Goal: Information Seeking & Learning: Learn about a topic

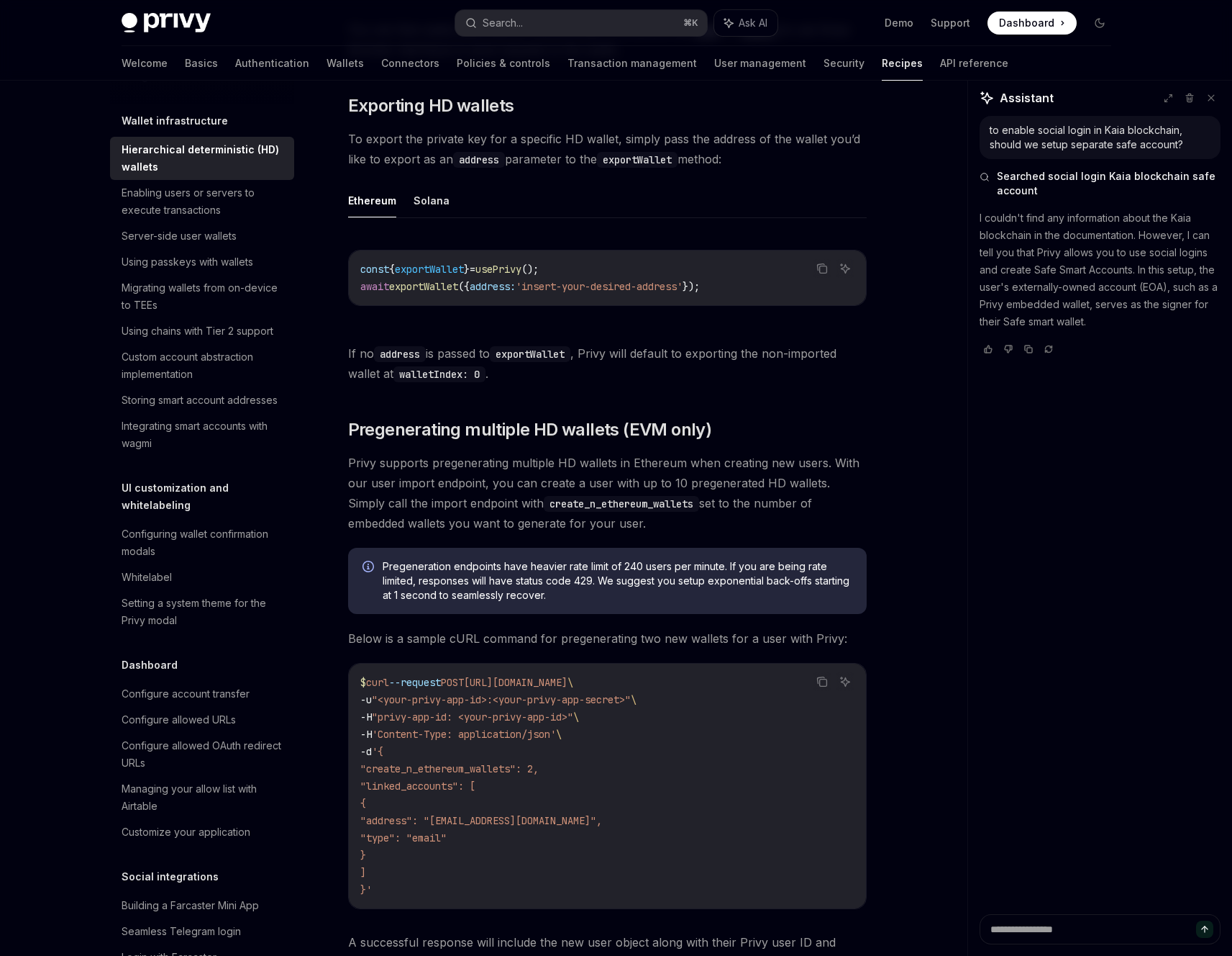
scroll to position [3478, 0]
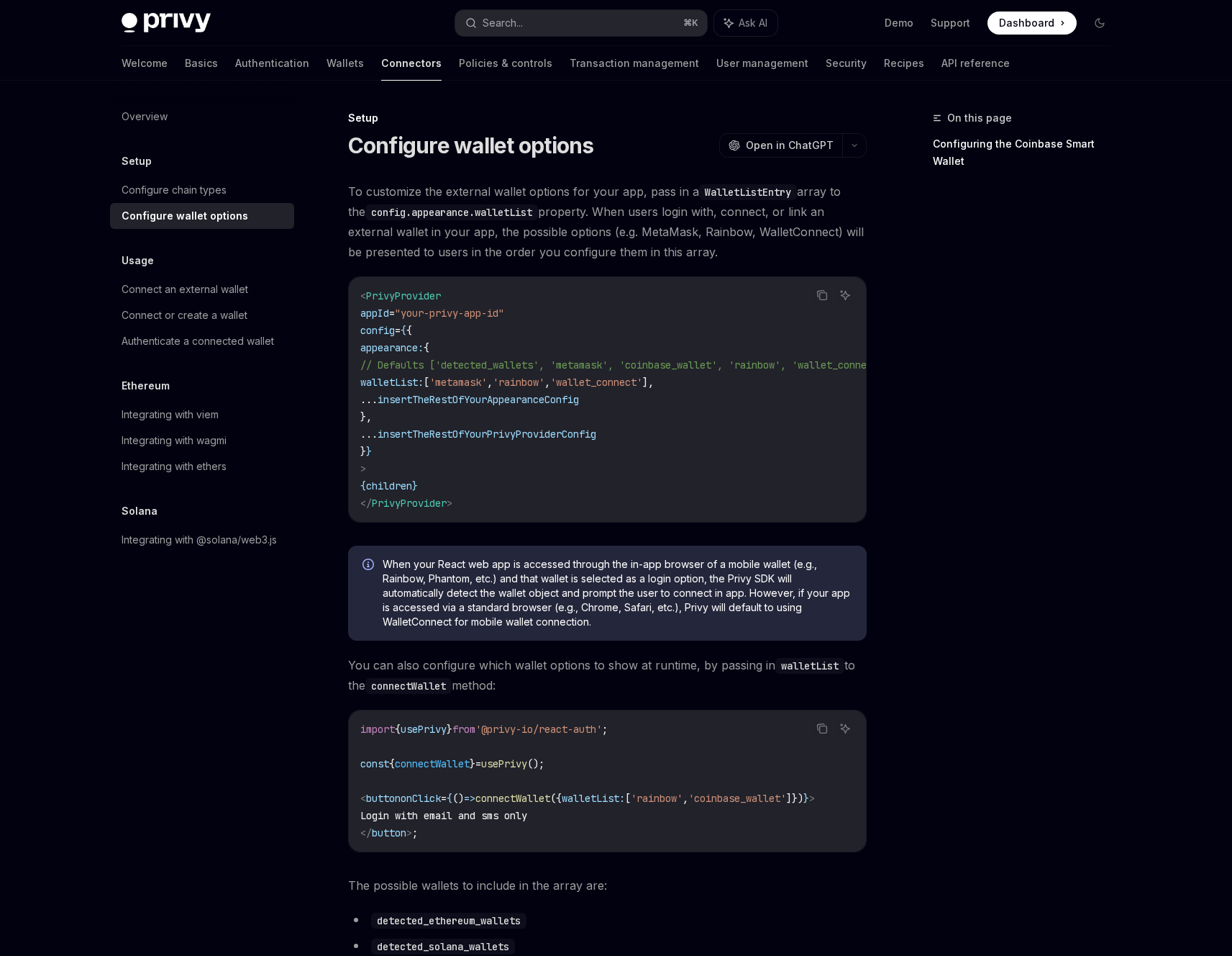
click at [508, 20] on div "Search..." at bounding box center [502, 23] width 40 height 17
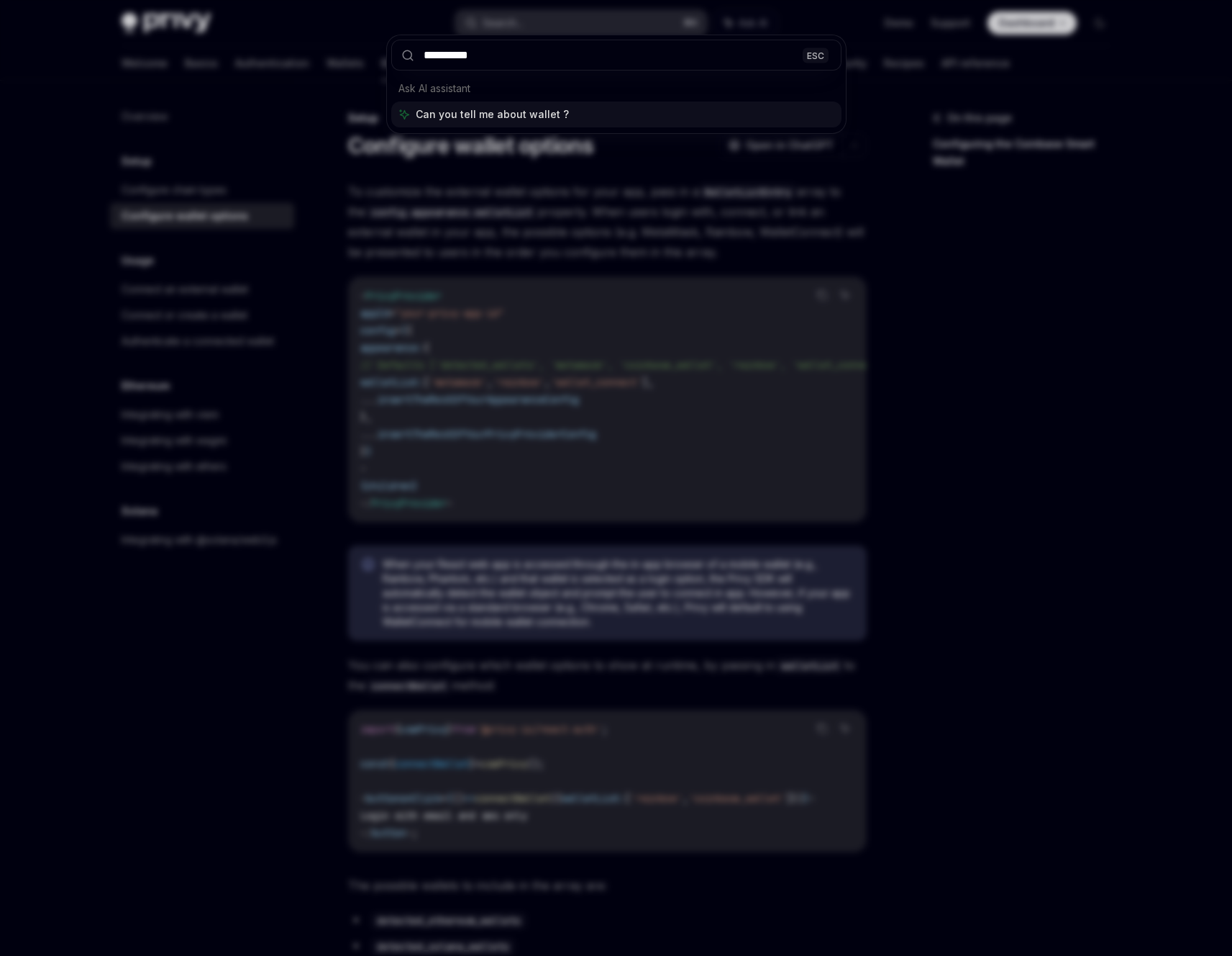
type input "**********"
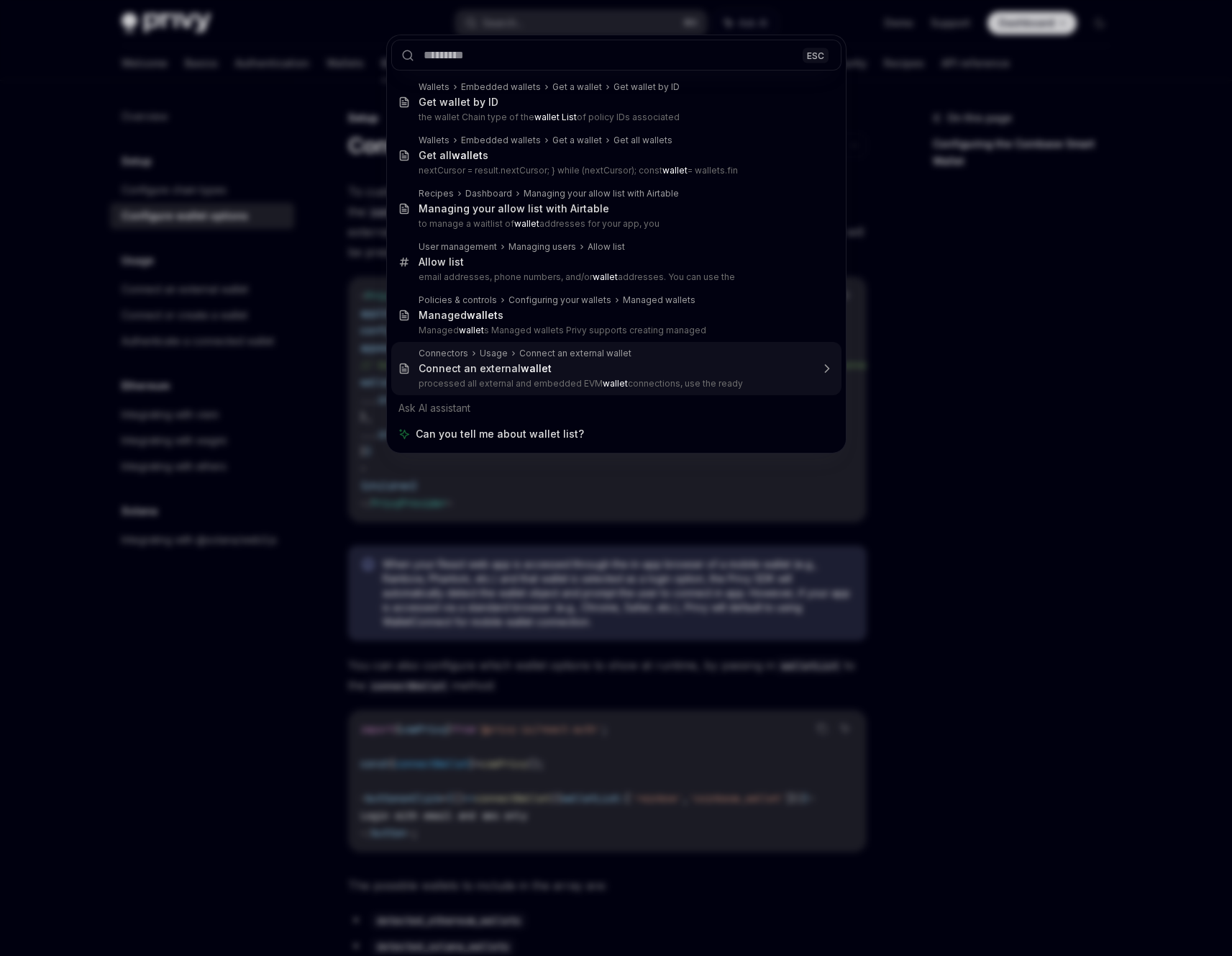
type textarea "*"
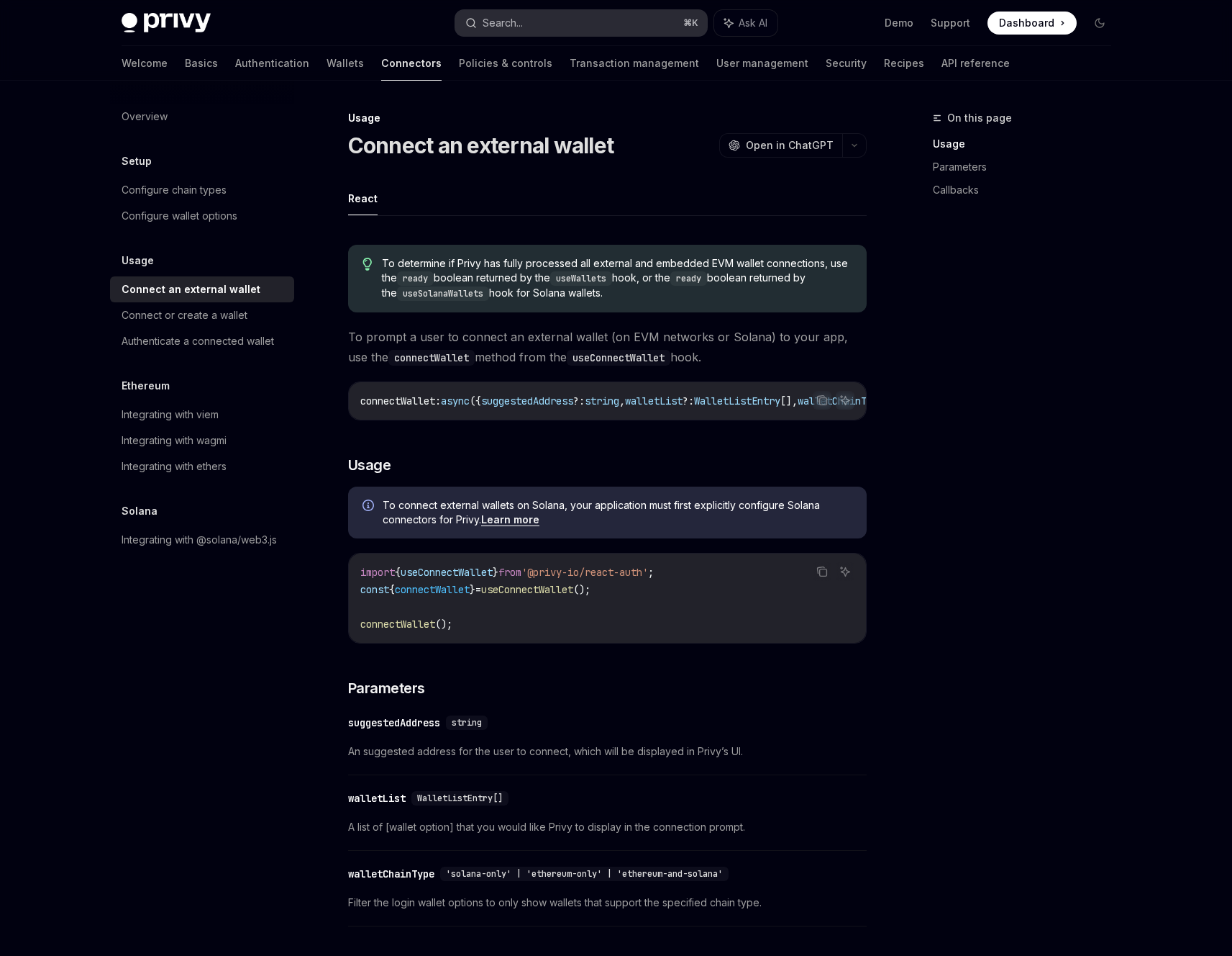
click at [582, 22] on button "Search... ⌘ K" at bounding box center [580, 23] width 251 height 26
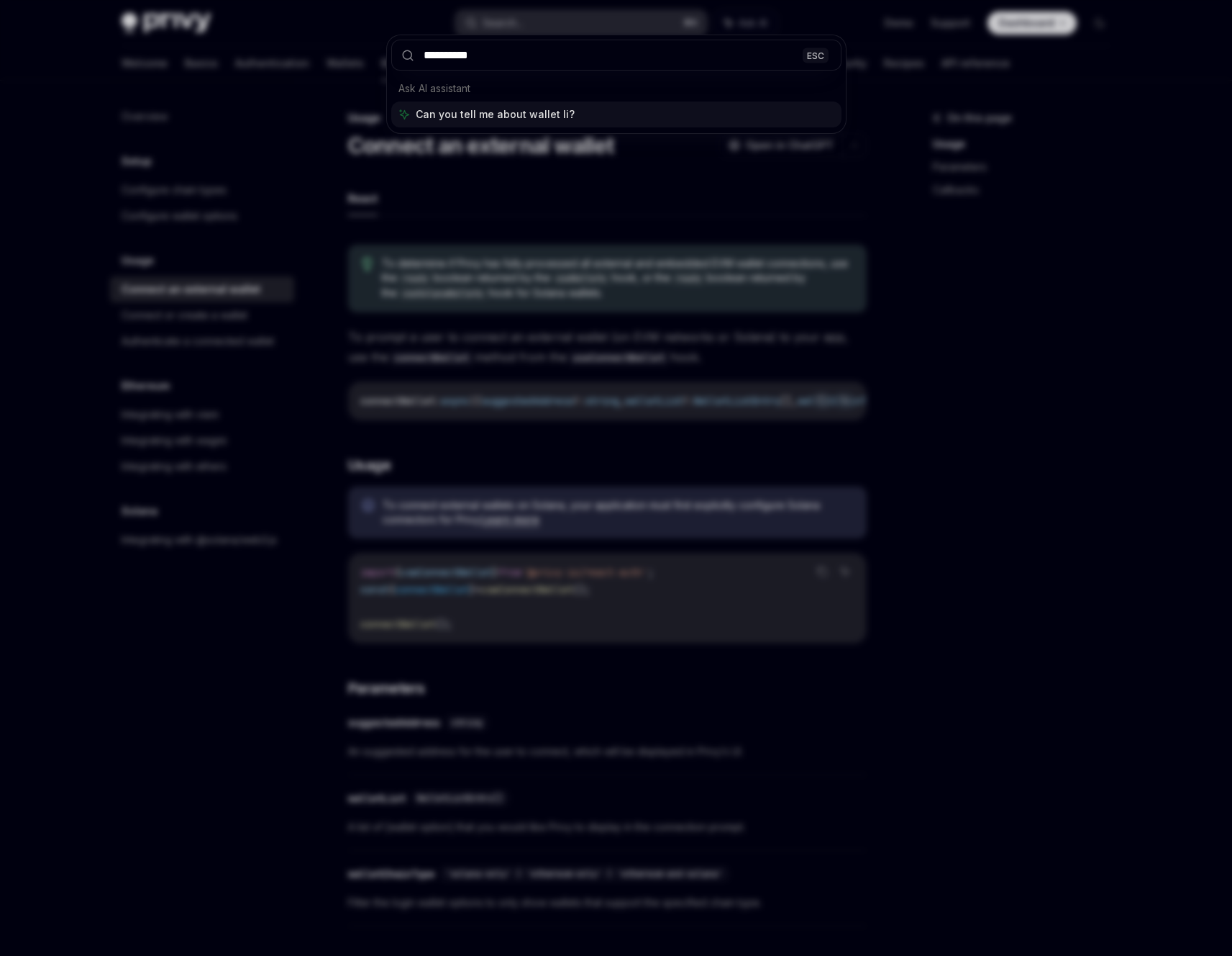
type input "**********"
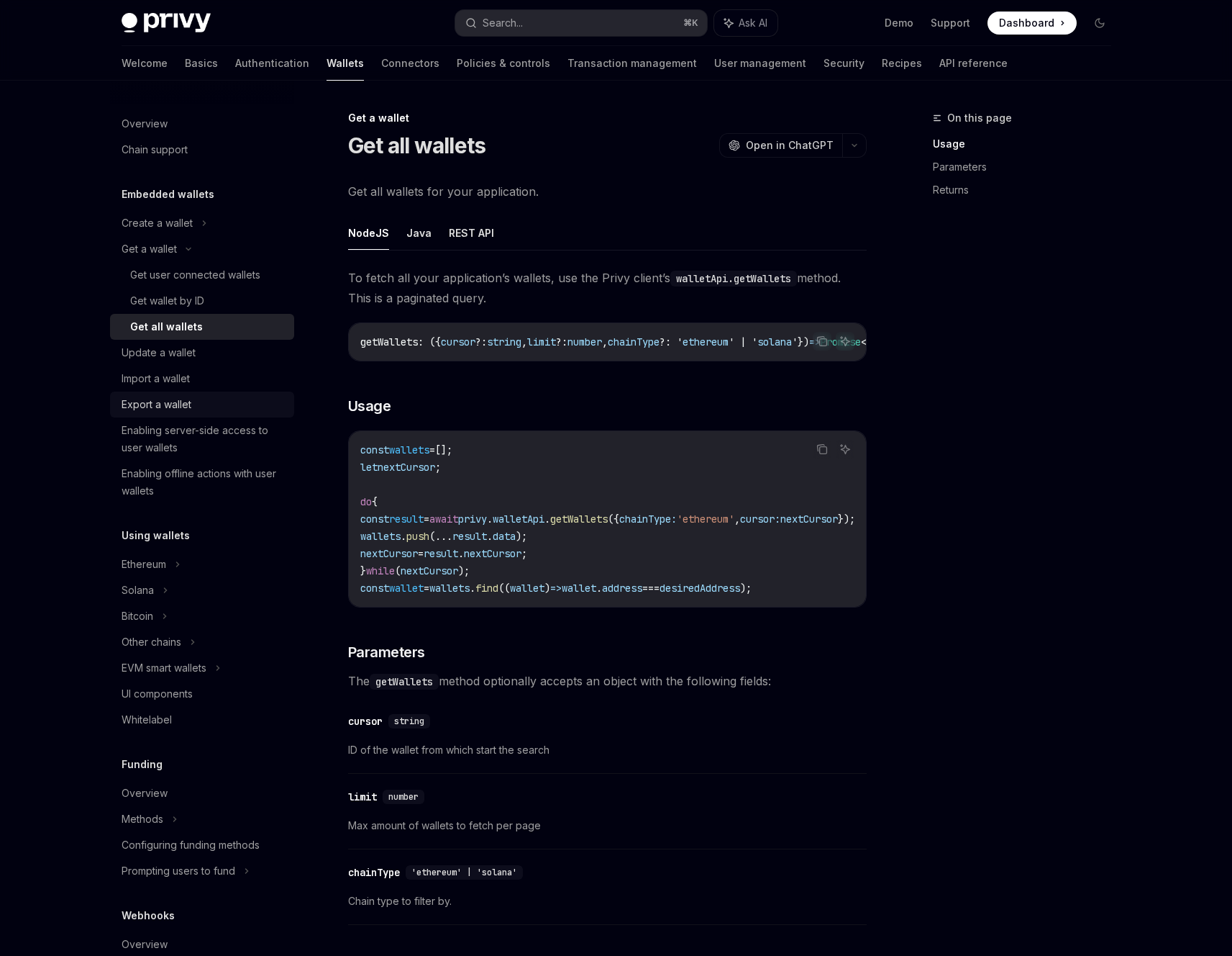
click at [220, 407] on div "Export a wallet" at bounding box center [203, 404] width 164 height 17
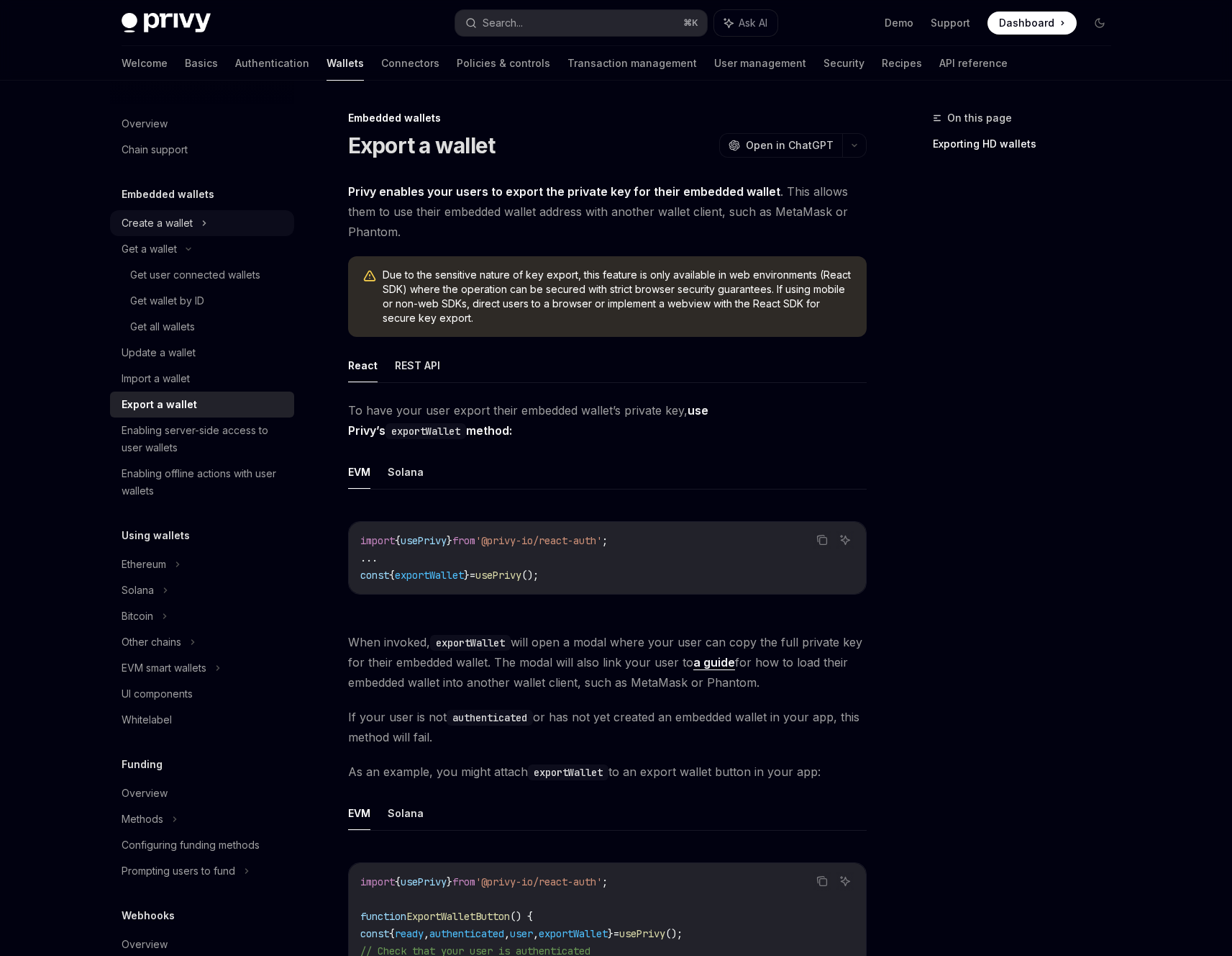
click at [237, 227] on div "Create a wallet" at bounding box center [202, 223] width 184 height 26
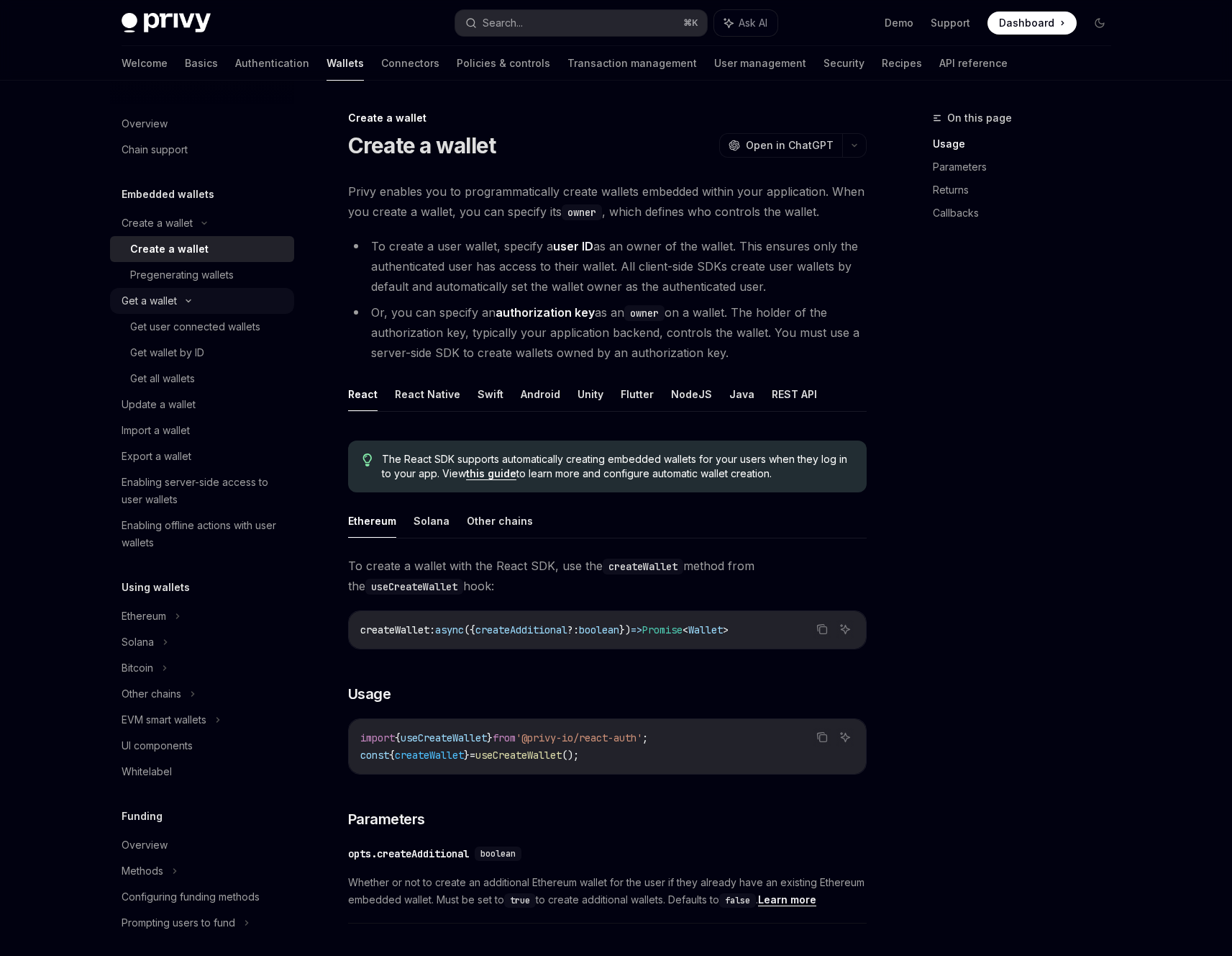
click at [218, 310] on div "Get a wallet" at bounding box center [202, 300] width 184 height 26
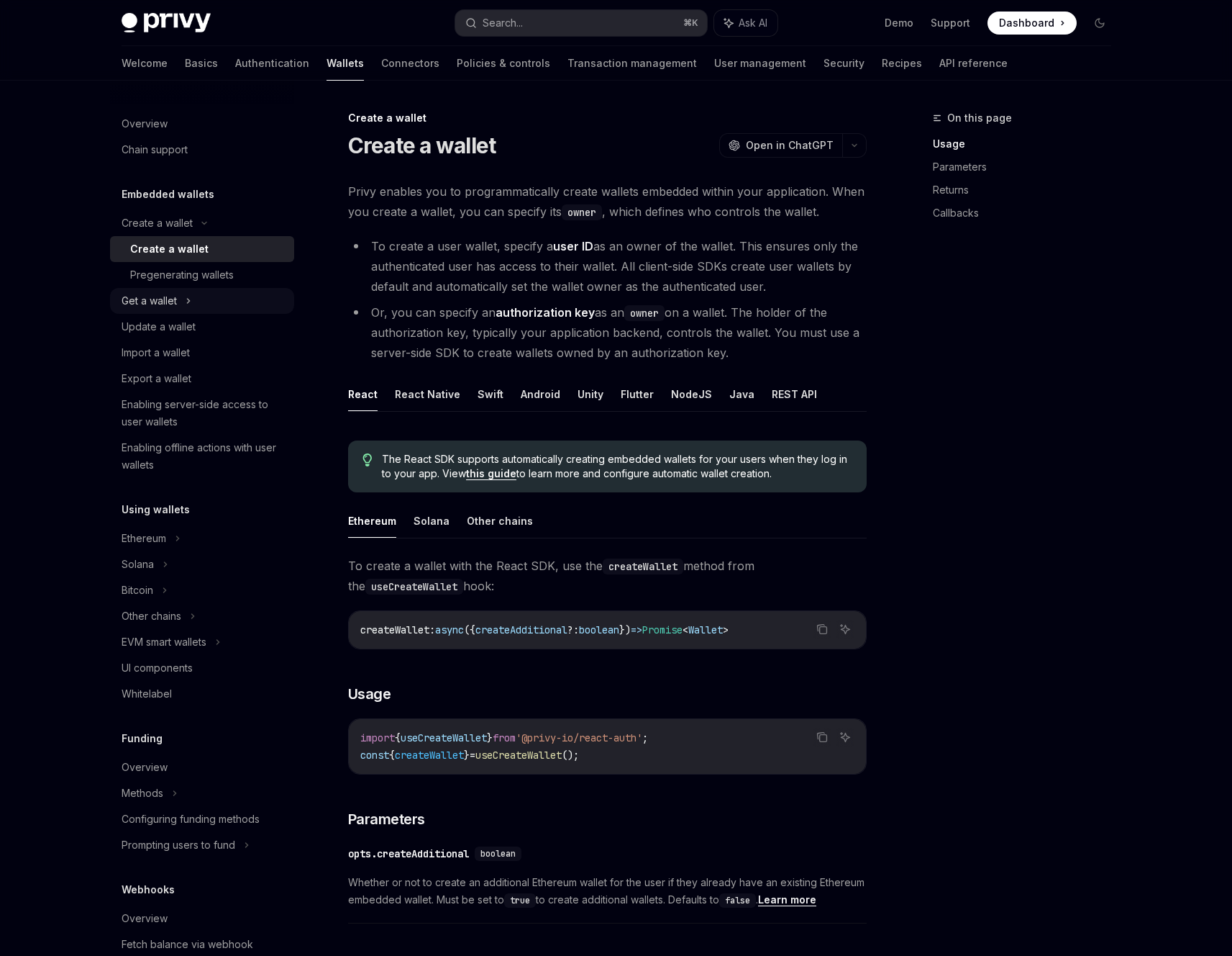
click at [218, 310] on div "Get a wallet" at bounding box center [202, 300] width 184 height 26
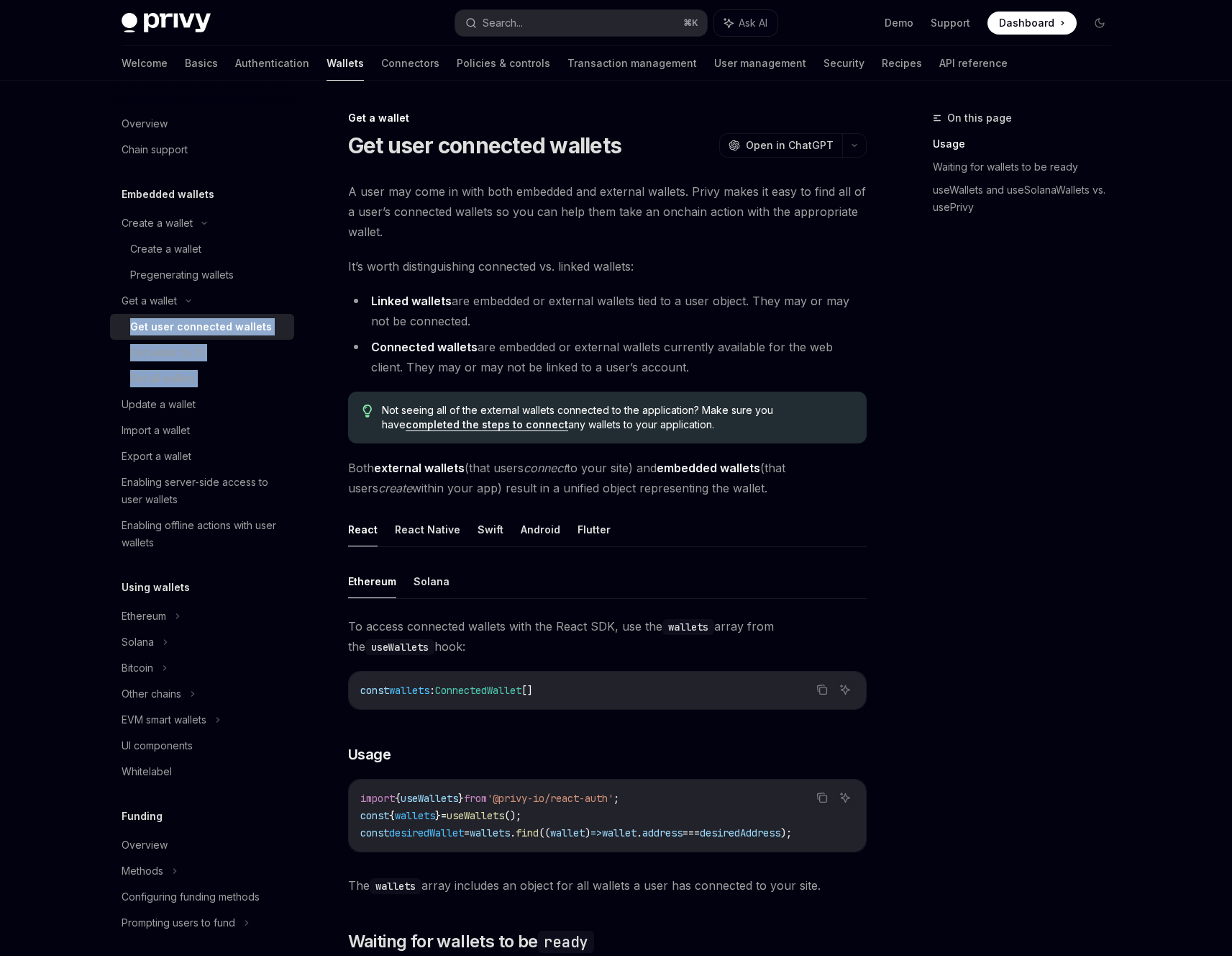
click at [217, 328] on div "Get user connected wallets" at bounding box center [201, 327] width 142 height 17
click at [224, 353] on div "Get wallet by ID" at bounding box center [208, 353] width 155 height 17
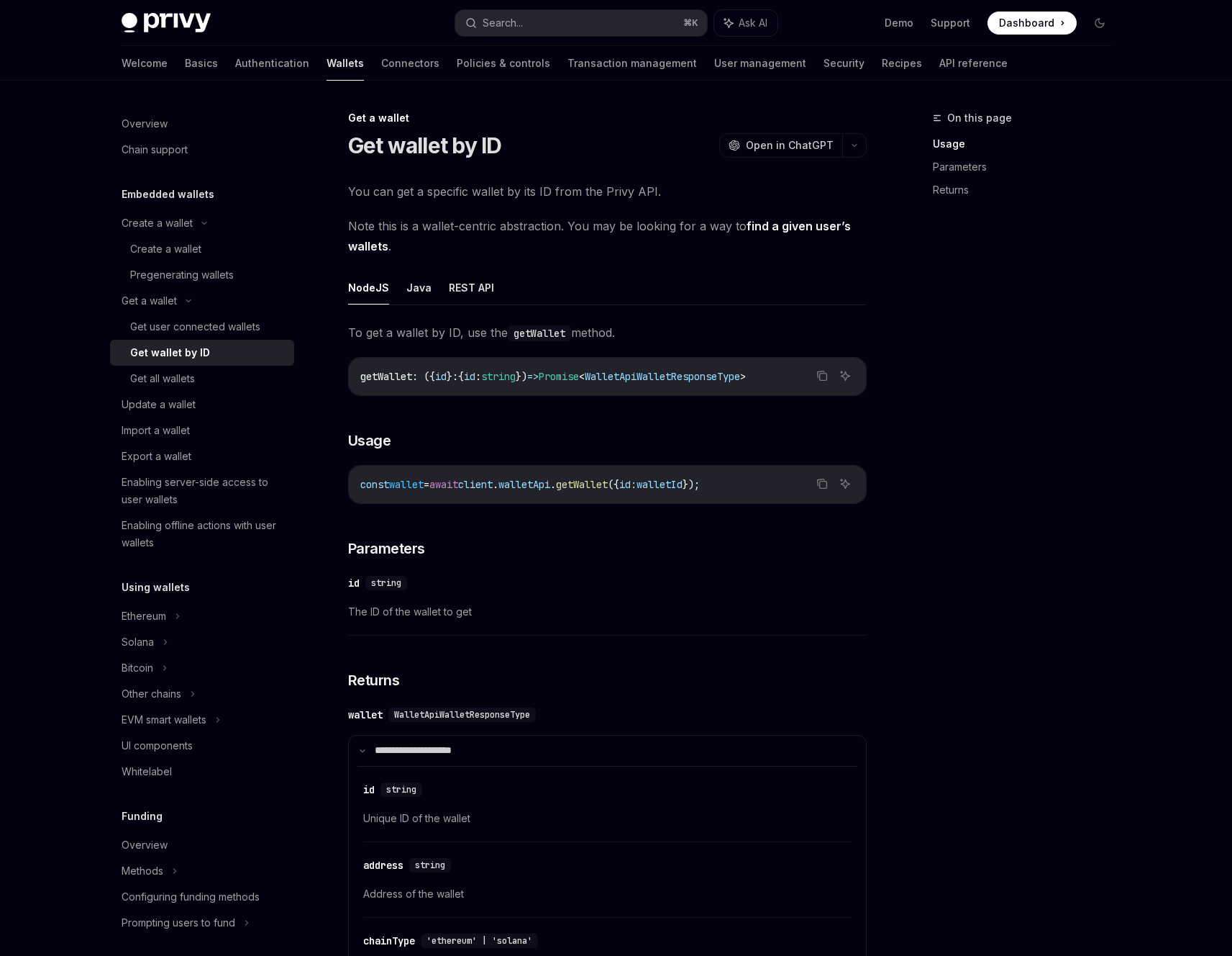
click at [385, 326] on span "To get a wallet by ID, use the getWallet method." at bounding box center [608, 332] width 518 height 20
click at [198, 305] on div "Get a wallet" at bounding box center [202, 300] width 184 height 26
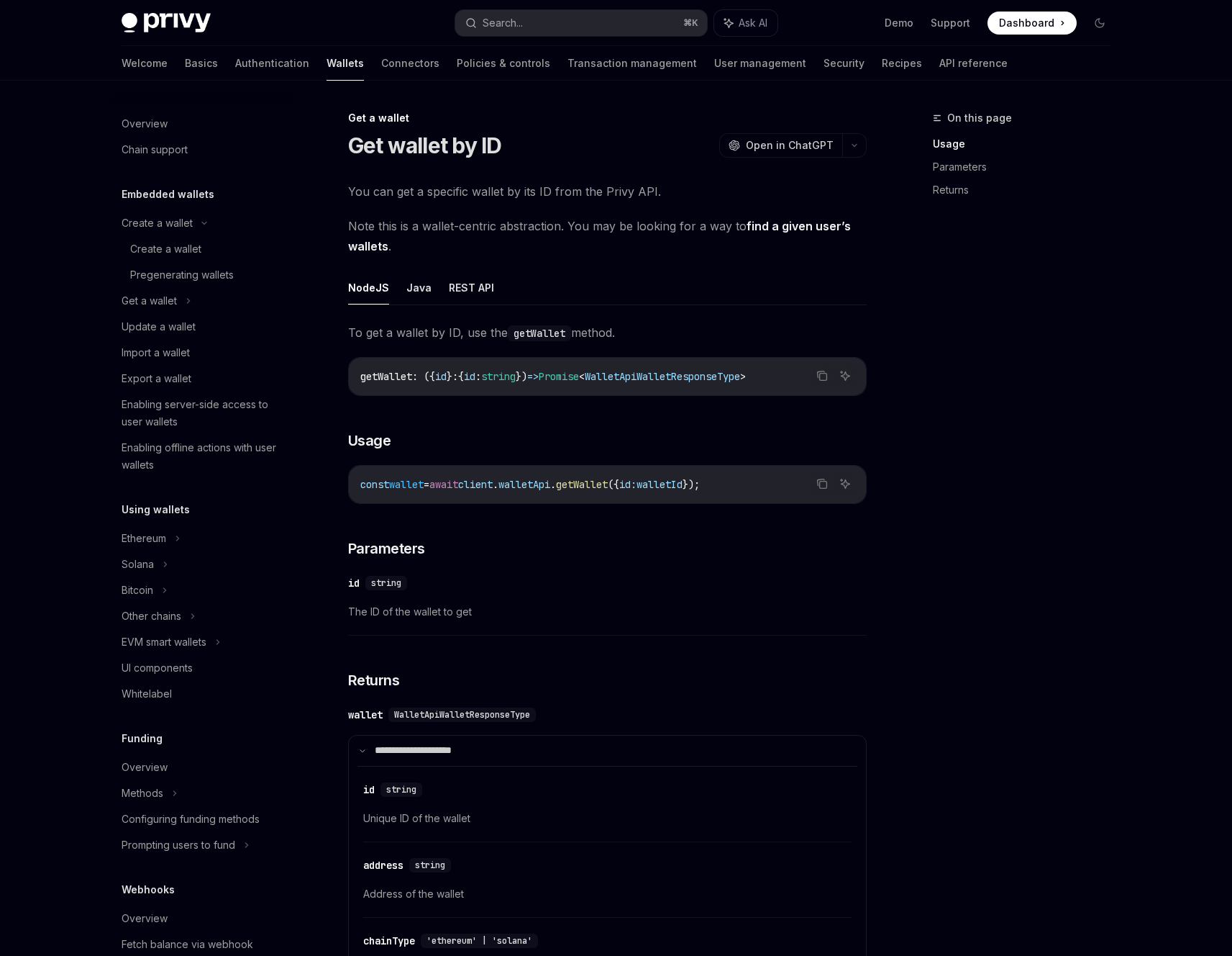
scroll to position [57, 0]
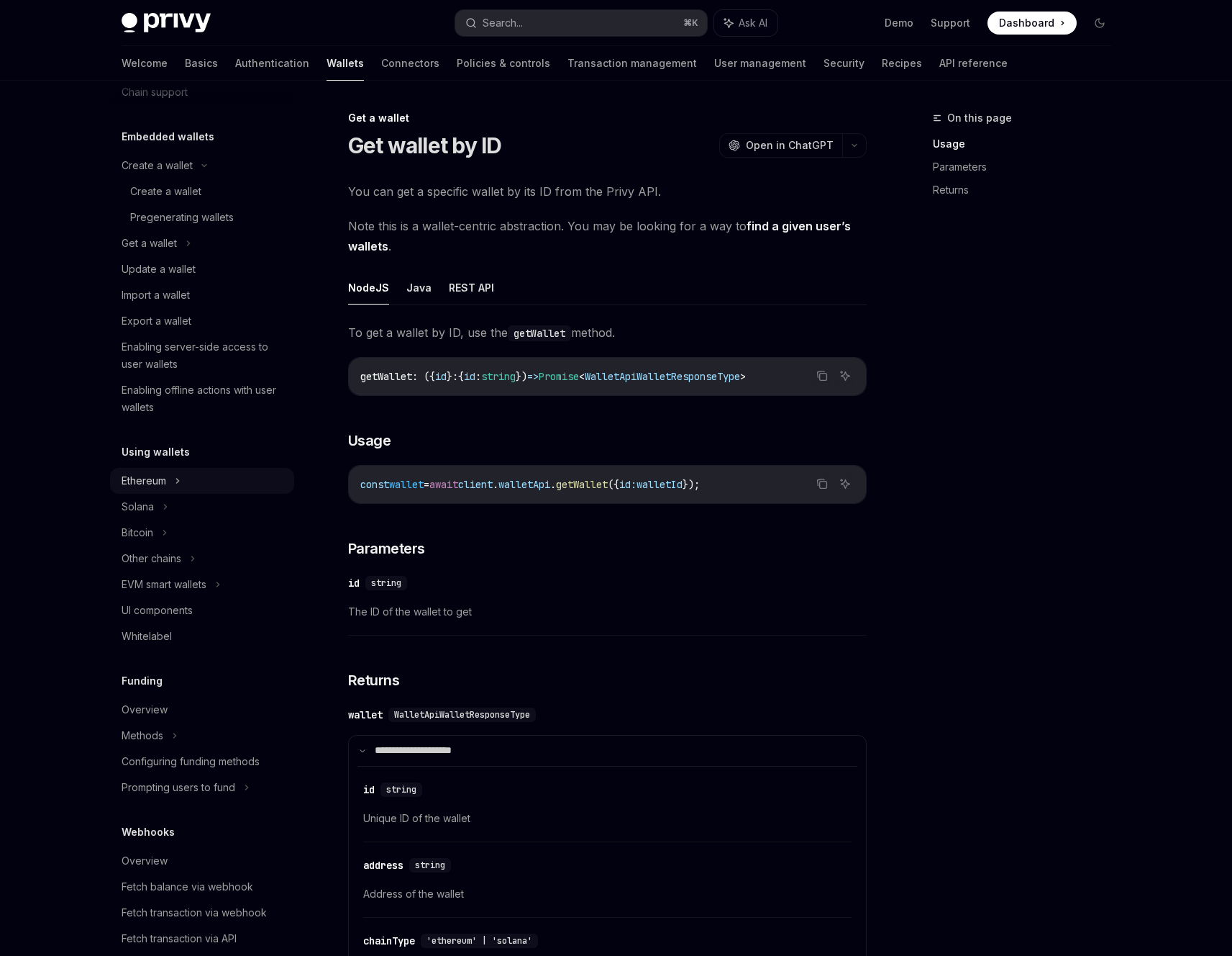
click at [193, 179] on div "Ethereum" at bounding box center [202, 165] width 184 height 26
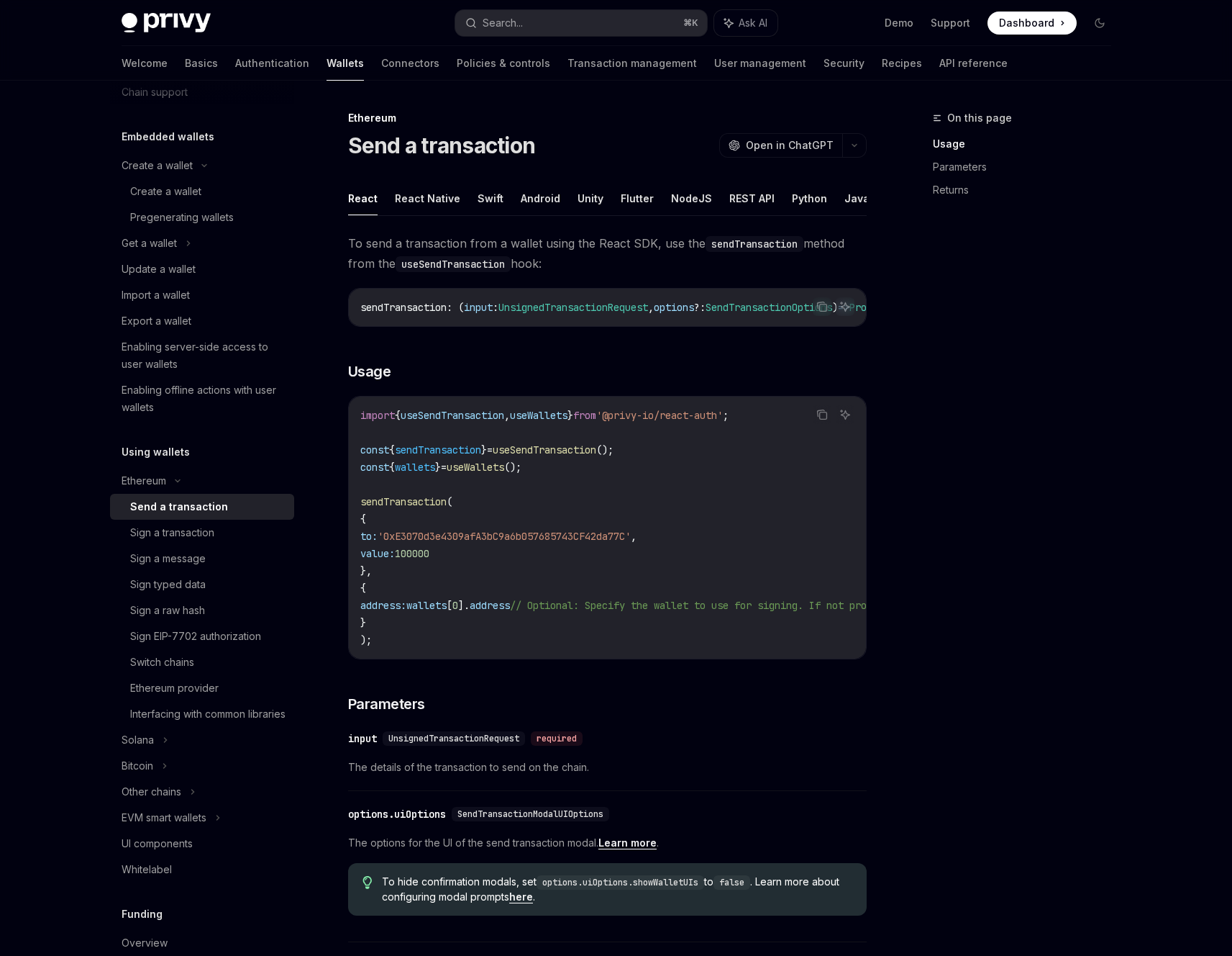
scroll to position [110, 0]
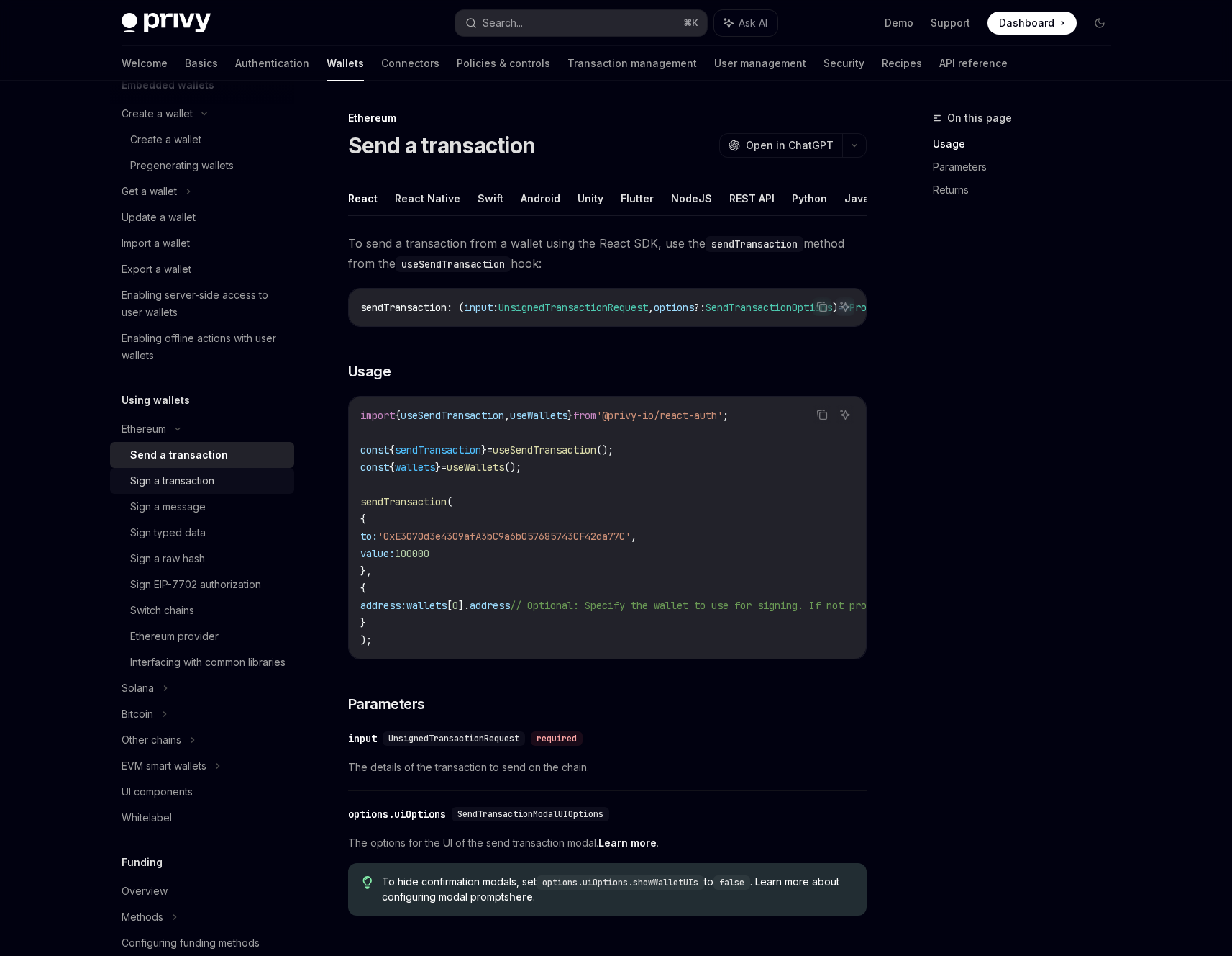
click at [219, 483] on div "Sign a transaction" at bounding box center [208, 481] width 155 height 17
click at [215, 508] on div "Sign a message" at bounding box center [208, 507] width 155 height 17
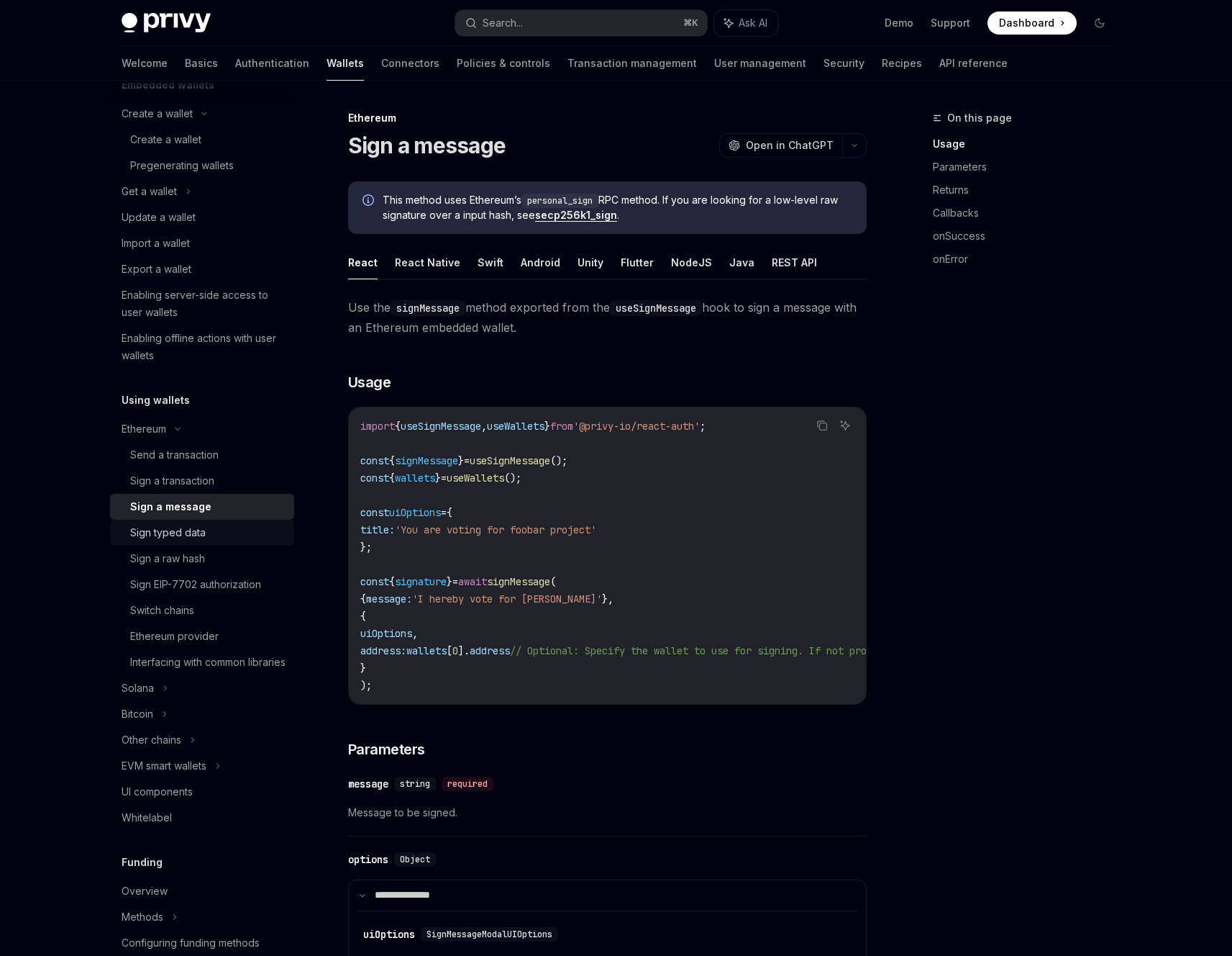
click at [212, 534] on div "Sign typed data" at bounding box center [208, 533] width 155 height 17
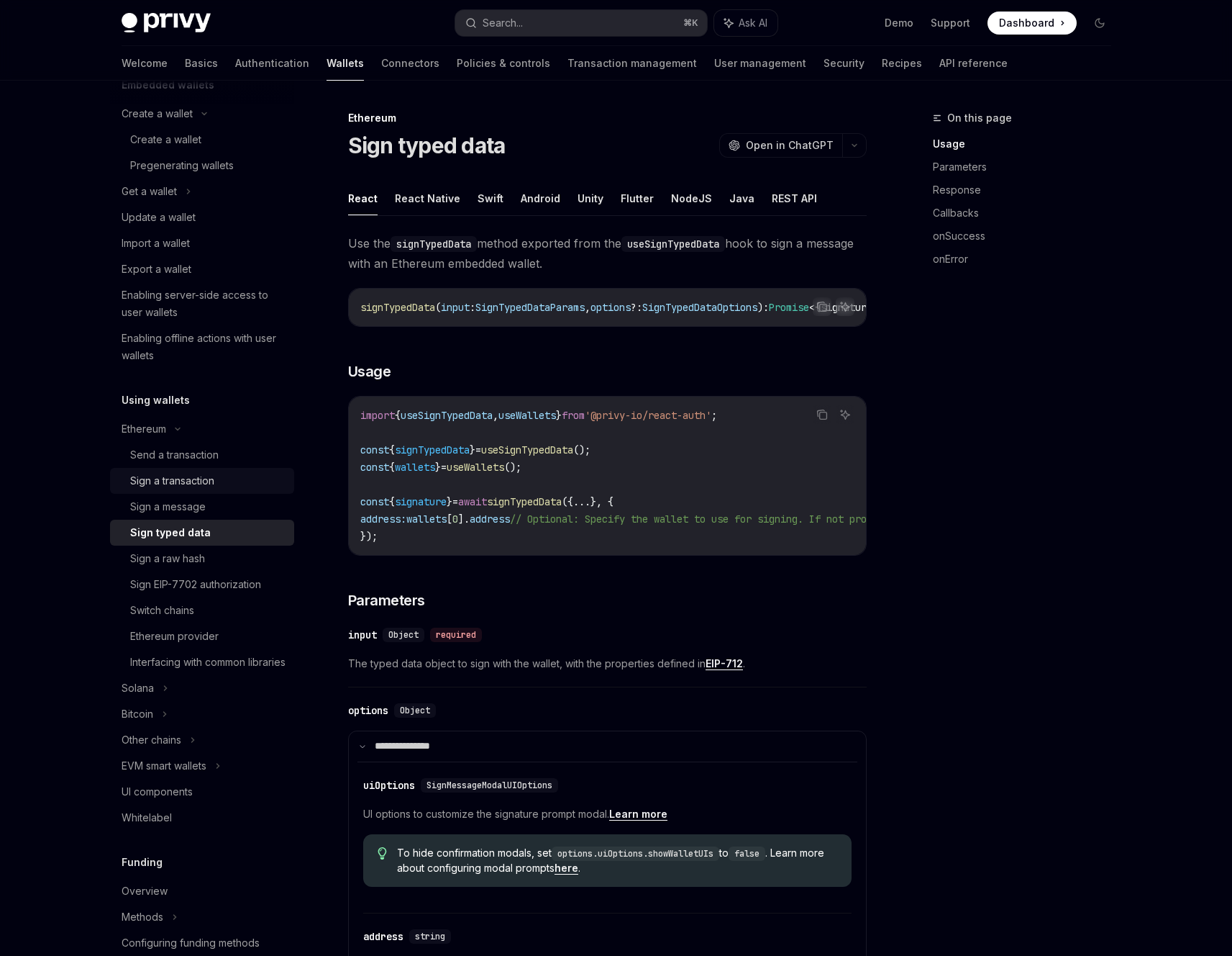
click at [216, 490] on link "Sign a transaction" at bounding box center [202, 480] width 184 height 26
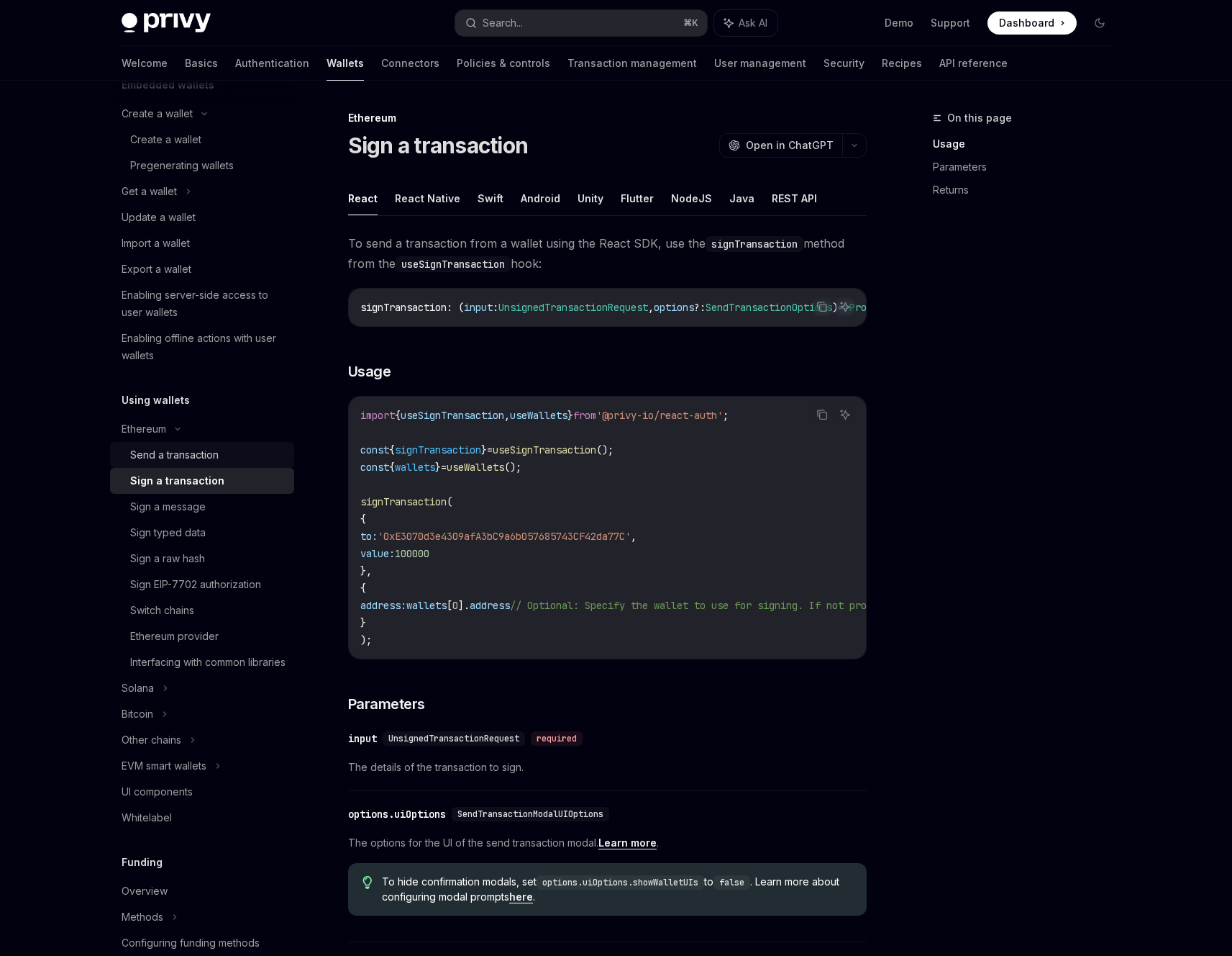
click at [222, 454] on div "Send a transaction" at bounding box center [208, 454] width 155 height 17
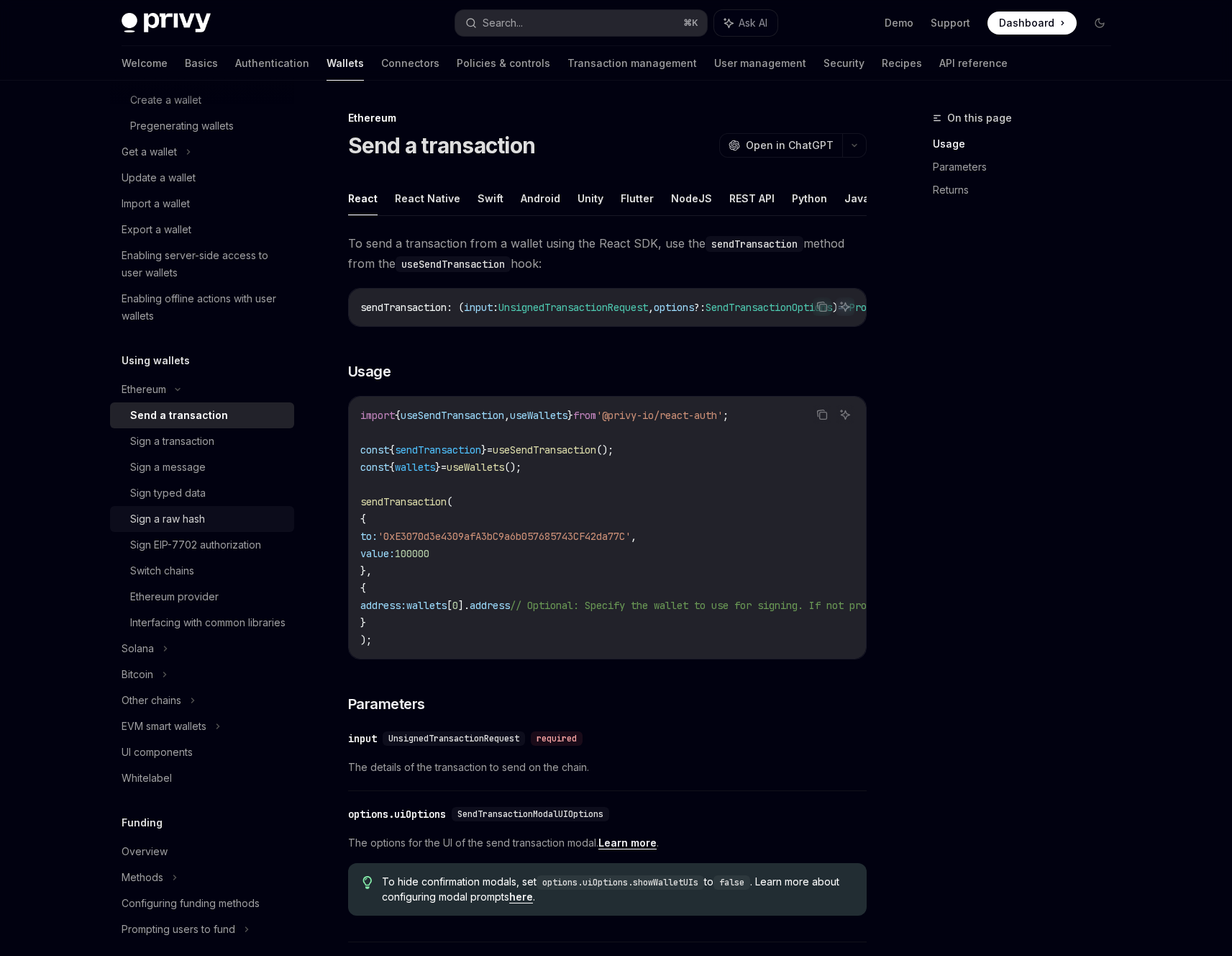
scroll to position [159, 0]
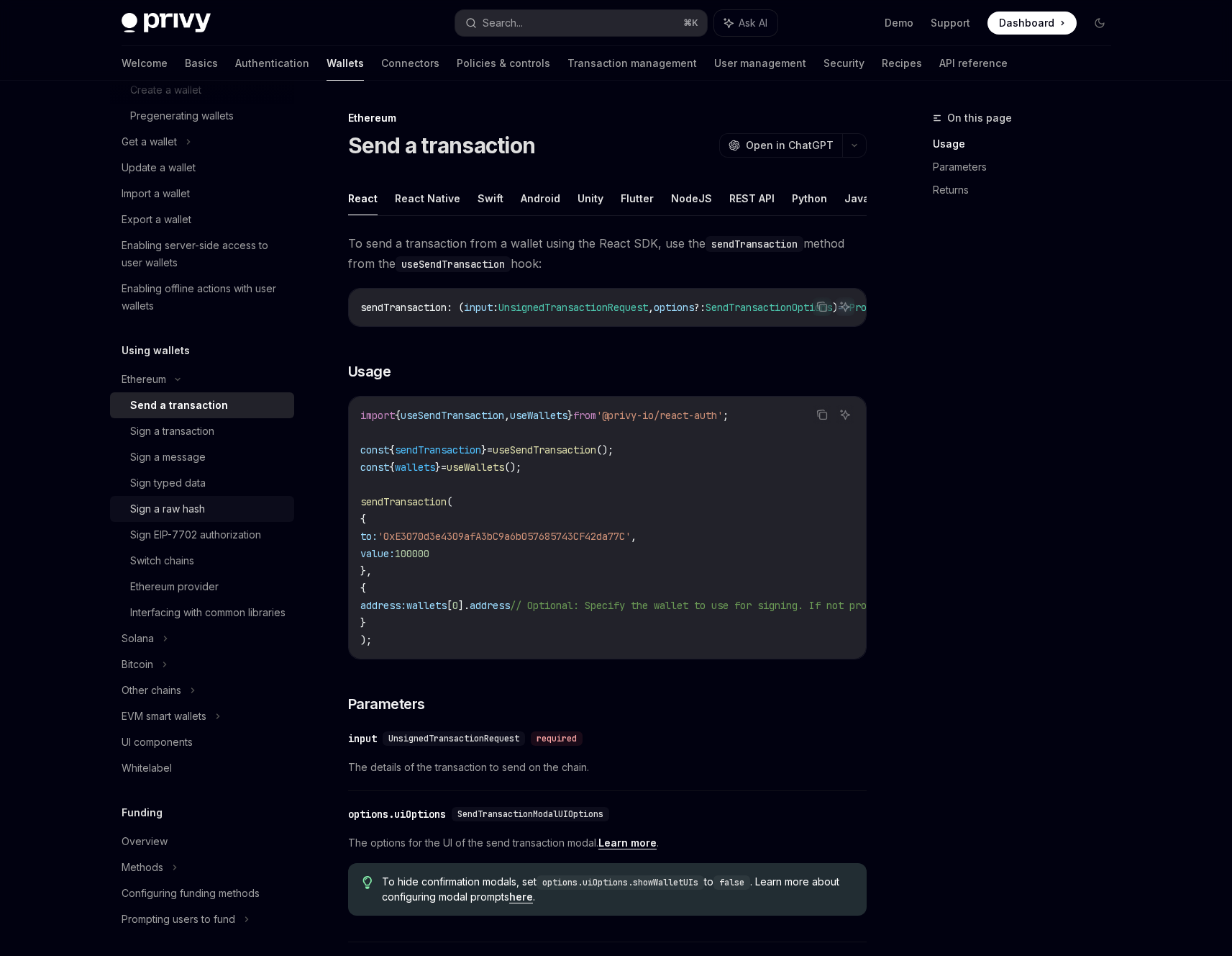
click at [232, 559] on div "Switch chains" at bounding box center [208, 561] width 155 height 17
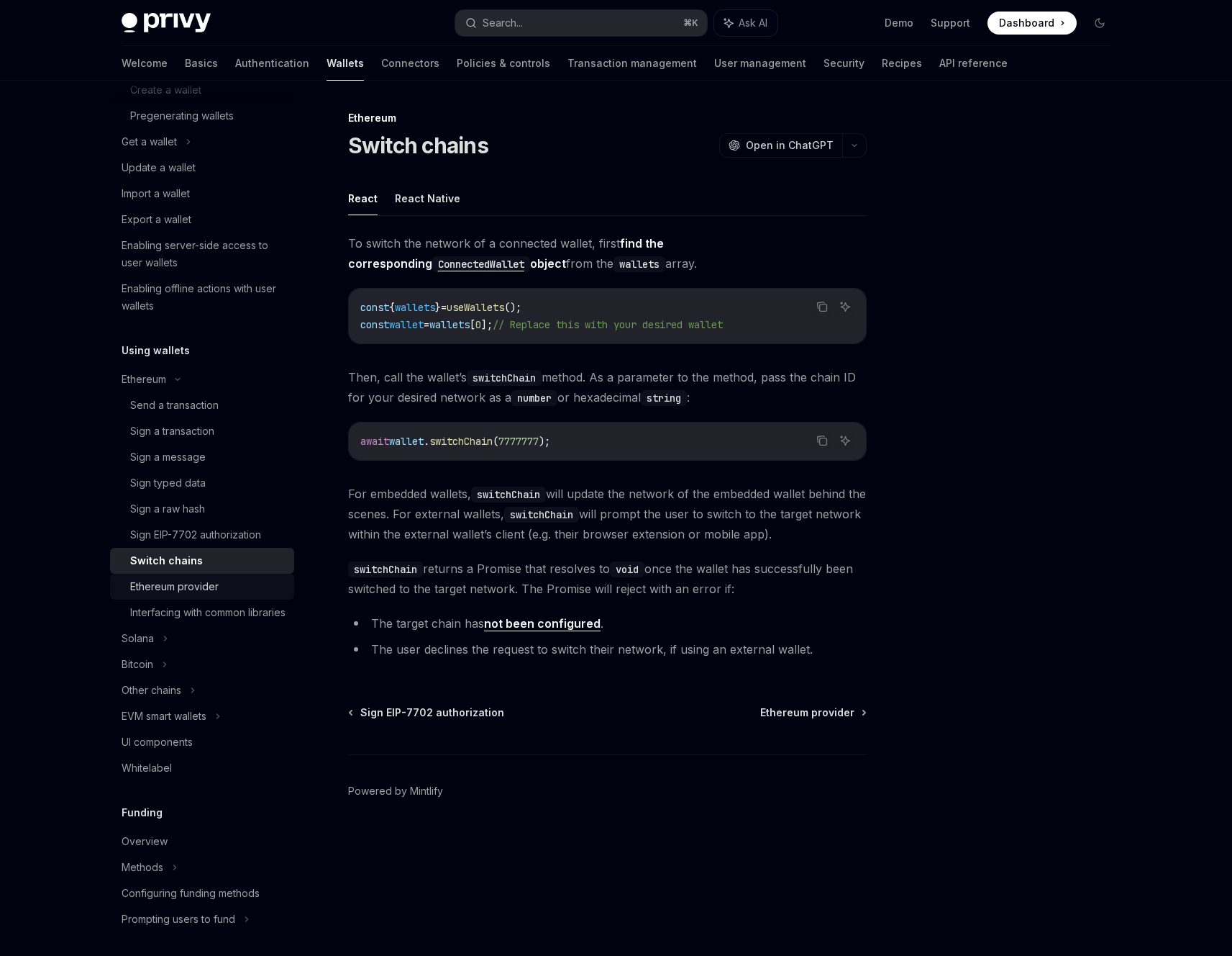
click at [228, 581] on div "Ethereum provider" at bounding box center [208, 587] width 155 height 17
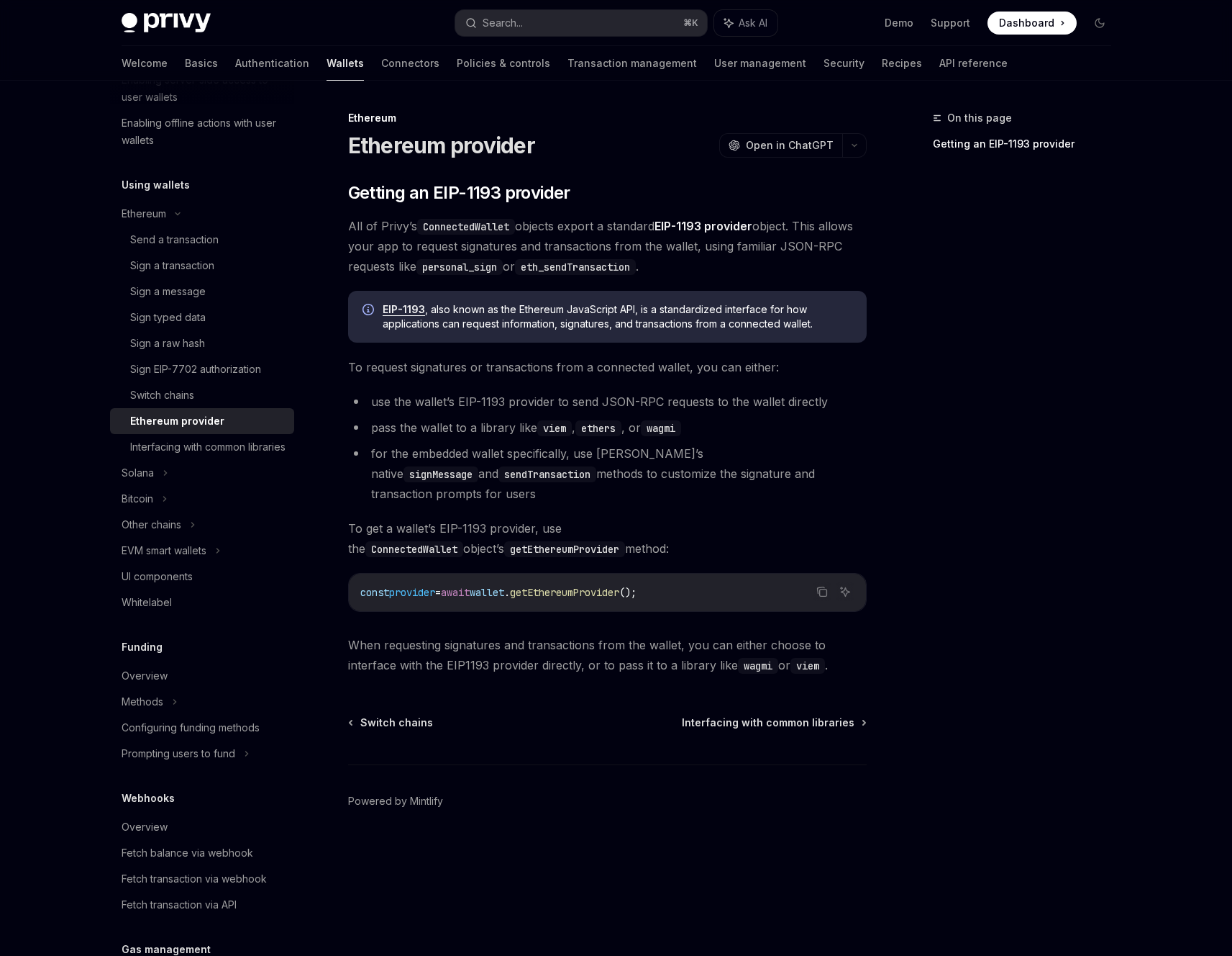
scroll to position [335, 0]
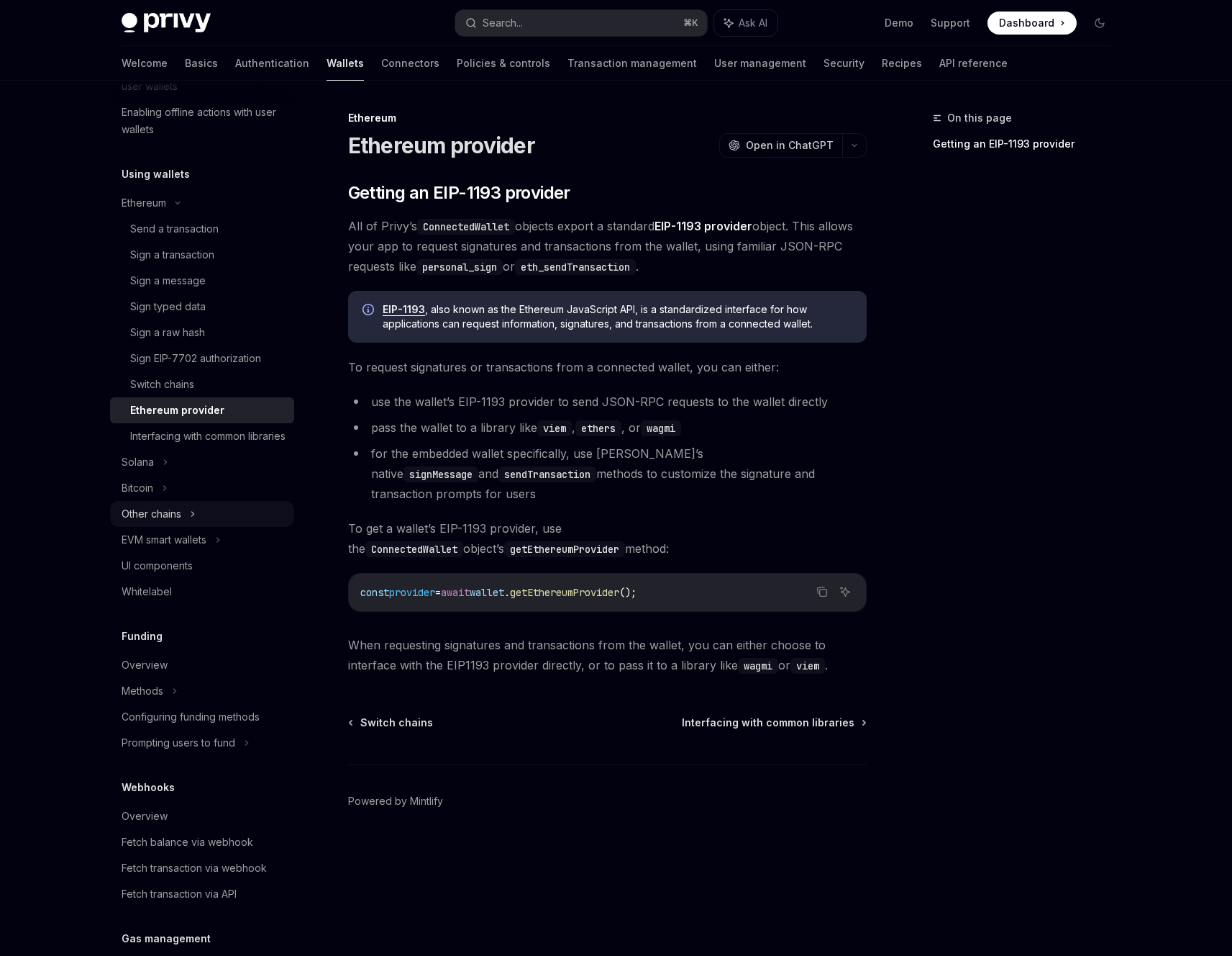
click at [225, 527] on div "Other chains" at bounding box center [202, 513] width 184 height 26
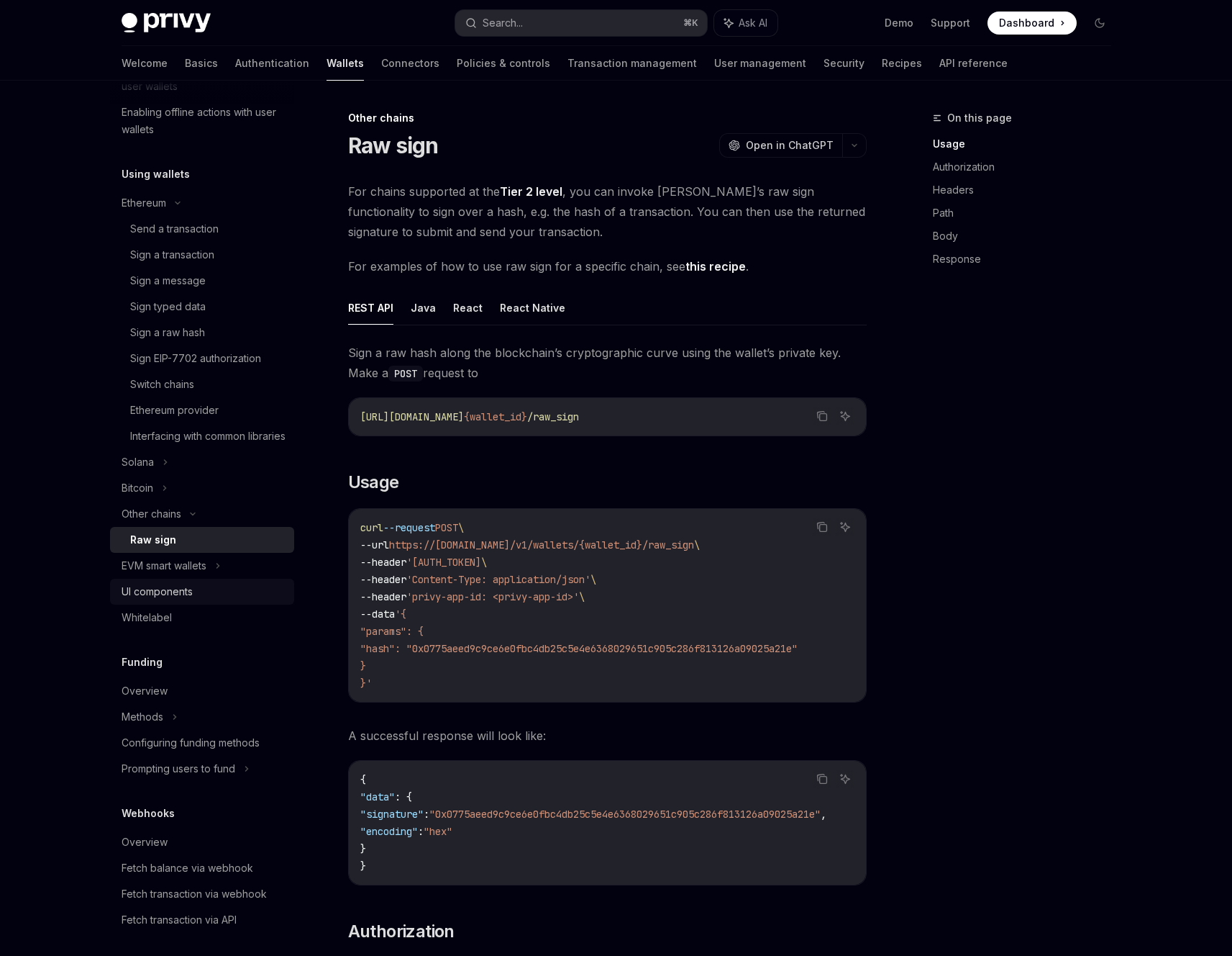
click at [226, 596] on link "UI components" at bounding box center [202, 591] width 184 height 26
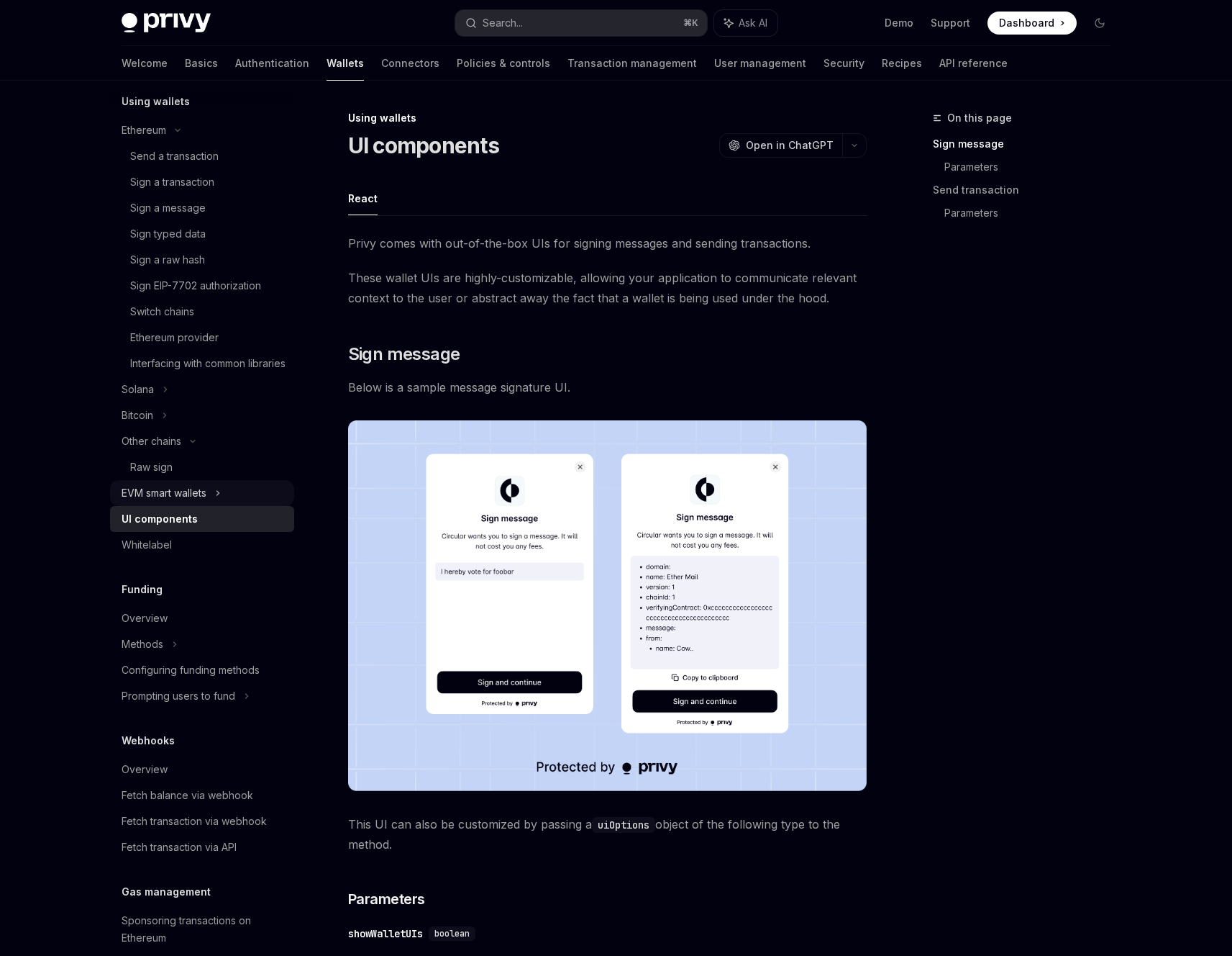
click at [226, 506] on div "EVM smart wallets" at bounding box center [202, 493] width 184 height 26
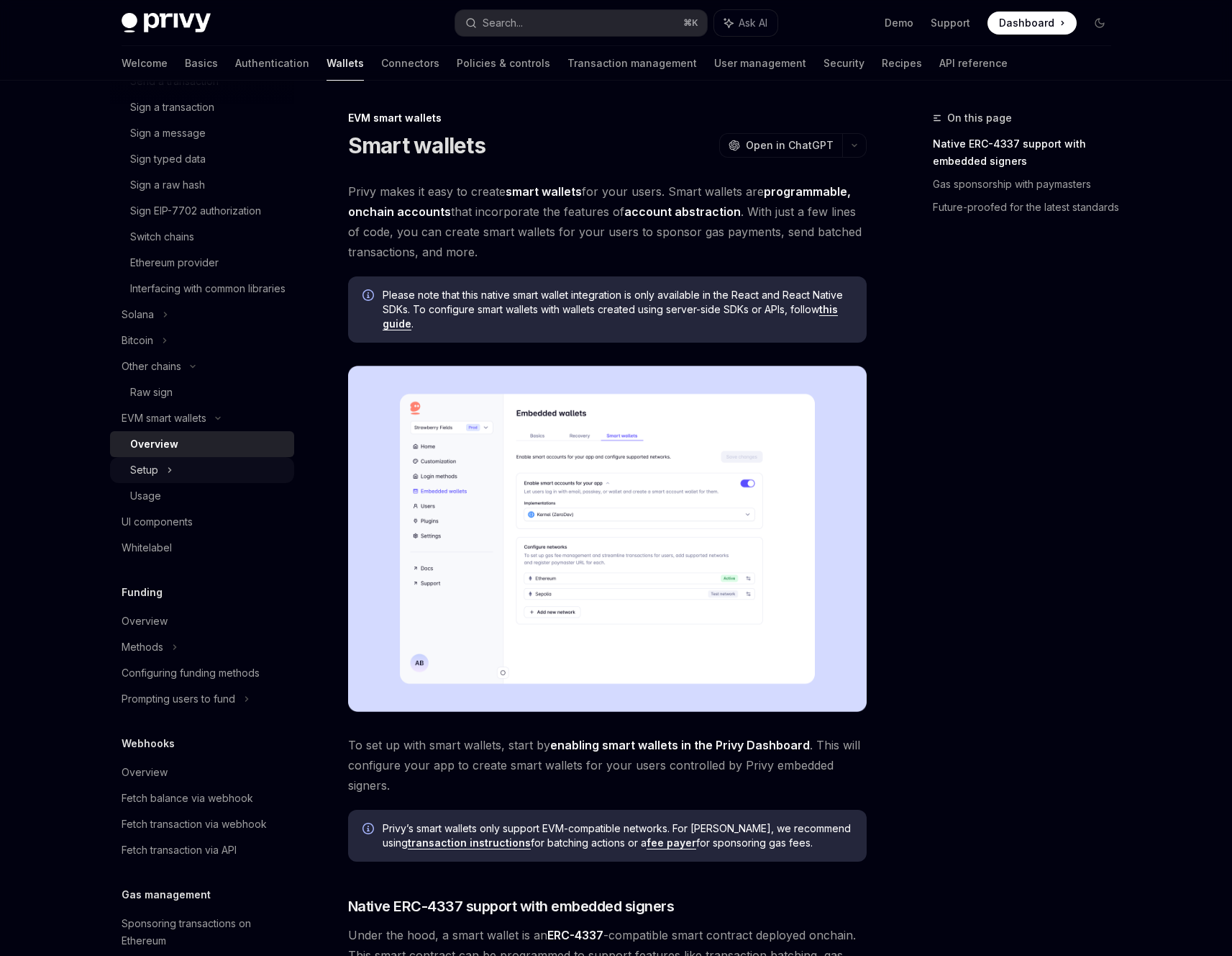
scroll to position [483, 0]
click at [215, 482] on div "Setup" at bounding box center [202, 469] width 184 height 26
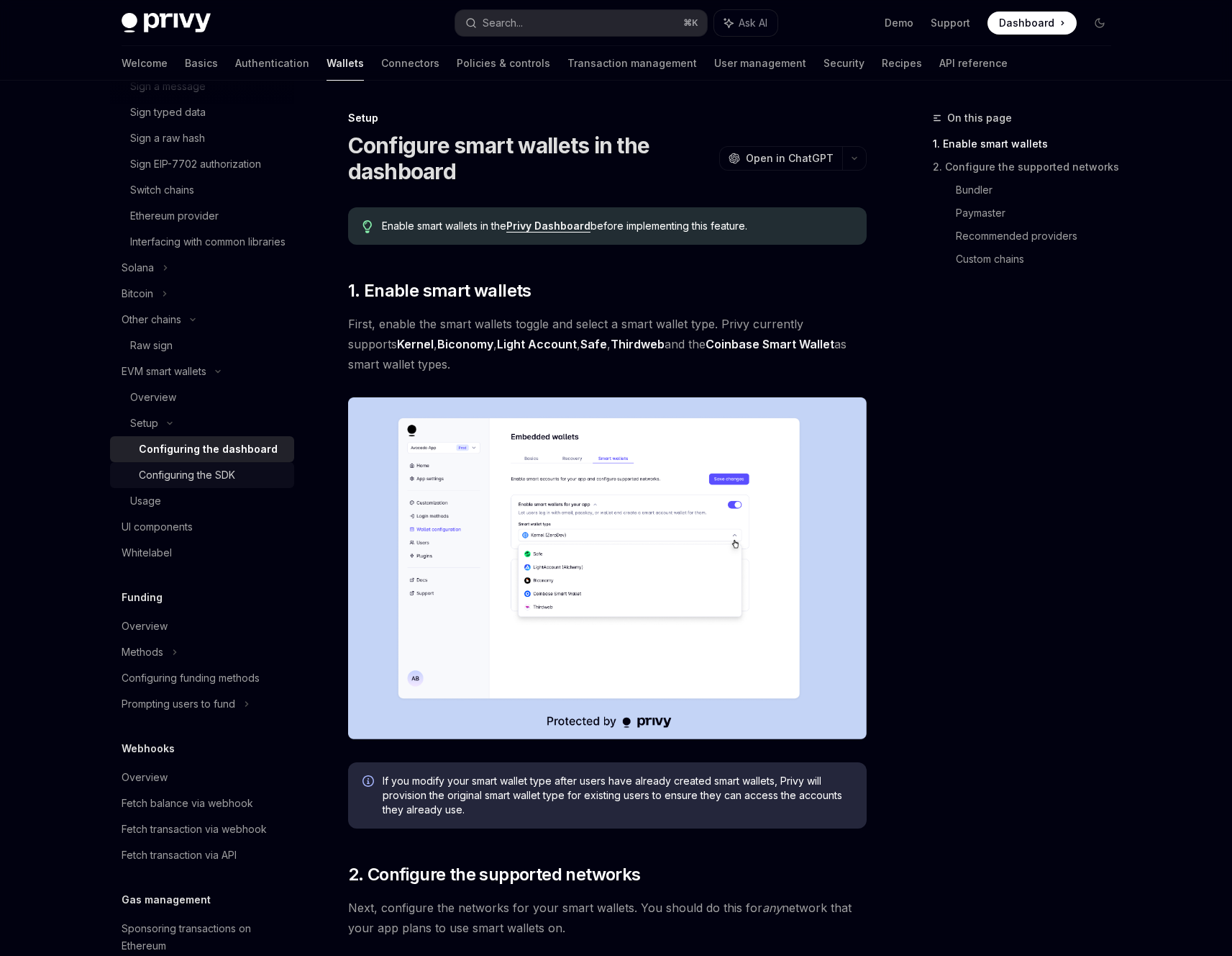
scroll to position [543, 0]
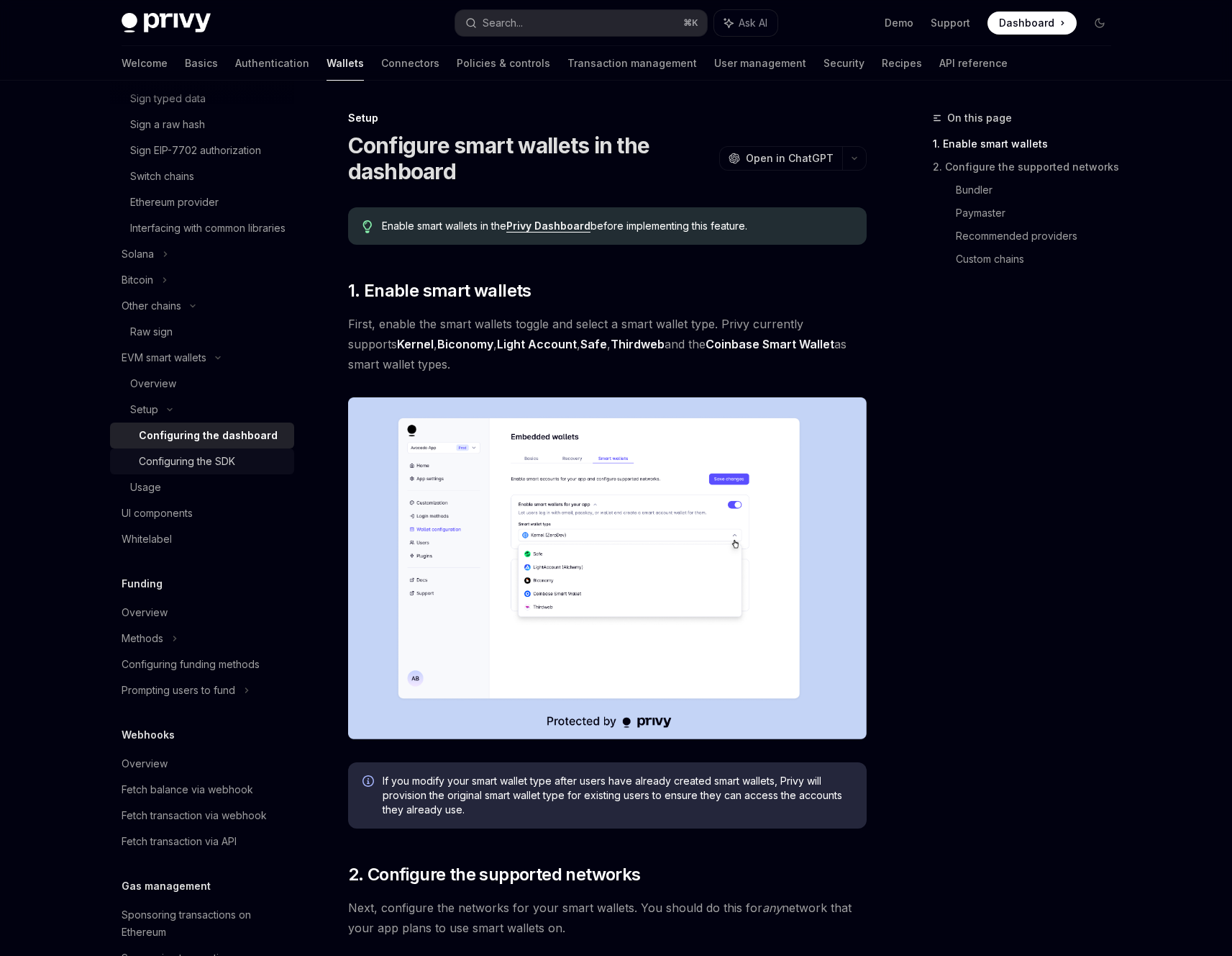
click at [228, 470] on div "Configuring the SDK" at bounding box center [186, 462] width 96 height 17
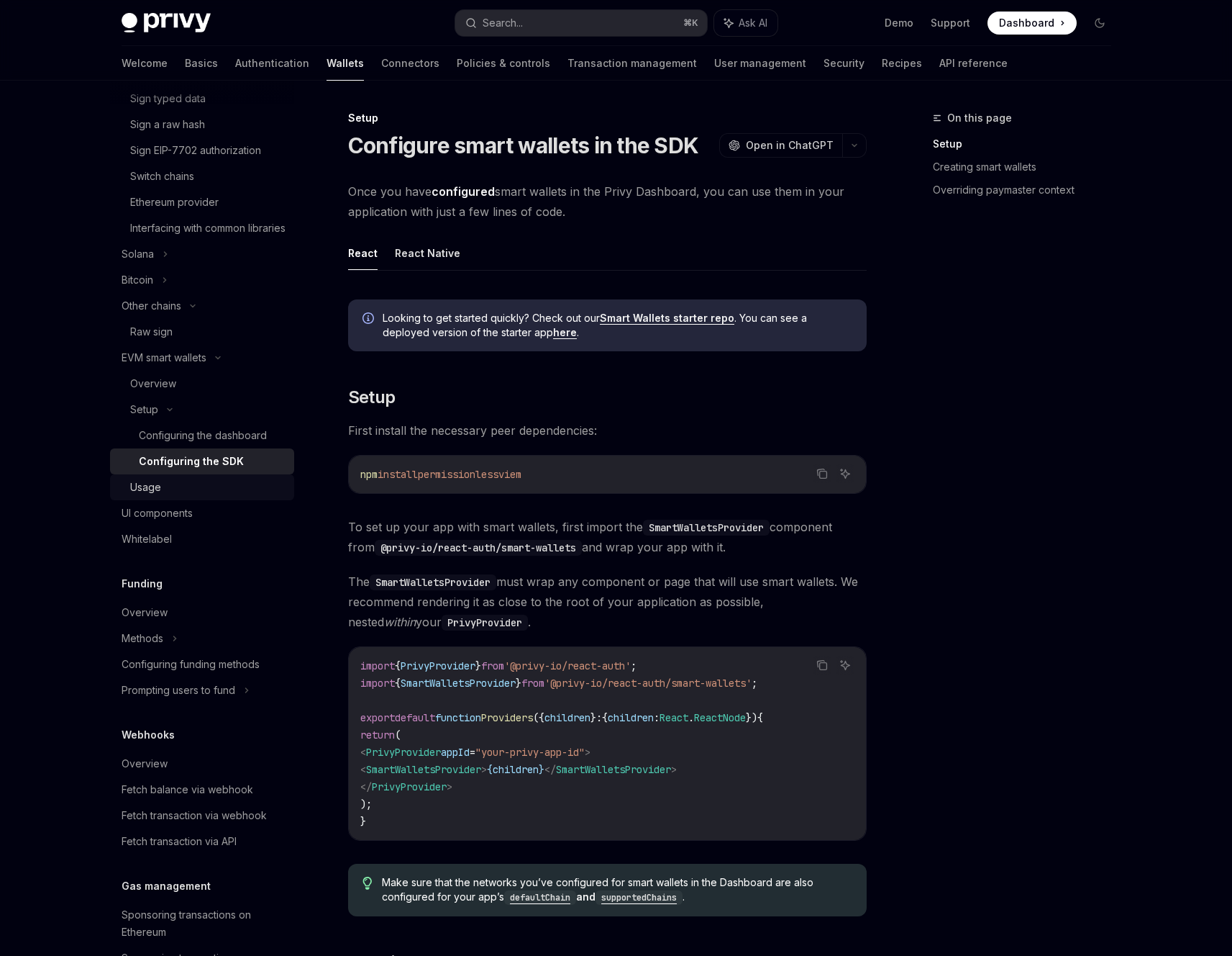
click at [234, 496] on div "Usage" at bounding box center [208, 487] width 155 height 17
type textarea "*"
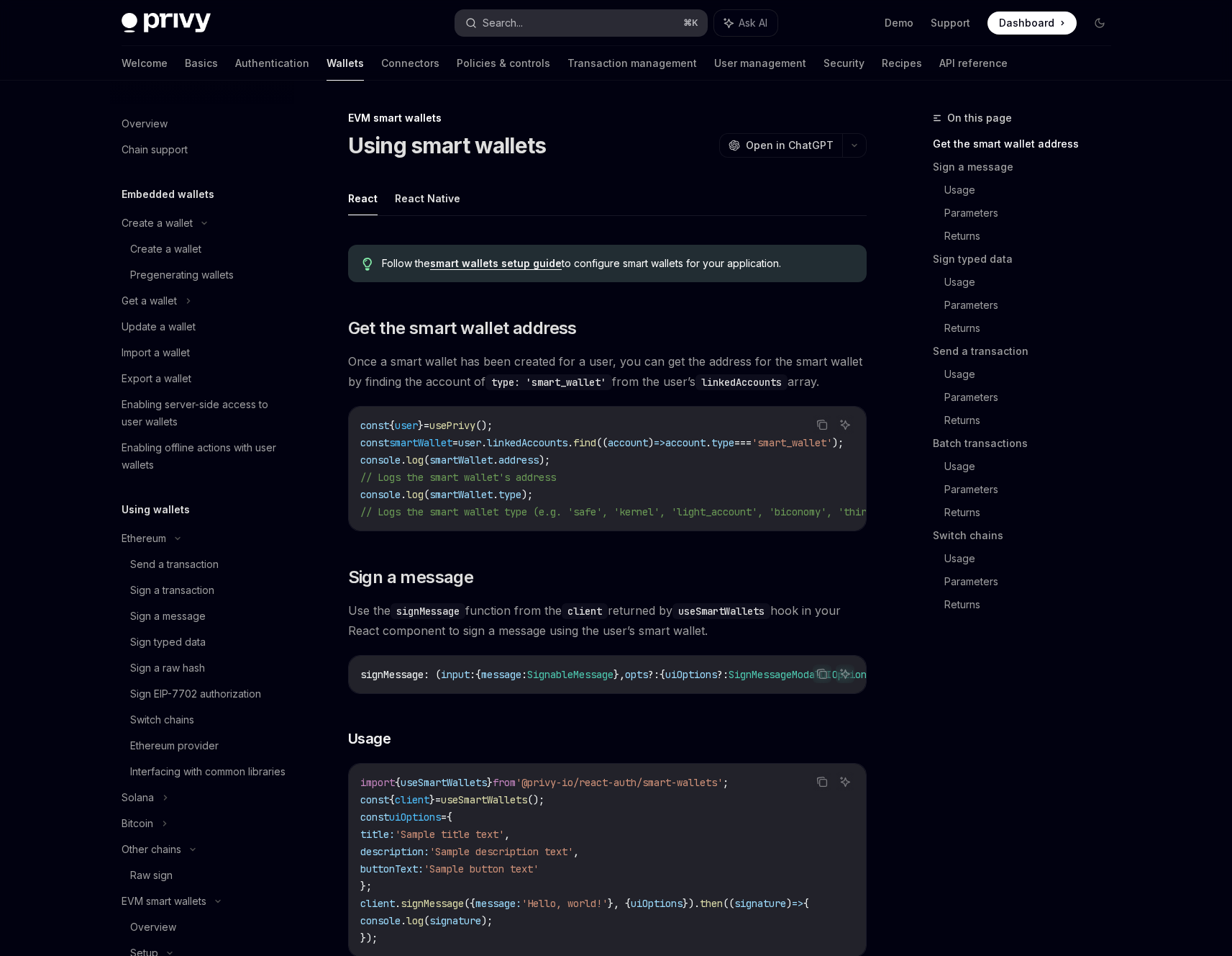
click at [540, 25] on button "Search... ⌘ K" at bounding box center [580, 23] width 251 height 26
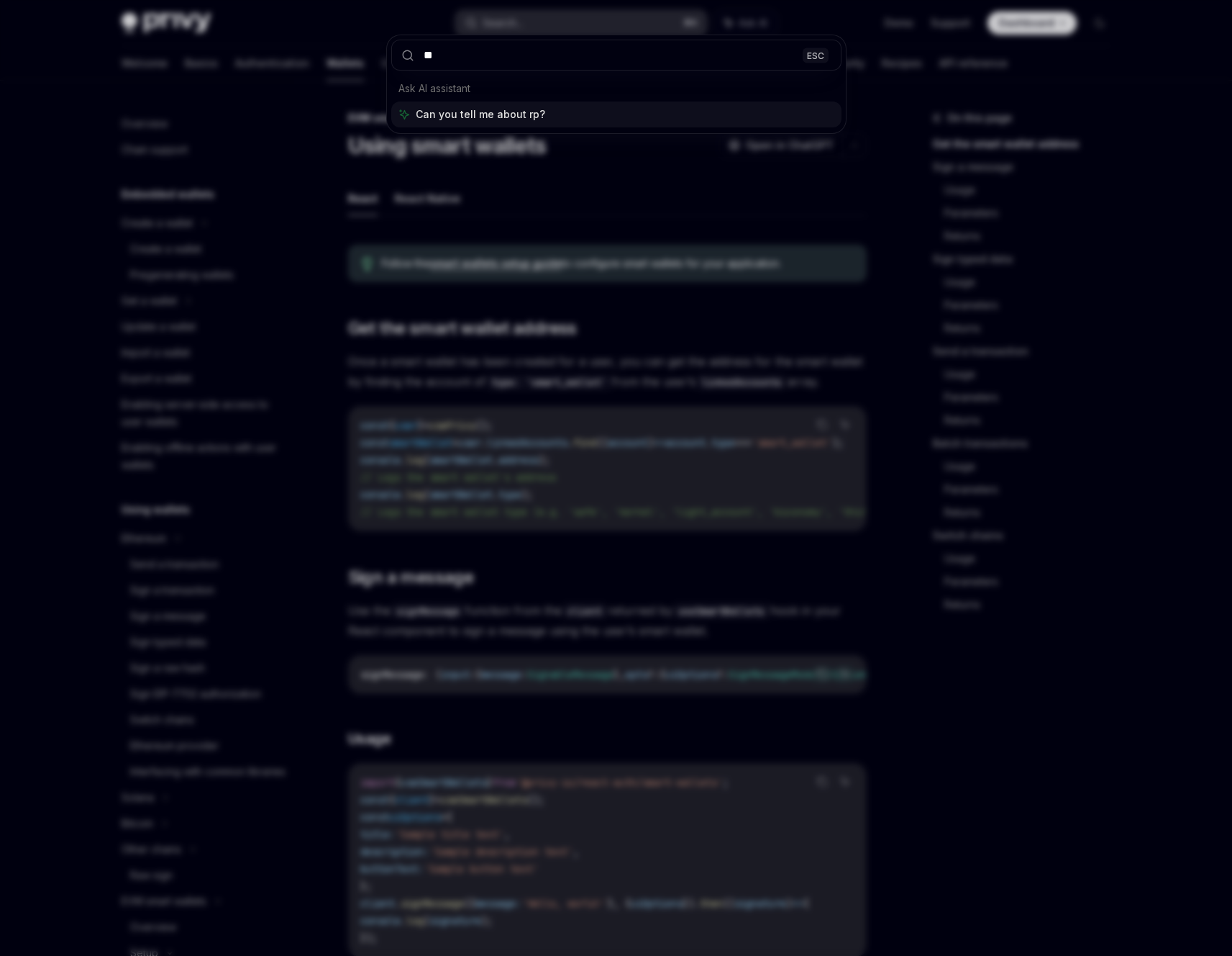
type input "*"
type input "**********"
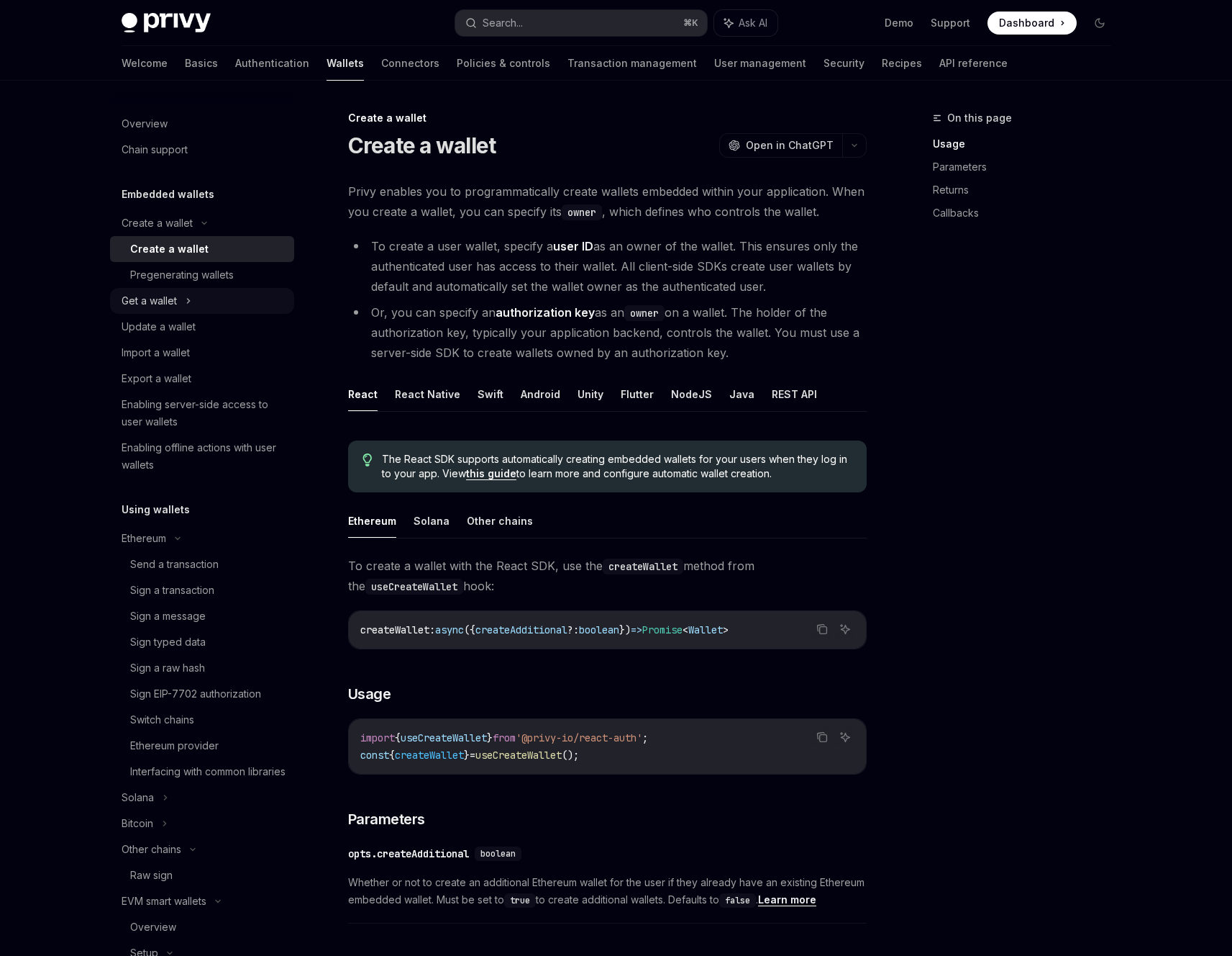
click at [216, 305] on div "Get a wallet" at bounding box center [202, 300] width 184 height 26
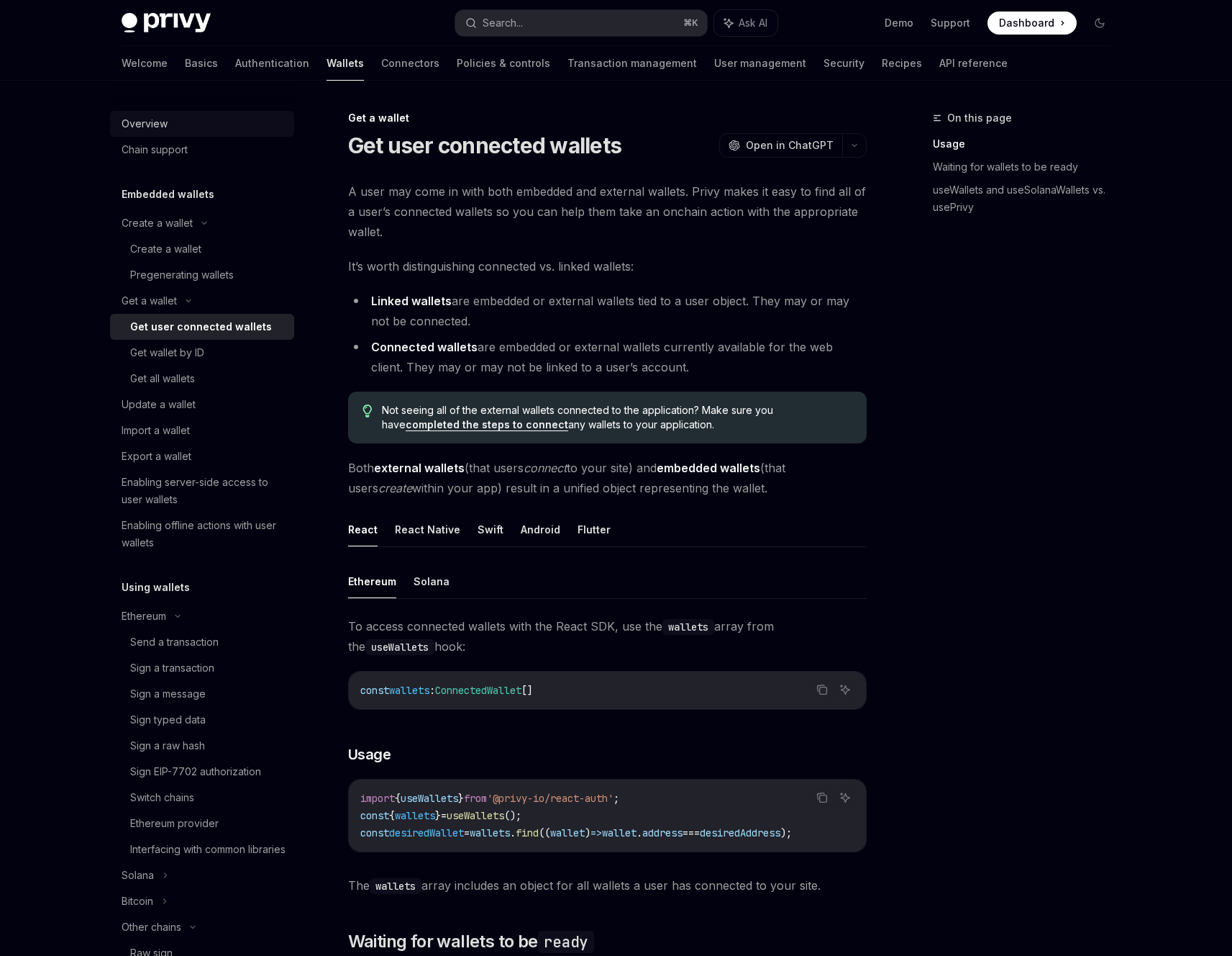
click at [185, 117] on div "Overview" at bounding box center [203, 124] width 164 height 17
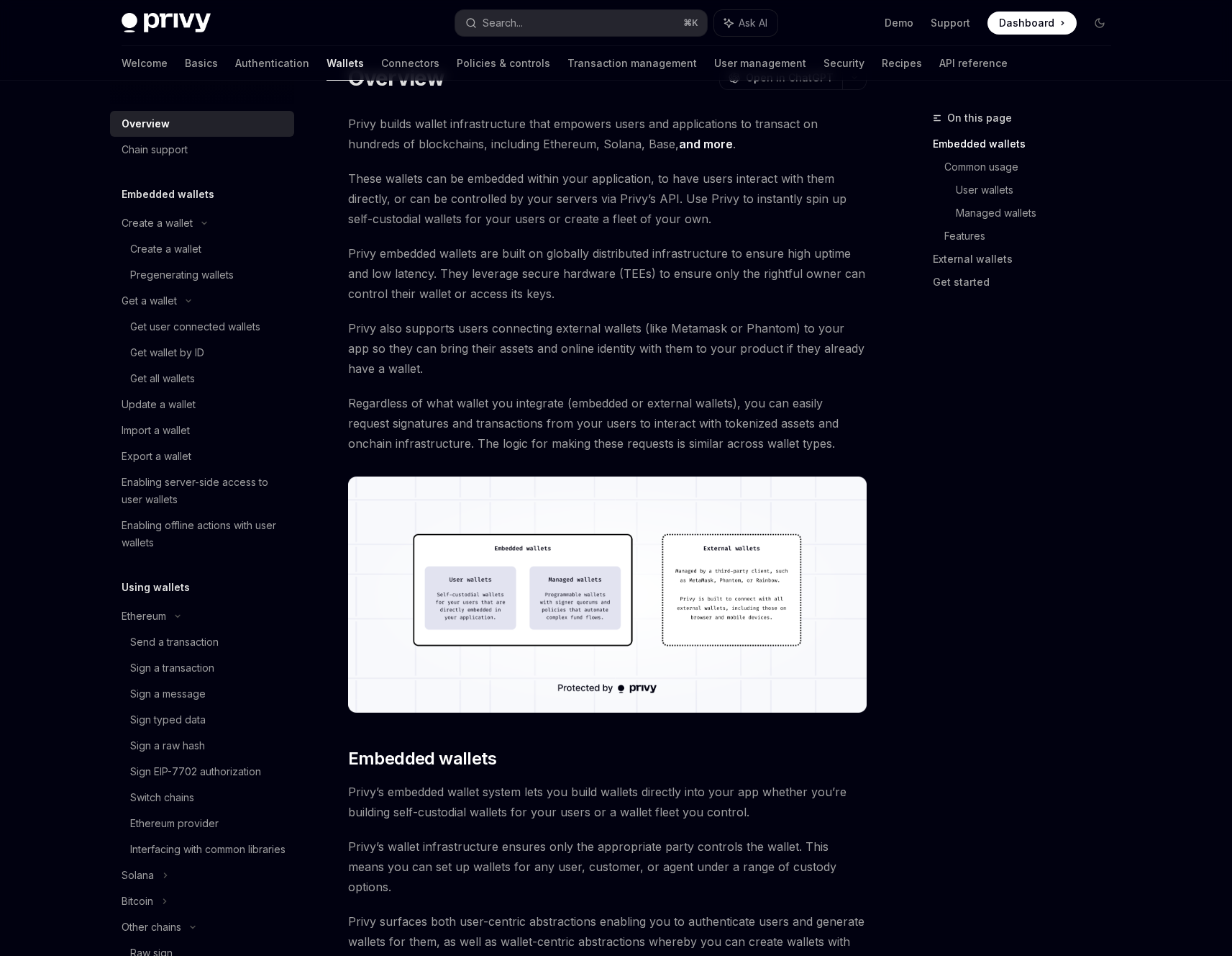
scroll to position [216, 0]
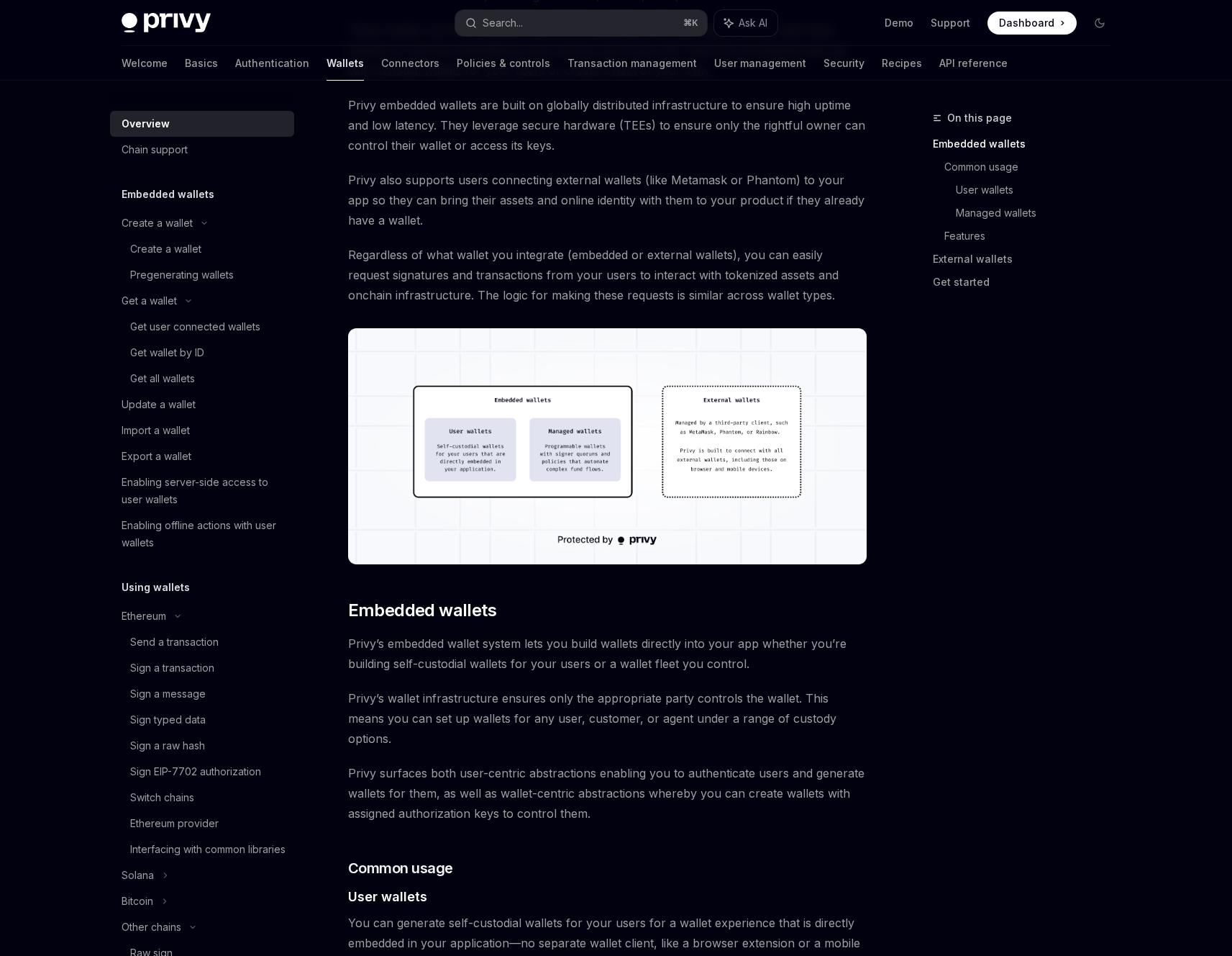
click at [612, 491] on img at bounding box center [608, 446] width 518 height 236
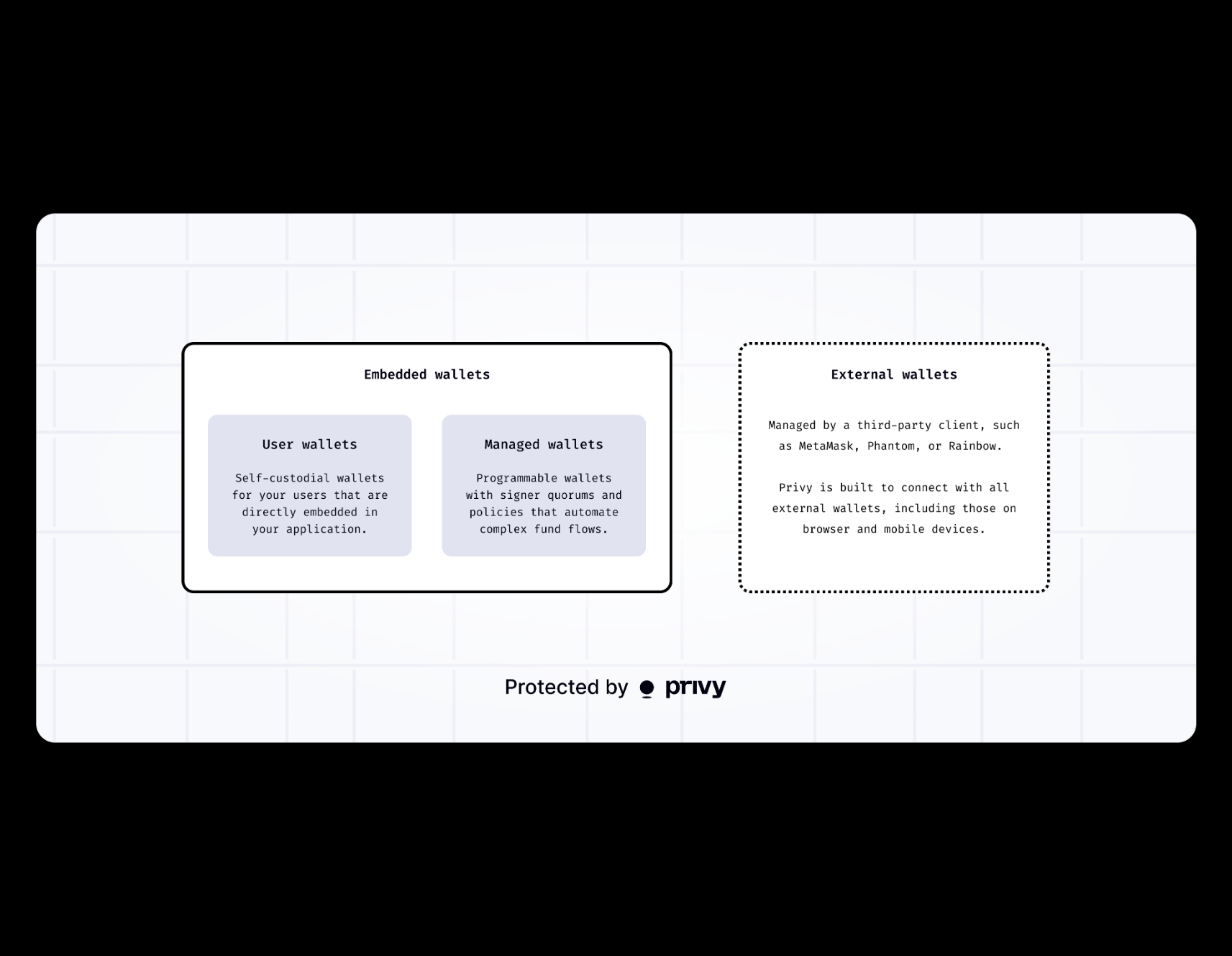
click at [696, 571] on img at bounding box center [616, 478] width 1161 height 529
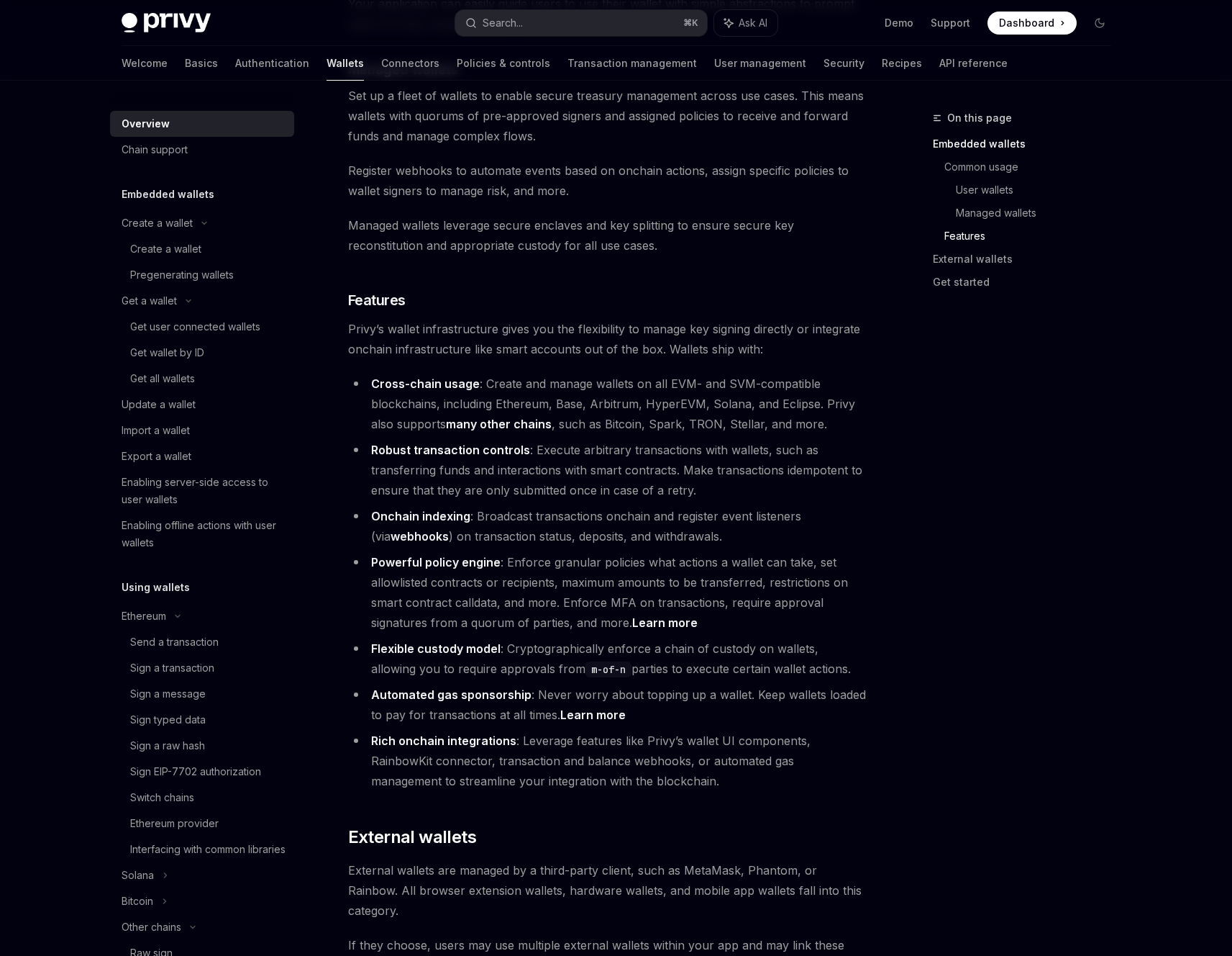
scroll to position [1422, 0]
drag, startPoint x: 808, startPoint y: 215, endPoint x: 873, endPoint y: 697, distance: 486.4
click at [873, 701] on div "On this page Embedded wallets Common usage User wallets Managed wallets Feature…" at bounding box center [616, 91] width 1013 height 2866
click at [873, 697] on div "On this page Embedded wallets Common usage User wallets Managed wallets Feature…" at bounding box center [616, 91] width 1013 height 2866
drag, startPoint x: 877, startPoint y: 718, endPoint x: 877, endPoint y: 257, distance: 461.0
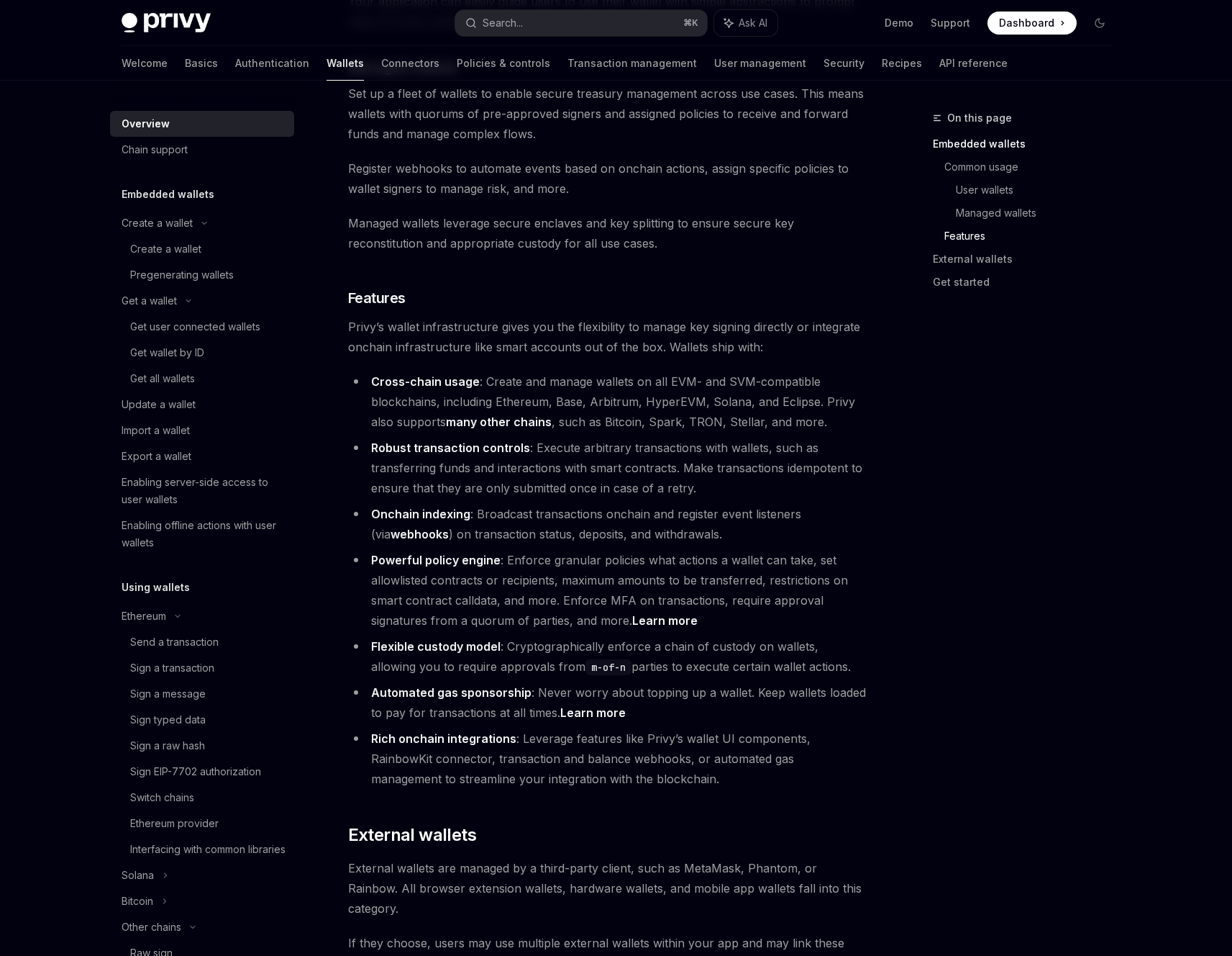
click at [876, 253] on div "On this page Embedded wallets Common usage User wallets Managed wallets Feature…" at bounding box center [616, 91] width 1013 height 2866
click at [956, 468] on div "On this page Embedded wallets Common usage User wallets Managed wallets Feature…" at bounding box center [1013, 533] width 219 height 846
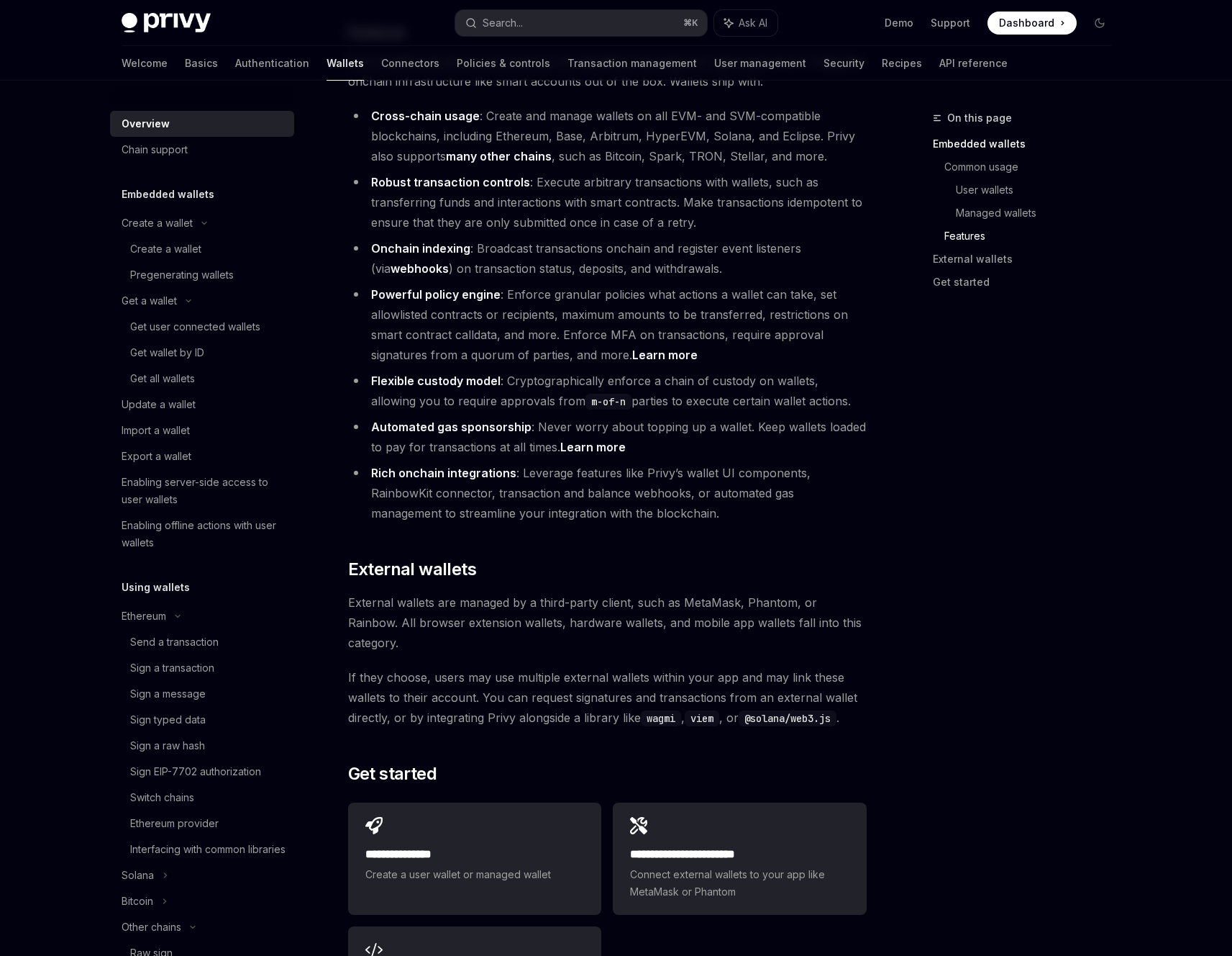
scroll to position [1761, 0]
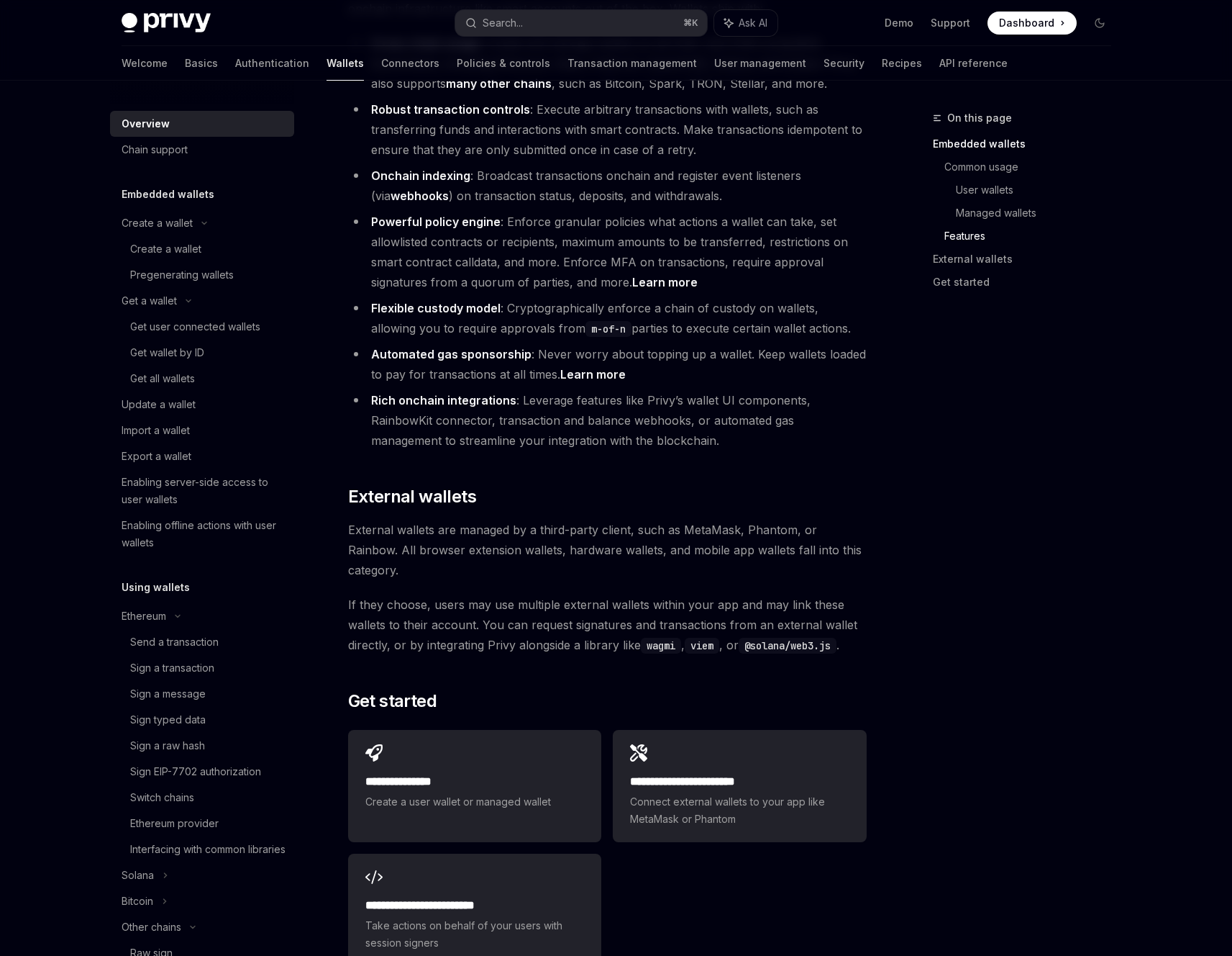
drag, startPoint x: 820, startPoint y: 420, endPoint x: 869, endPoint y: 588, distance: 175.0
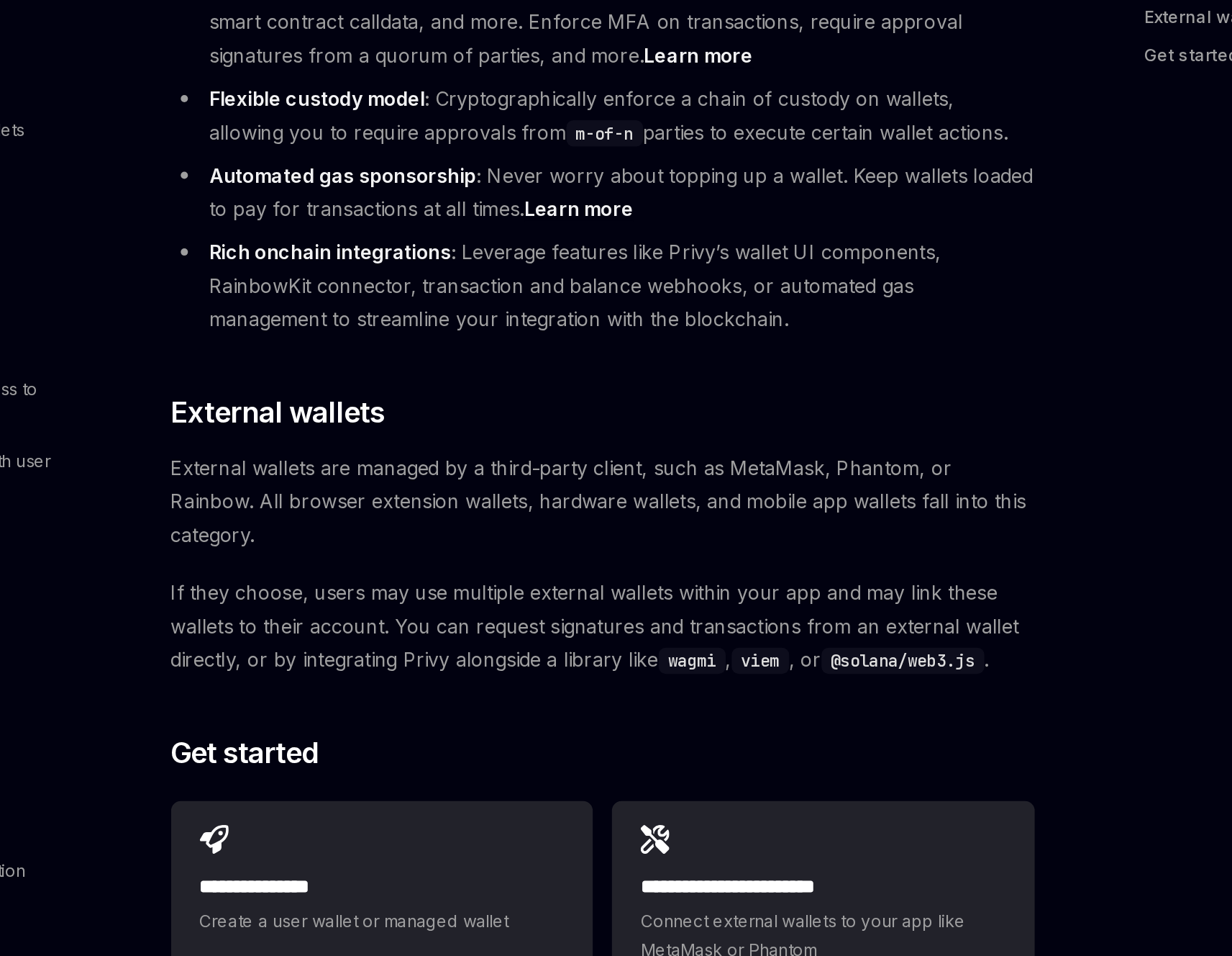
click at [609, 595] on span "If they choose, users may use multiple external wallets within your app and may…" at bounding box center [608, 625] width 518 height 60
click at [601, 595] on span "If they choose, users may use multiple external wallets within your app and may…" at bounding box center [608, 625] width 518 height 60
click at [555, 595] on span "If they choose, users may use multiple external wallets within your app and may…" at bounding box center [608, 625] width 518 height 60
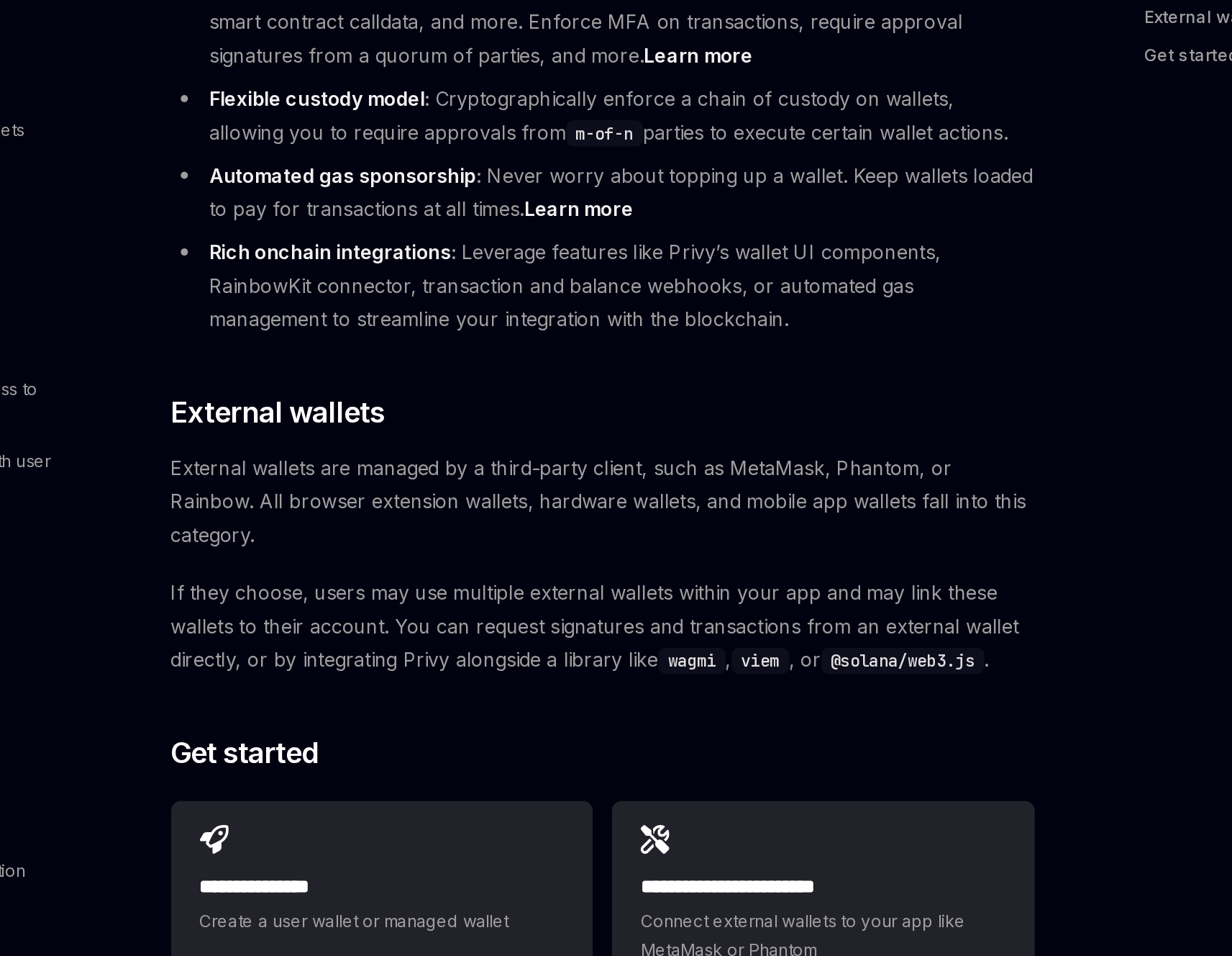
click at [596, 595] on span "If they choose, users may use multiple external wallets within your app and may…" at bounding box center [608, 625] width 518 height 60
click at [553, 595] on span "If they choose, users may use multiple external wallets within your app and may…" at bounding box center [608, 625] width 518 height 60
click at [593, 595] on span "If they choose, users may use multiple external wallets within your app and may…" at bounding box center [608, 625] width 518 height 60
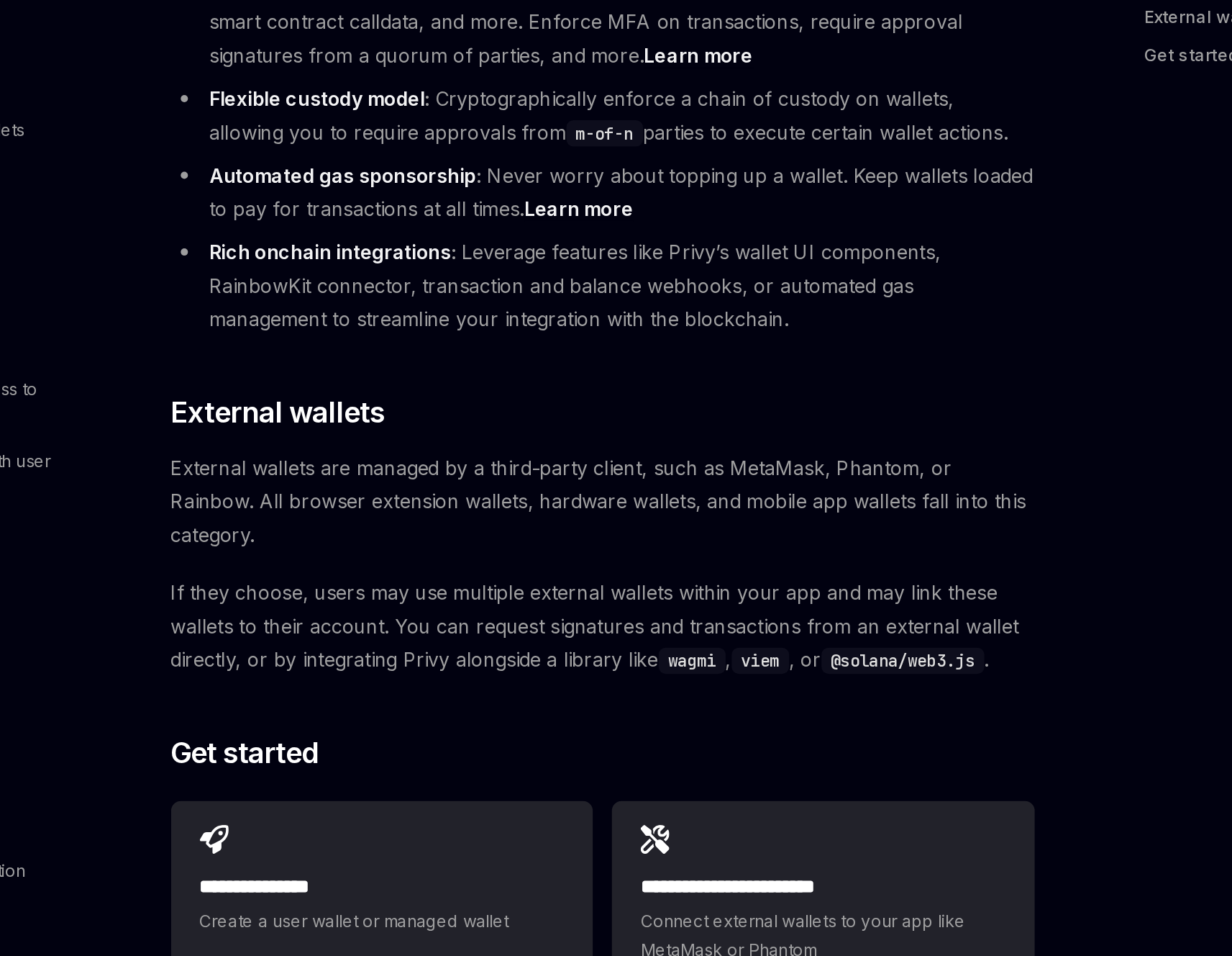
click at [593, 595] on span "If they choose, users may use multiple external wallets within your app and may…" at bounding box center [608, 625] width 518 height 60
click at [561, 595] on span "If they choose, users may use multiple external wallets within your app and may…" at bounding box center [608, 625] width 518 height 60
click at [594, 595] on span "If they choose, users may use multiple external wallets within your app and may…" at bounding box center [608, 625] width 518 height 60
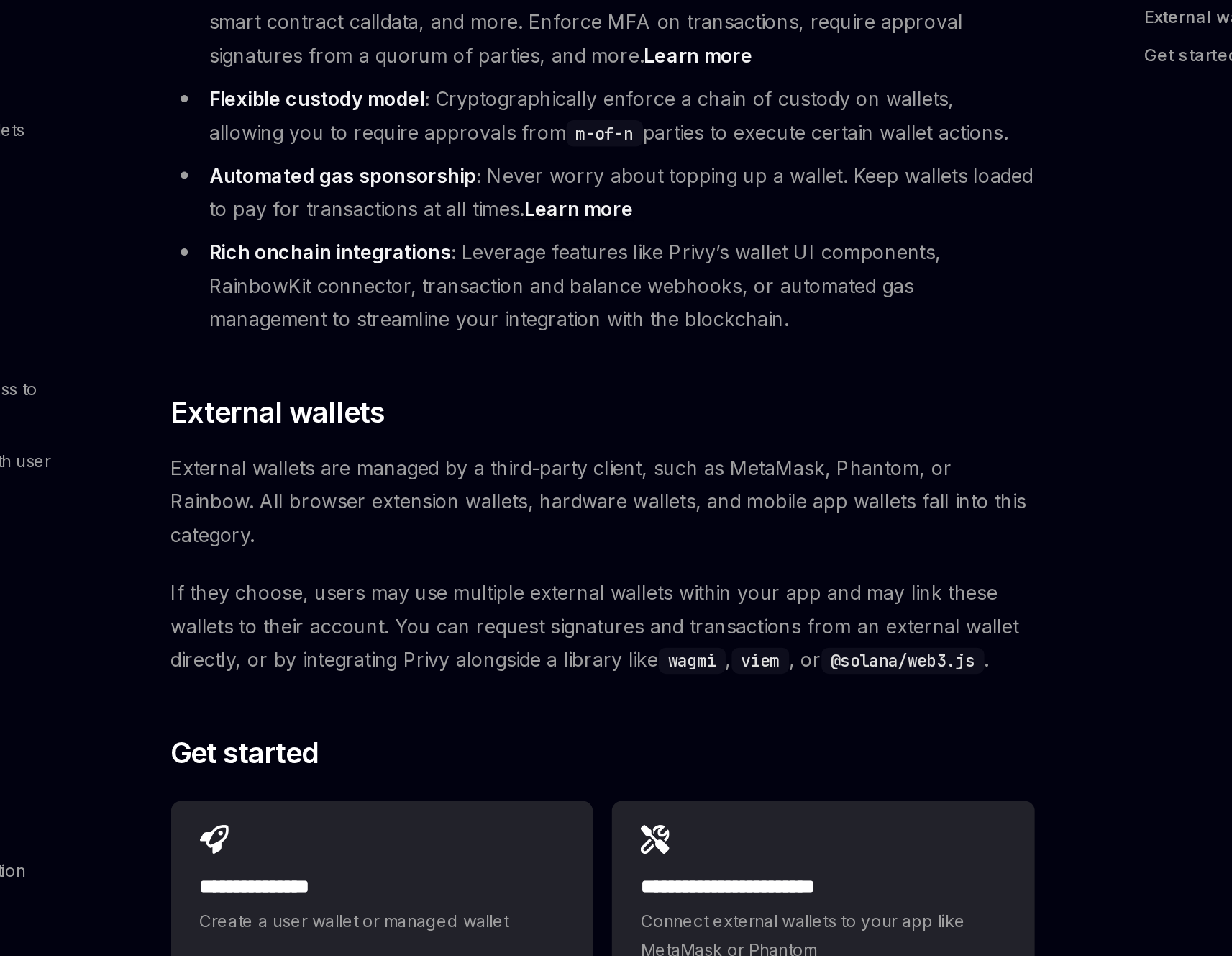
click at [556, 595] on span "If they choose, users may use multiple external wallets within your app and may…" at bounding box center [608, 625] width 518 height 60
click at [587, 595] on span "If they choose, users may use multiple external wallets within your app and may…" at bounding box center [608, 625] width 518 height 60
click at [548, 595] on span "If they choose, users may use multiple external wallets within your app and may…" at bounding box center [608, 625] width 518 height 60
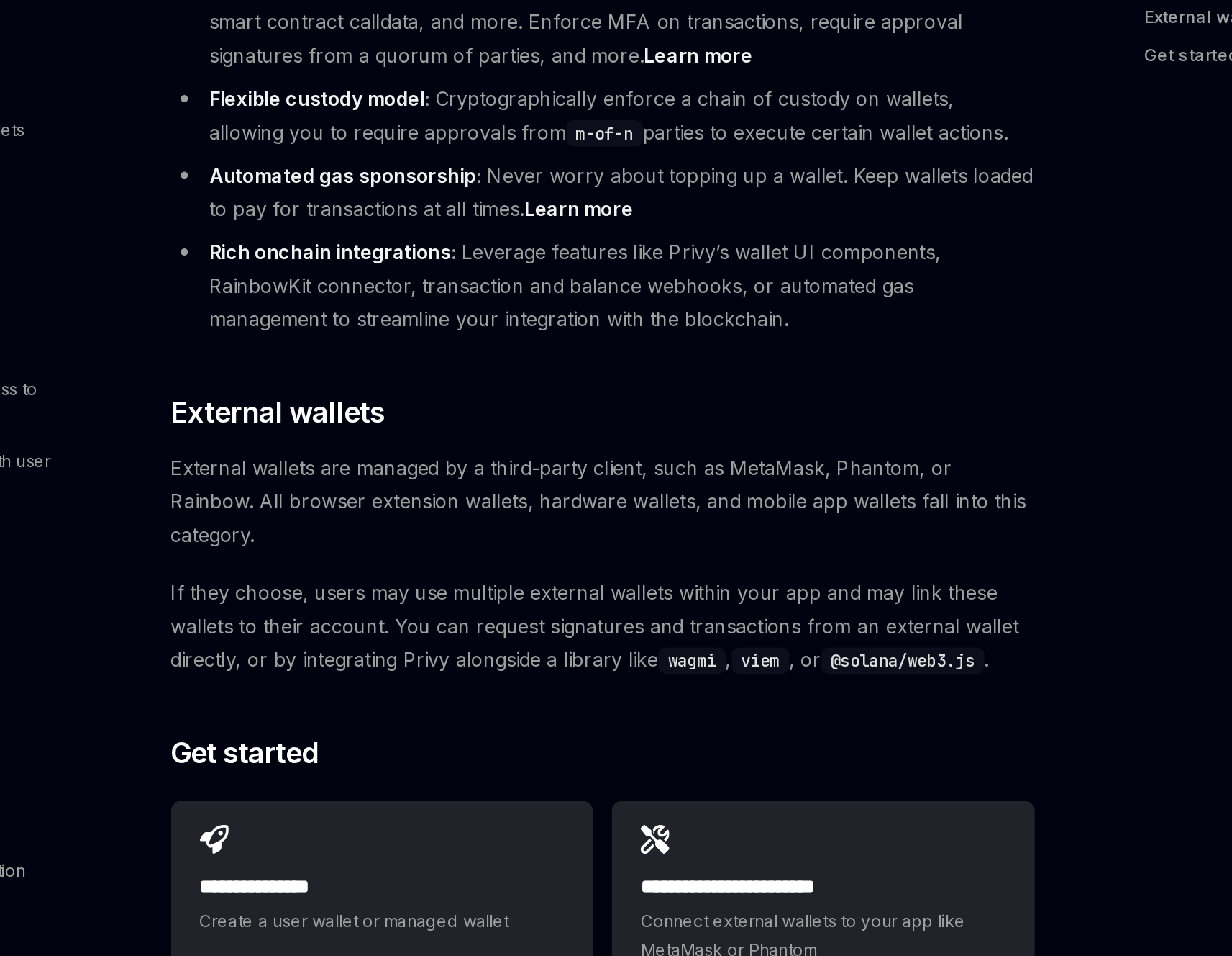
click at [548, 595] on span "If they choose, users may use multiple external wallets within your app and may…" at bounding box center [608, 625] width 518 height 60
click at [578, 595] on span "If they choose, users may use multiple external wallets within your app and may…" at bounding box center [608, 625] width 518 height 60
click at [592, 595] on span "If they choose, users may use multiple external wallets within your app and may…" at bounding box center [608, 625] width 518 height 60
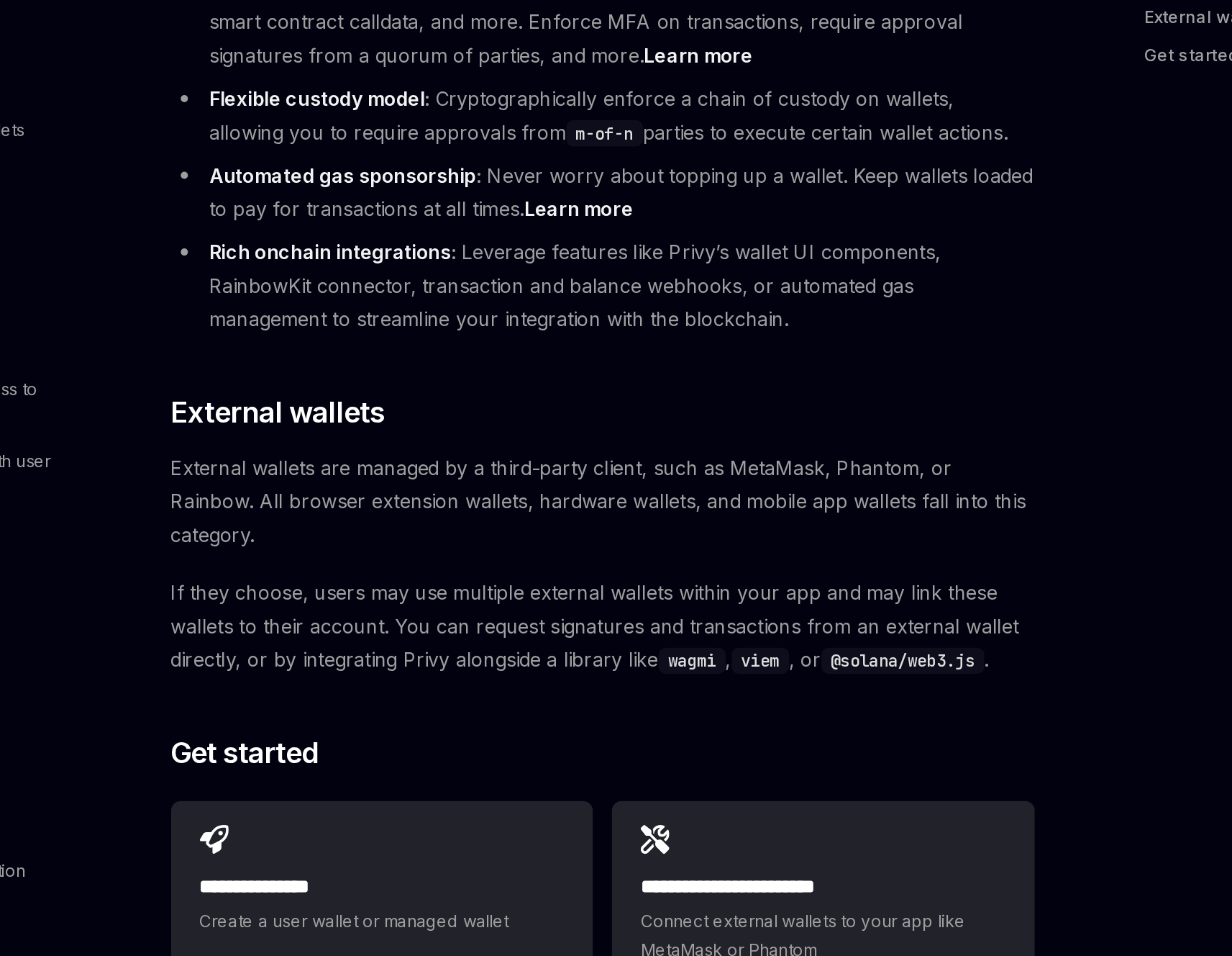
click at [581, 595] on span "If they choose, users may use multiple external wallets within your app and may…" at bounding box center [608, 625] width 518 height 60
click at [594, 595] on span "If they choose, users may use multiple external wallets within your app and may…" at bounding box center [608, 625] width 518 height 60
click at [591, 595] on span "If they choose, users may use multiple external wallets within your app and may…" at bounding box center [608, 625] width 518 height 60
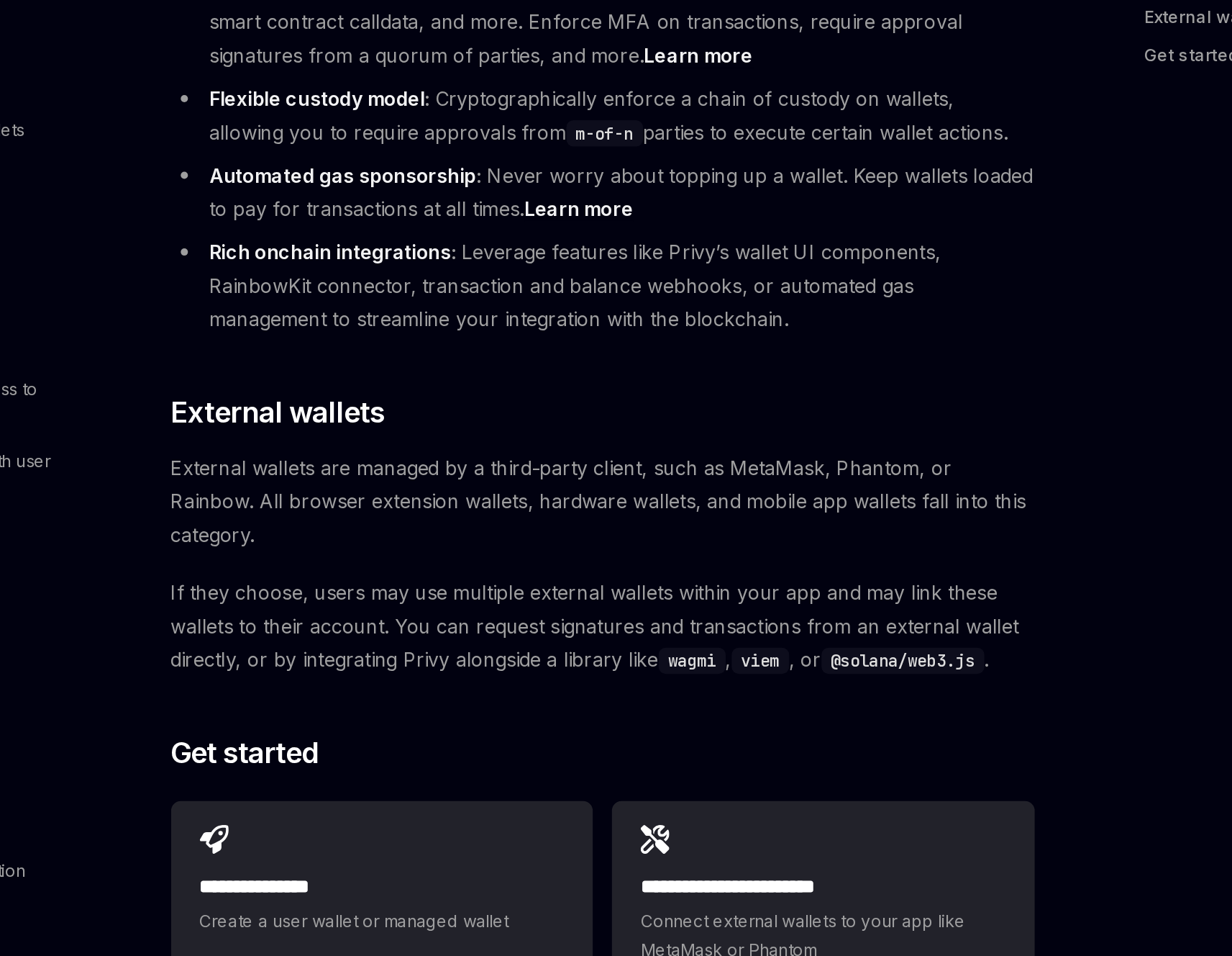
click at [591, 595] on span "If they choose, users may use multiple external wallets within your app and may…" at bounding box center [608, 625] width 518 height 60
click at [603, 595] on span "If they choose, users may use multiple external wallets within your app and may…" at bounding box center [608, 625] width 518 height 60
click at [596, 595] on span "If they choose, users may use multiple external wallets within your app and may…" at bounding box center [608, 625] width 518 height 60
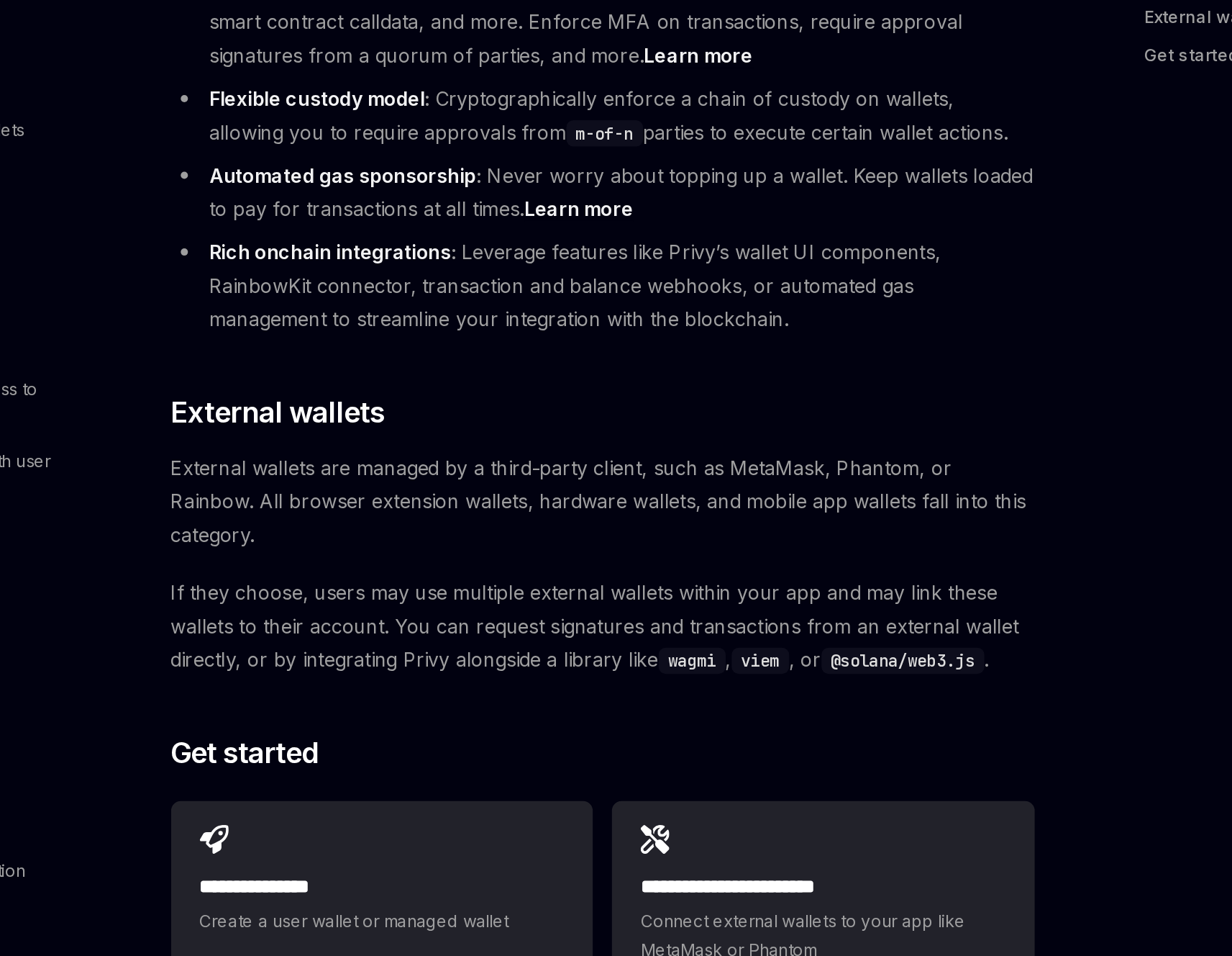
click at [605, 595] on span "If they choose, users may use multiple external wallets within your app and may…" at bounding box center [608, 625] width 518 height 60
click at [598, 595] on span "If they choose, users may use multiple external wallets within your app and may…" at bounding box center [608, 625] width 518 height 60
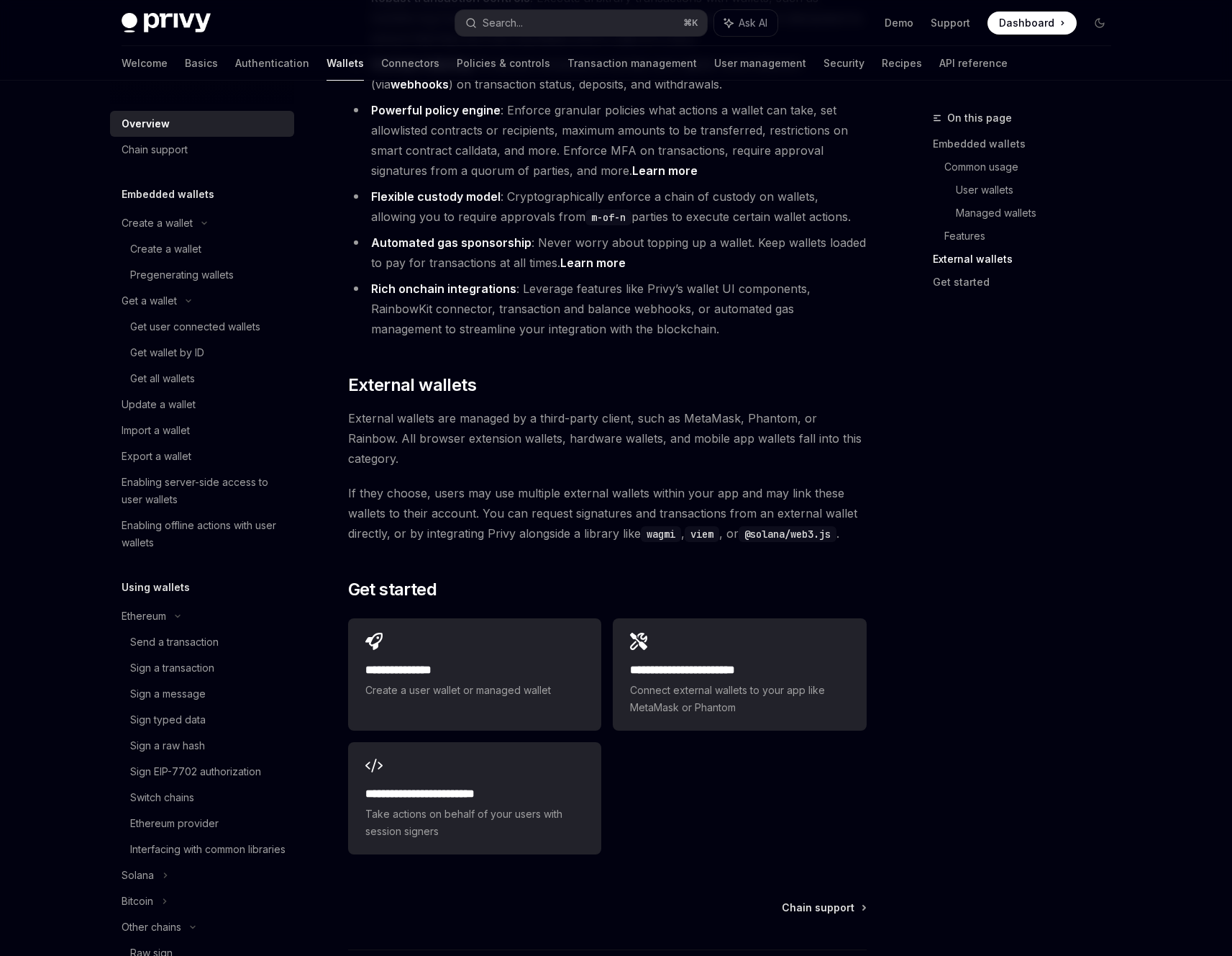
scroll to position [1910, 0]
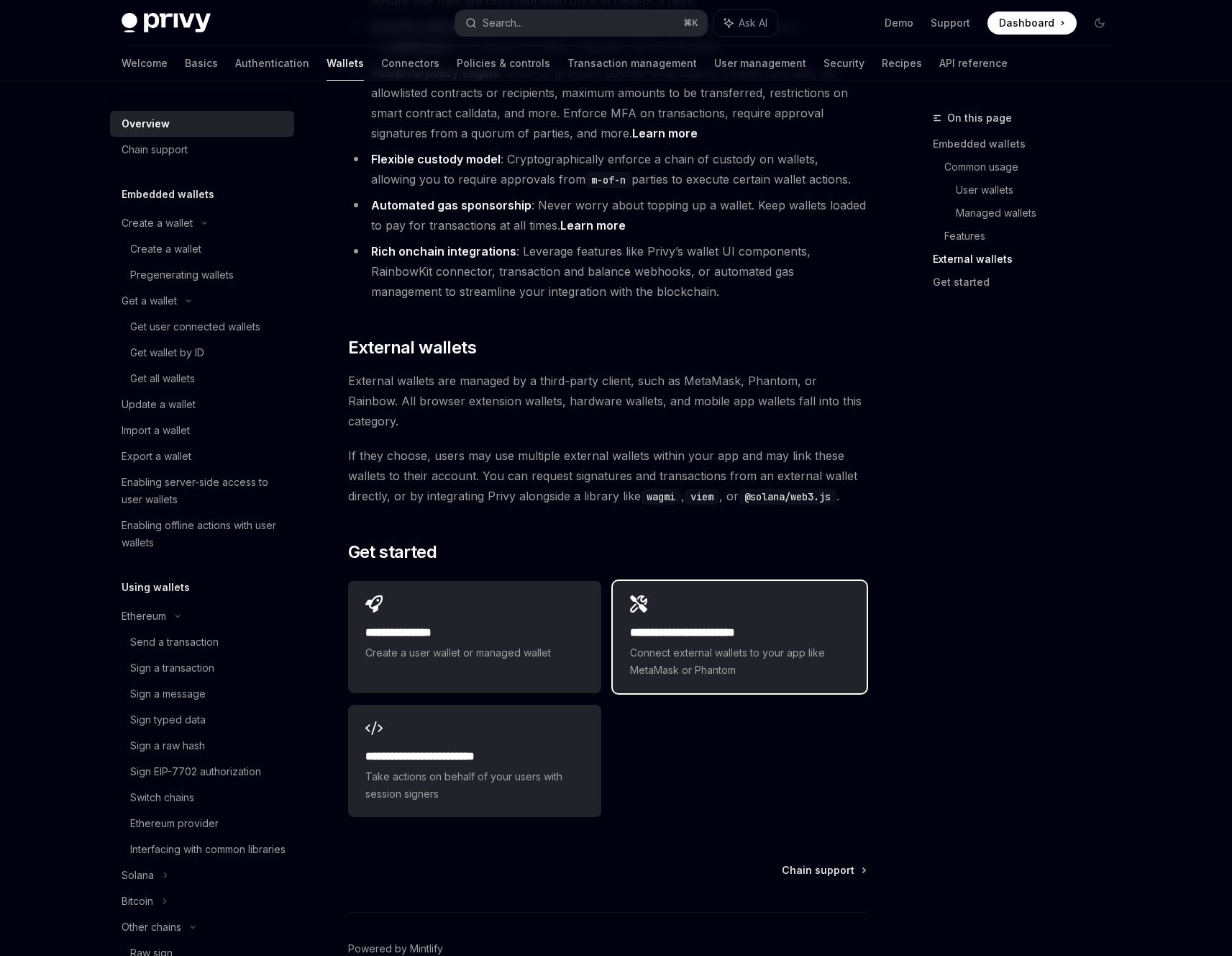
click at [753, 644] on span "Connect external wallets to your app like MetaMask or Phantom" at bounding box center [739, 661] width 219 height 34
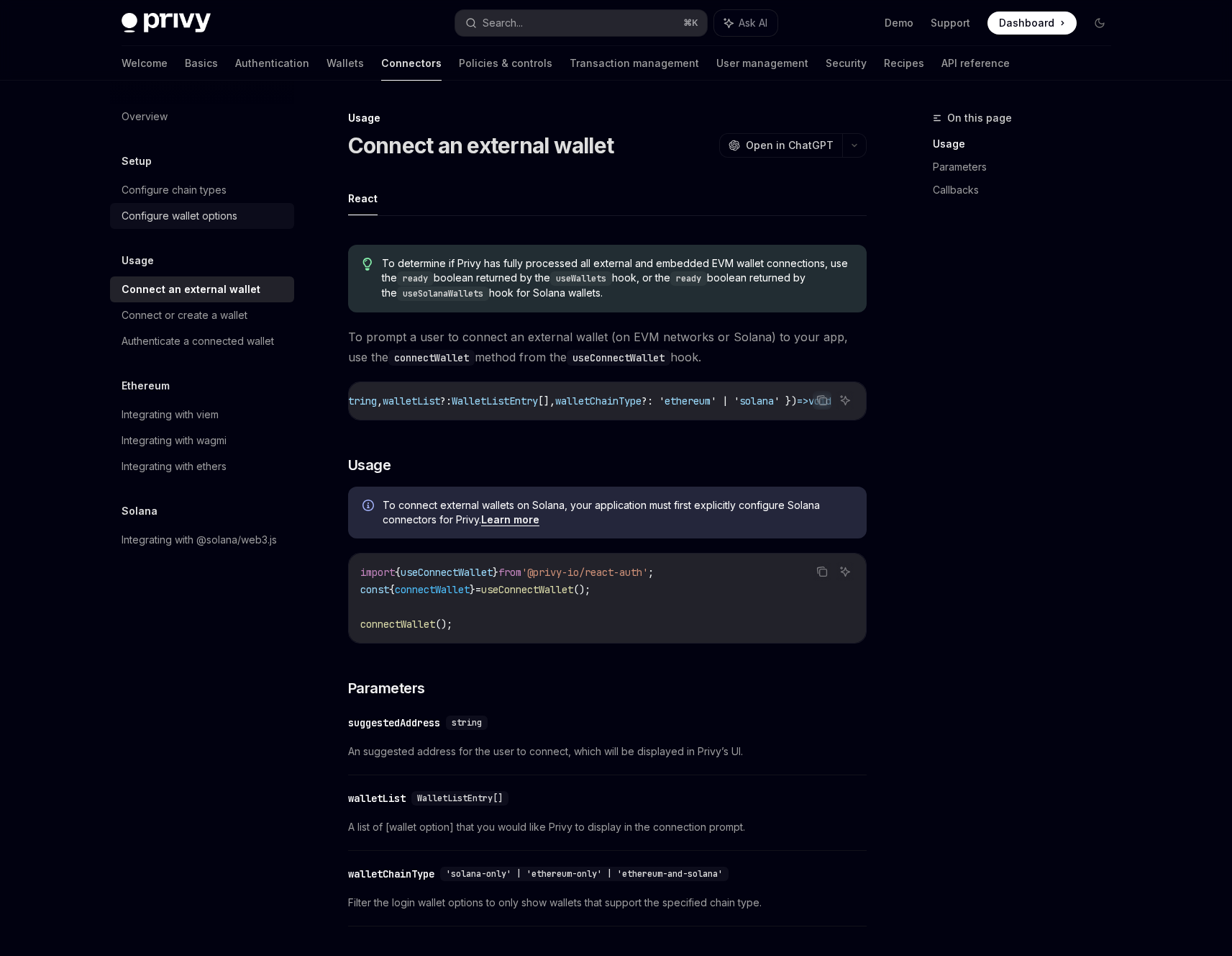
click at [256, 208] on div "Configure wallet options" at bounding box center [203, 216] width 164 height 17
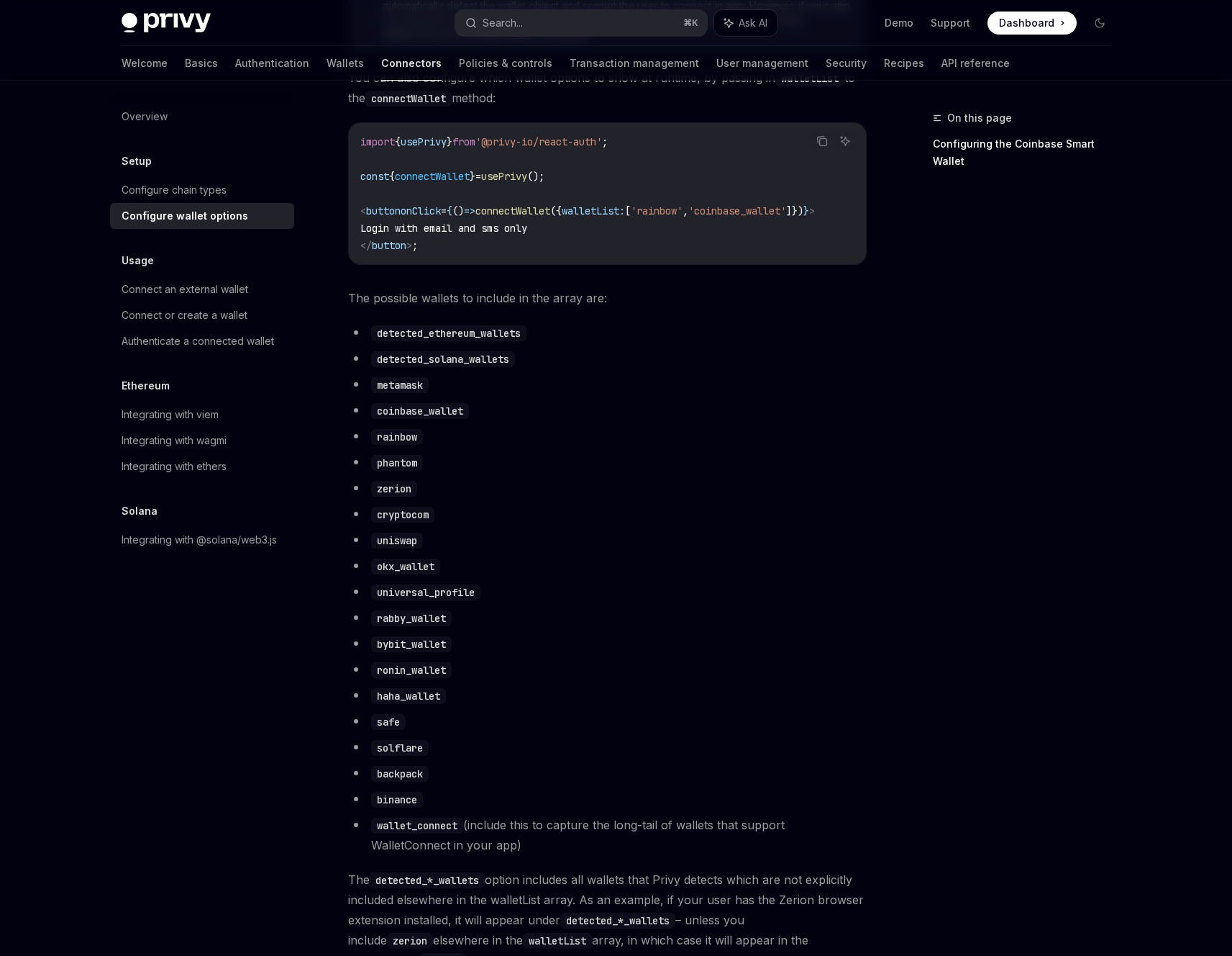
scroll to position [635, 0]
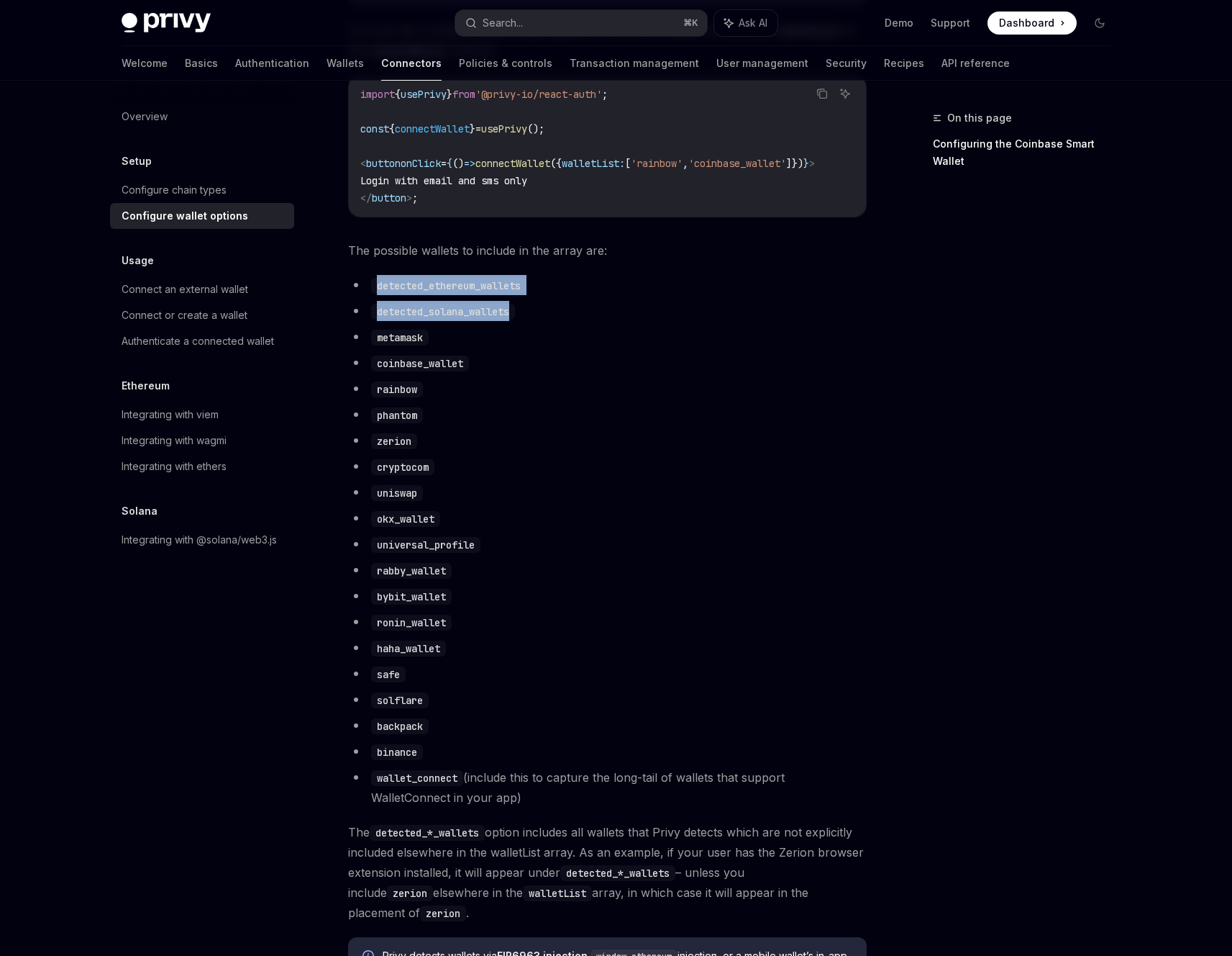
drag, startPoint x: 644, startPoint y: 252, endPoint x: 644, endPoint y: 315, distance: 63.0
click at [644, 315] on div "To customize the external wallet options for your app, pass in a WalletListEntr…" at bounding box center [608, 697] width 518 height 2301
click at [644, 315] on li "detected_solana_wallets" at bounding box center [608, 311] width 518 height 20
click at [656, 261] on span "The possible wallets to include in the array are:" at bounding box center [608, 251] width 518 height 20
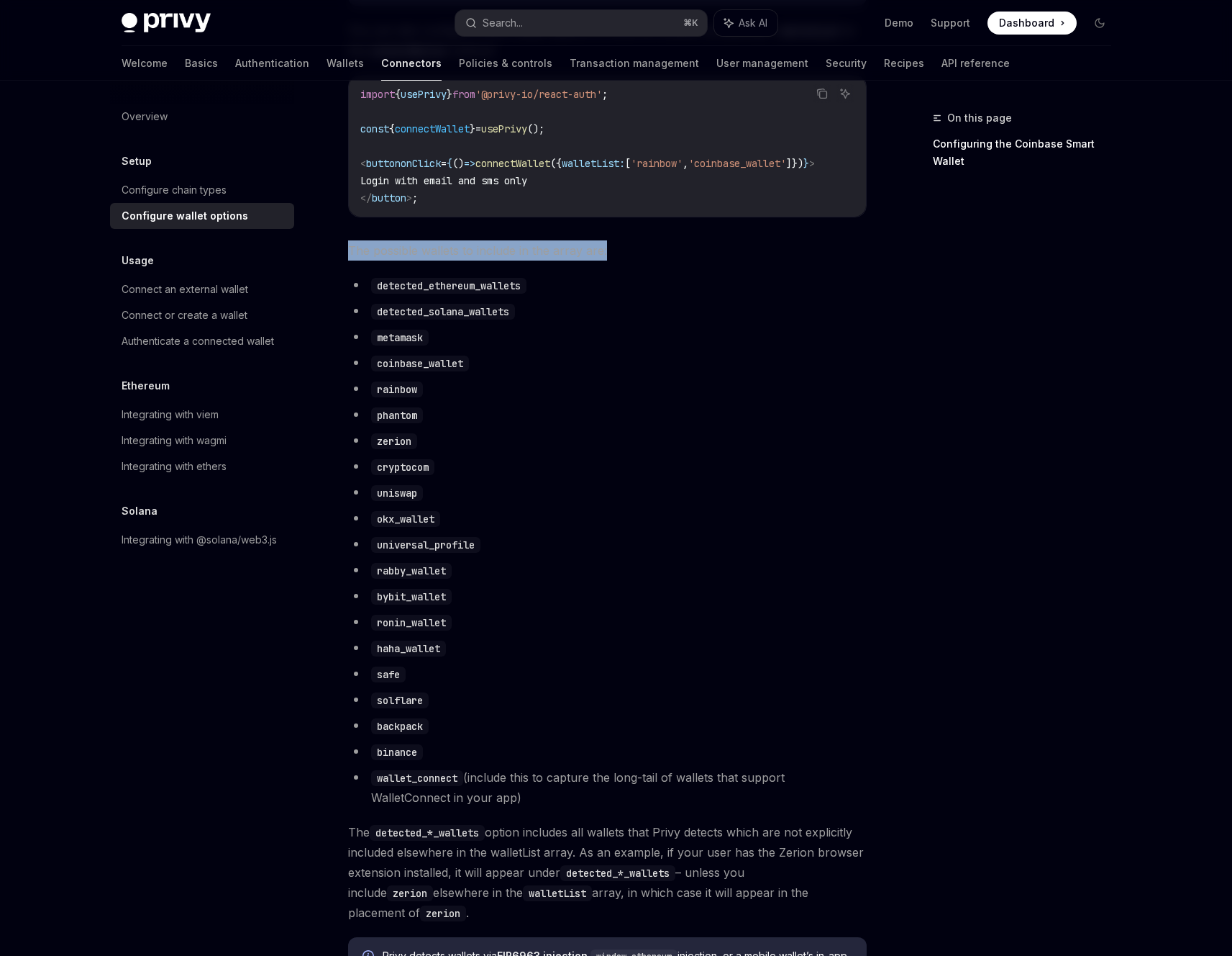
click at [656, 261] on span "The possible wallets to include in the array are:" at bounding box center [608, 251] width 518 height 20
click at [656, 345] on li "metamask" at bounding box center [608, 337] width 518 height 20
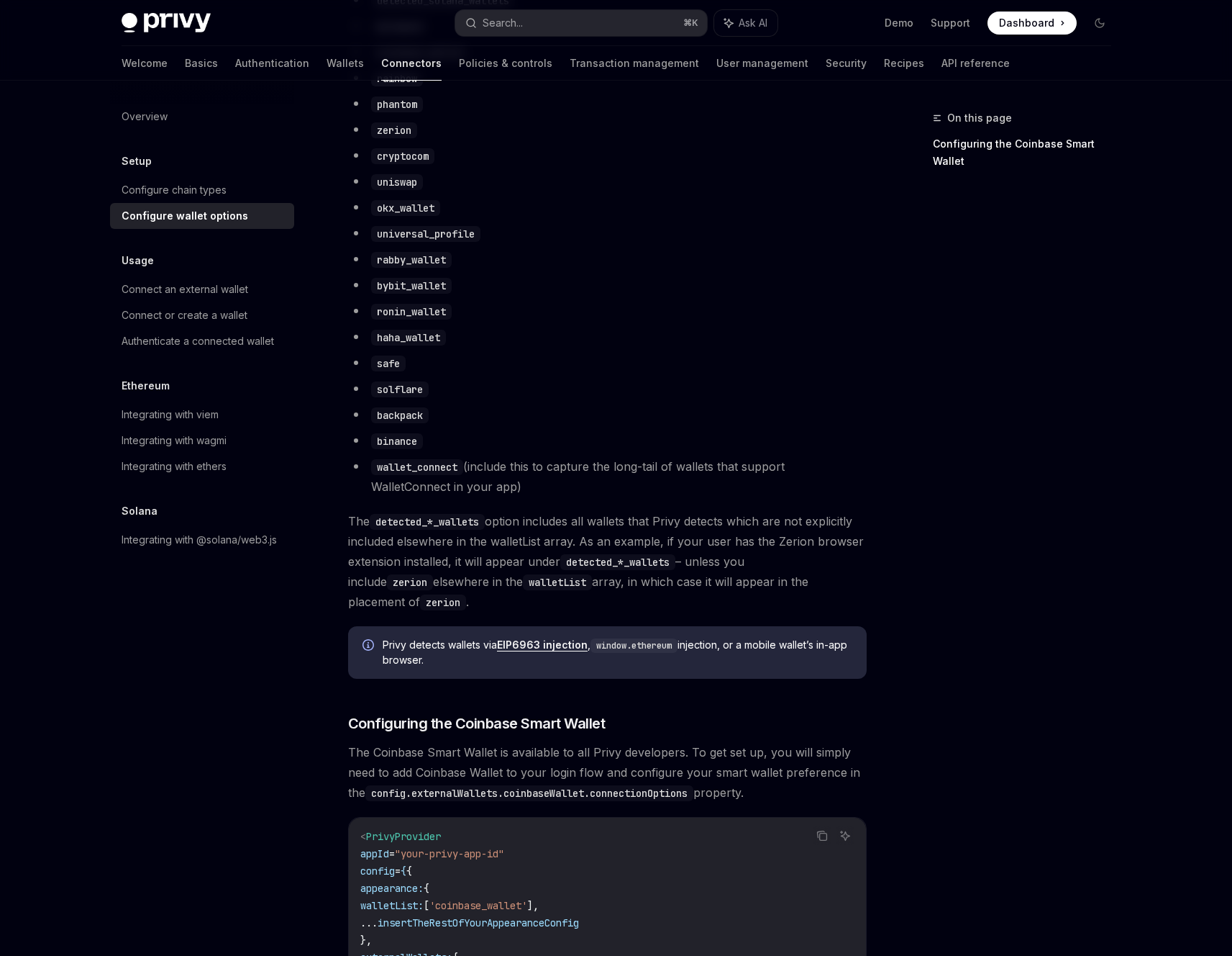
scroll to position [953, 0]
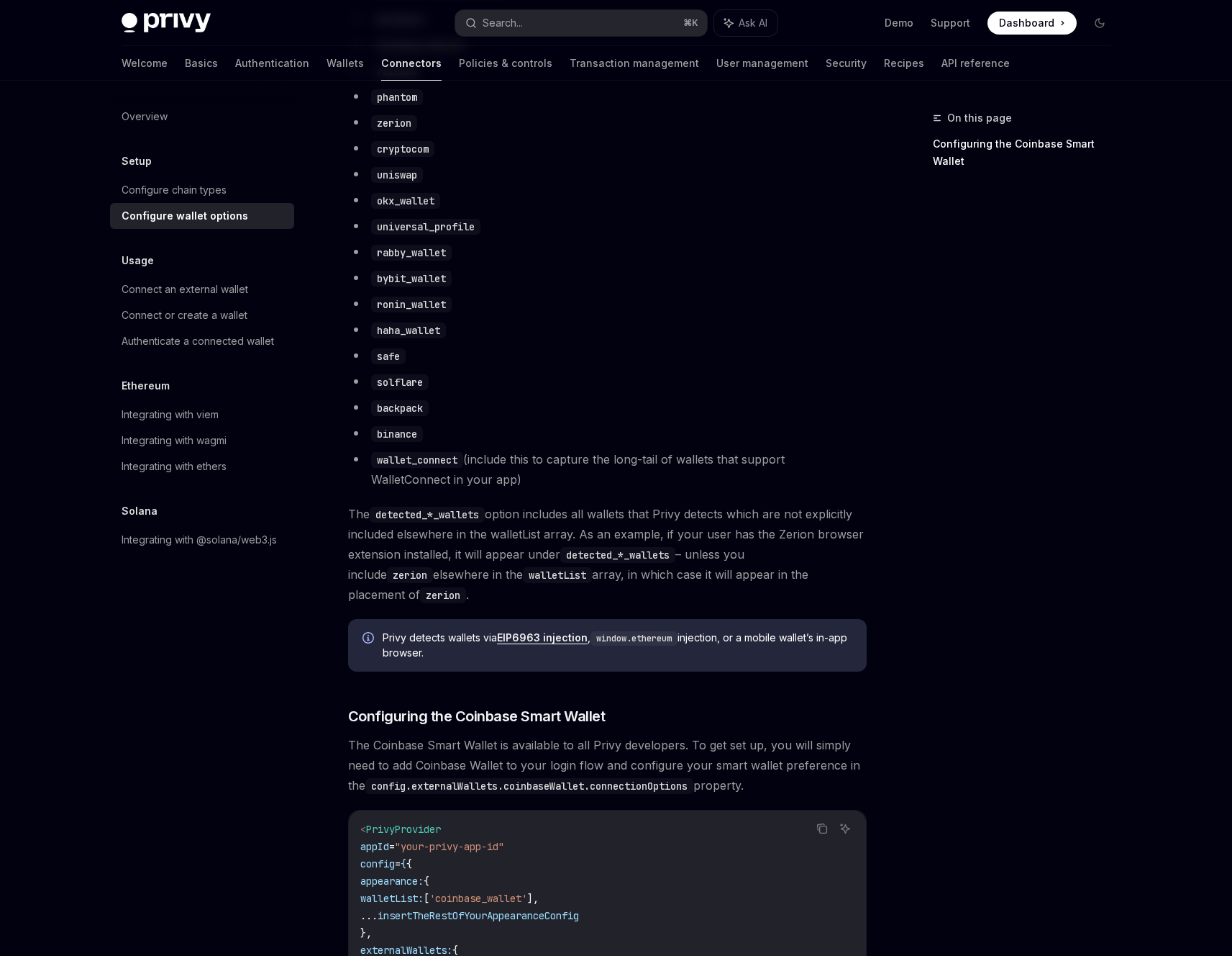
click at [634, 563] on code "detected_*_wallets" at bounding box center [618, 555] width 115 height 16
click at [656, 563] on code "detected_*_wallets" at bounding box center [618, 555] width 115 height 16
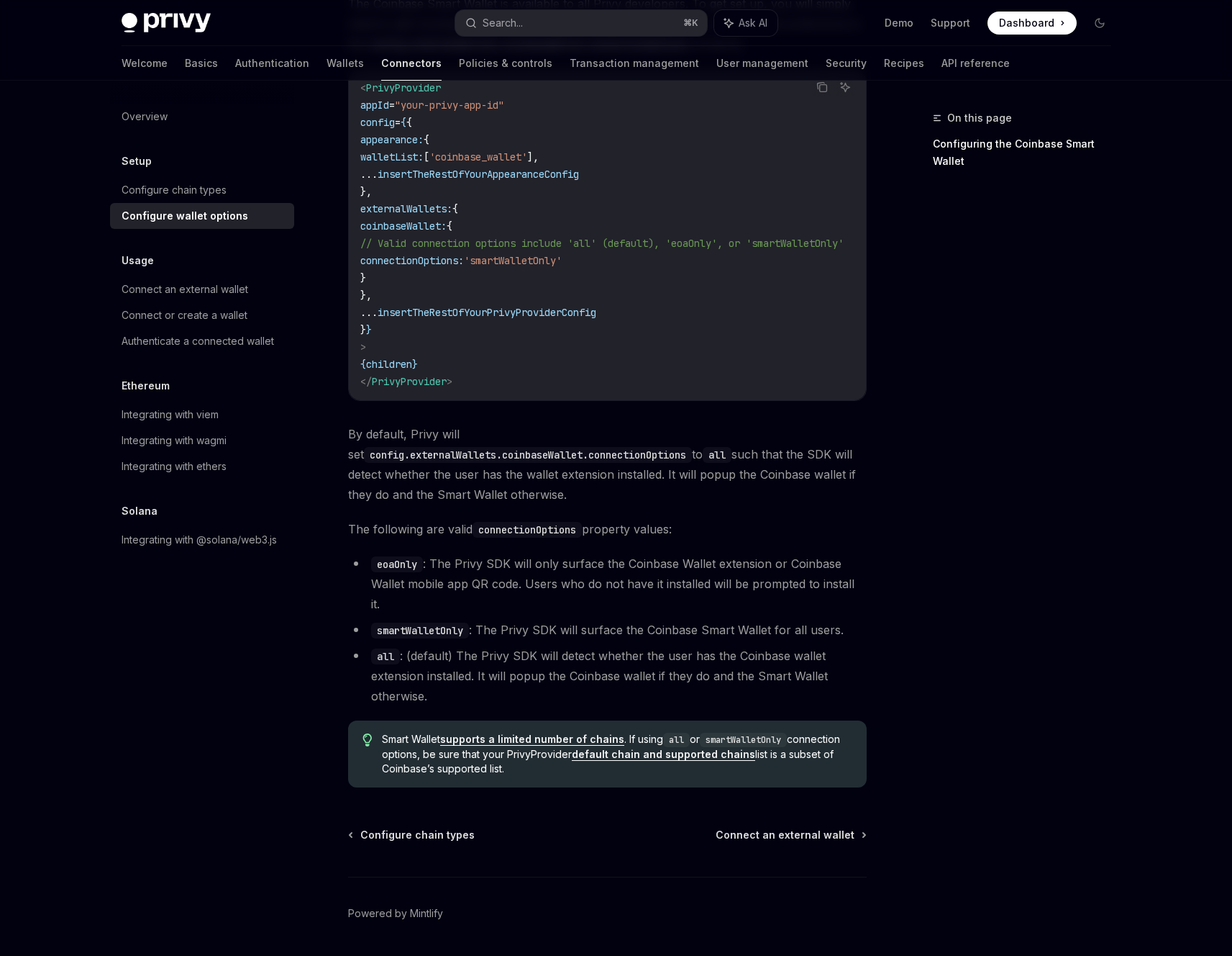
scroll to position [1696, 0]
click at [417, 905] on link "Powered by Mintlify" at bounding box center [396, 912] width 95 height 14
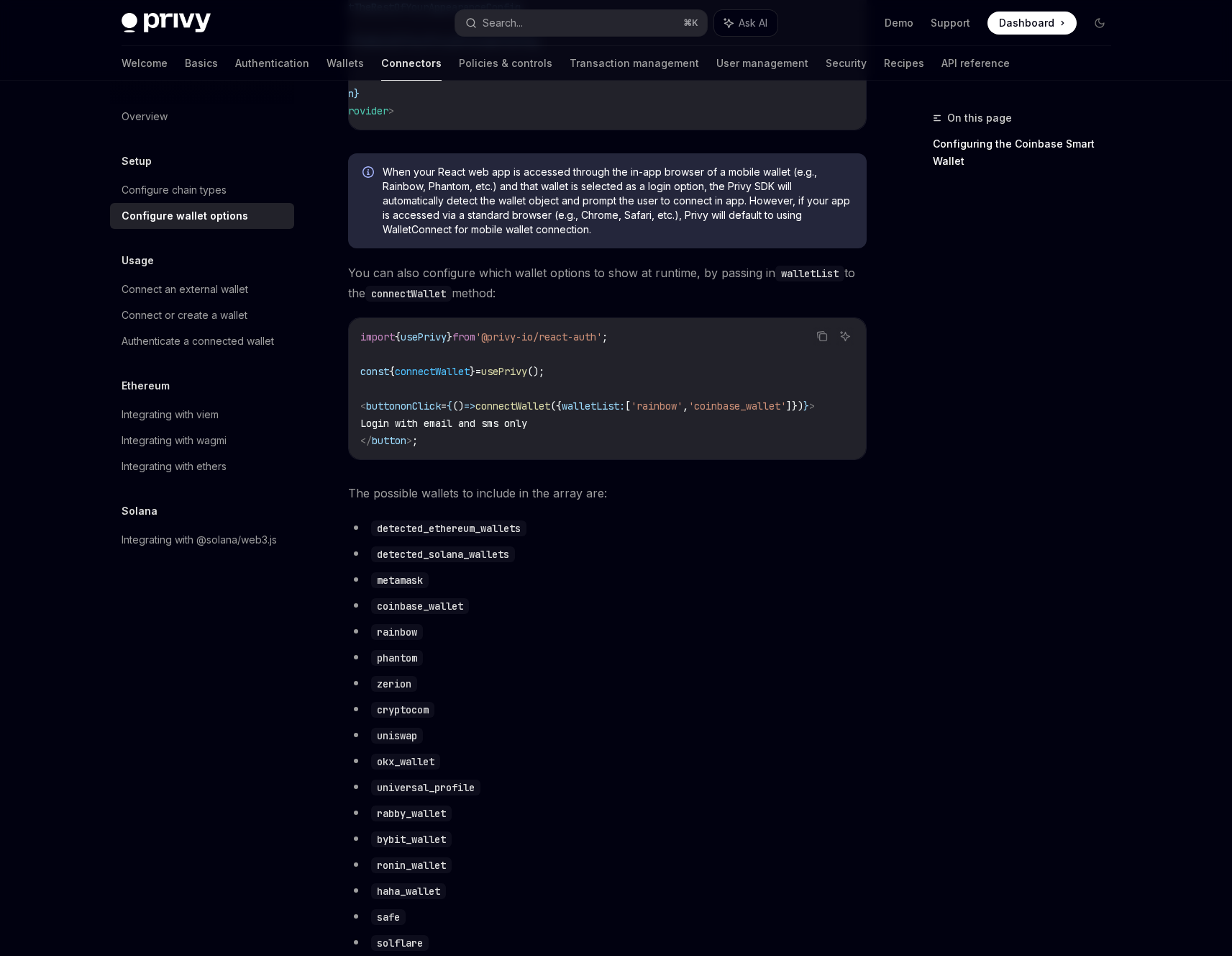
scroll to position [0, 0]
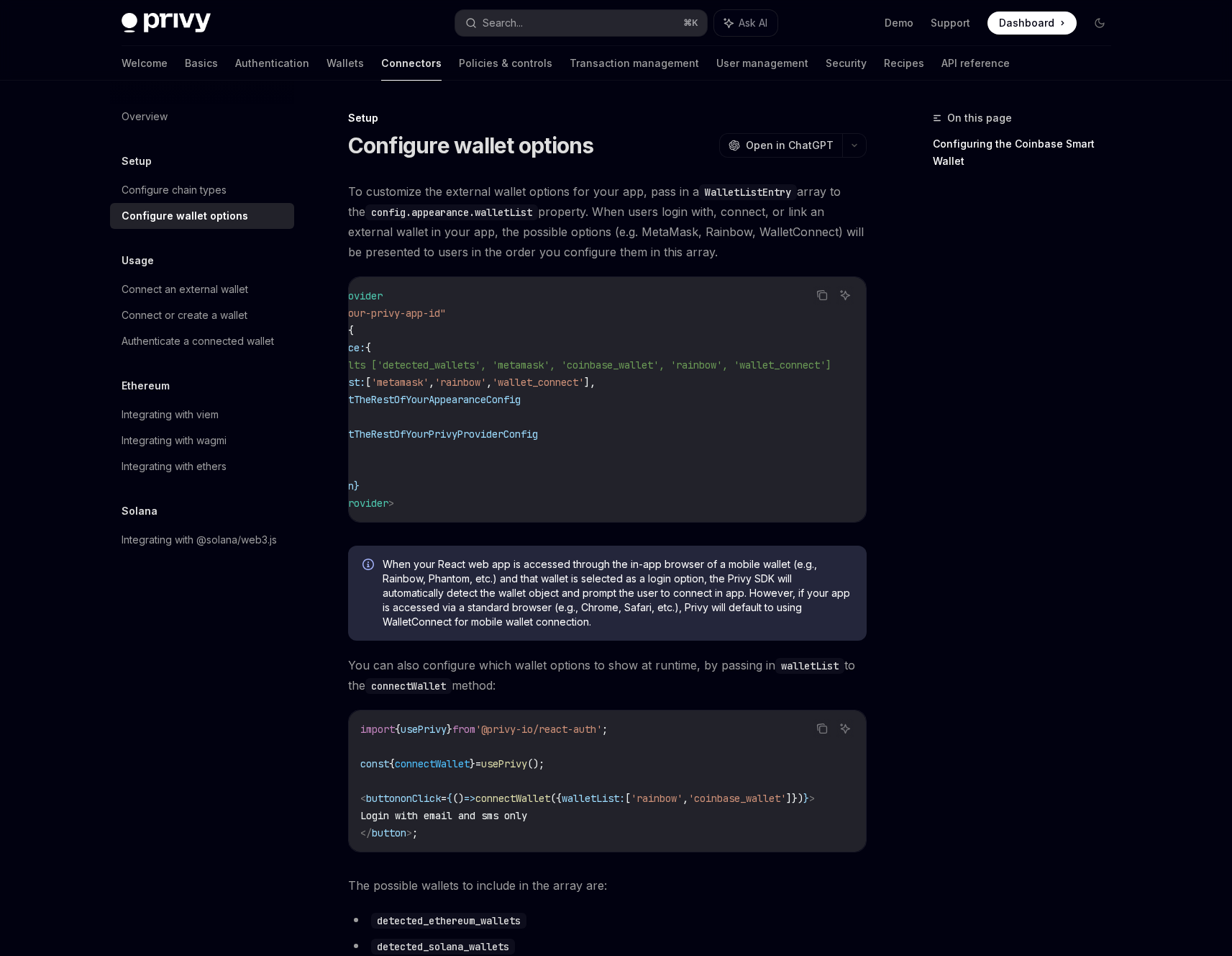
click at [133, 11] on div "Privy Docs home page Search... ⌘ K Ask AI Demo Support Dashboard Dashboard Sear…" at bounding box center [616, 23] width 990 height 46
click at [161, 28] on img at bounding box center [166, 24] width 89 height 20
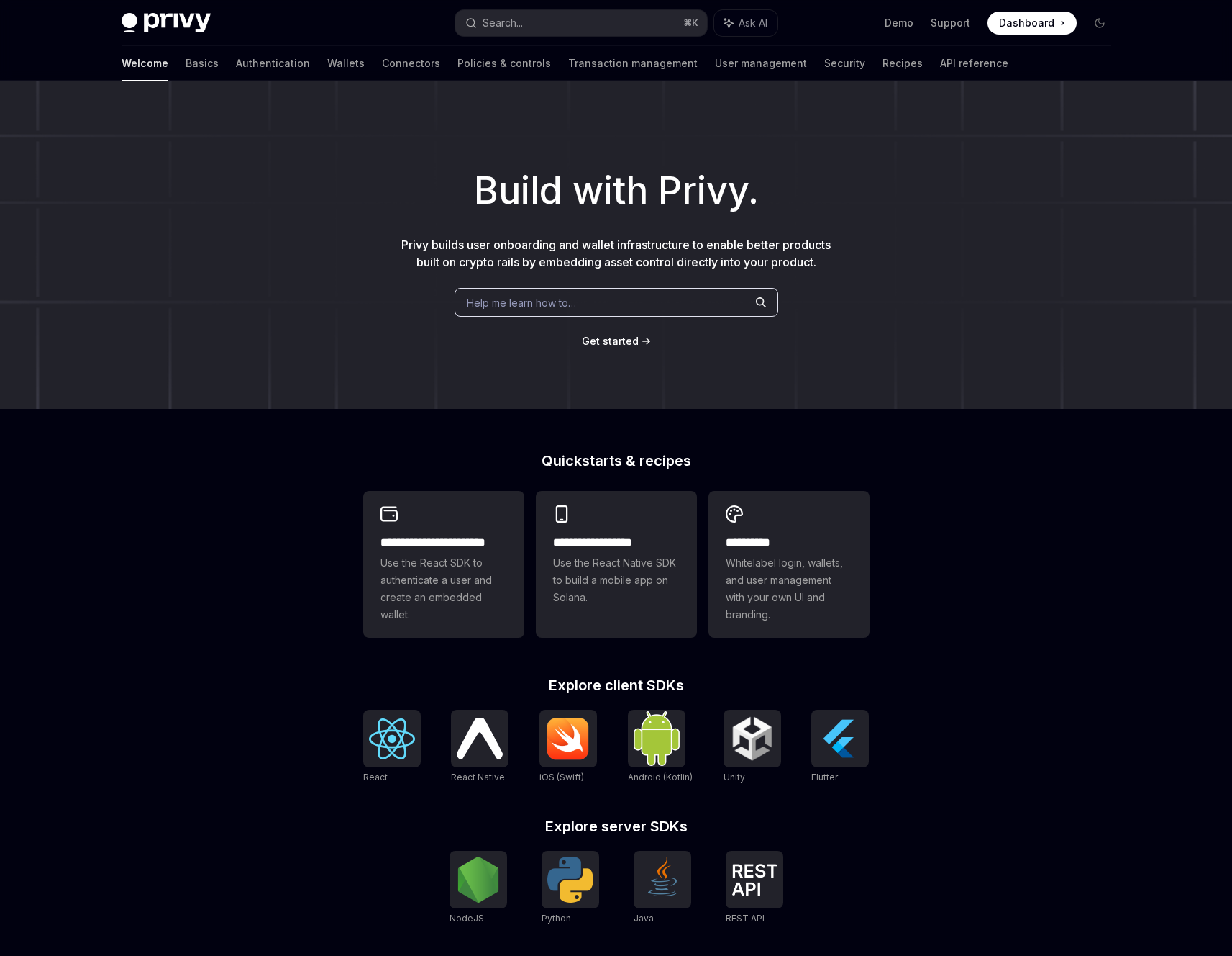
click at [768, 200] on h1 "Build with Privy." at bounding box center [616, 191] width 1187 height 56
click at [782, 64] on div "Welcome Basics Authentication Wallets Connectors Policies & controls Transactio…" at bounding box center [565, 63] width 887 height 34
click at [825, 63] on link "Security" at bounding box center [845, 63] width 41 height 34
type textarea "*"
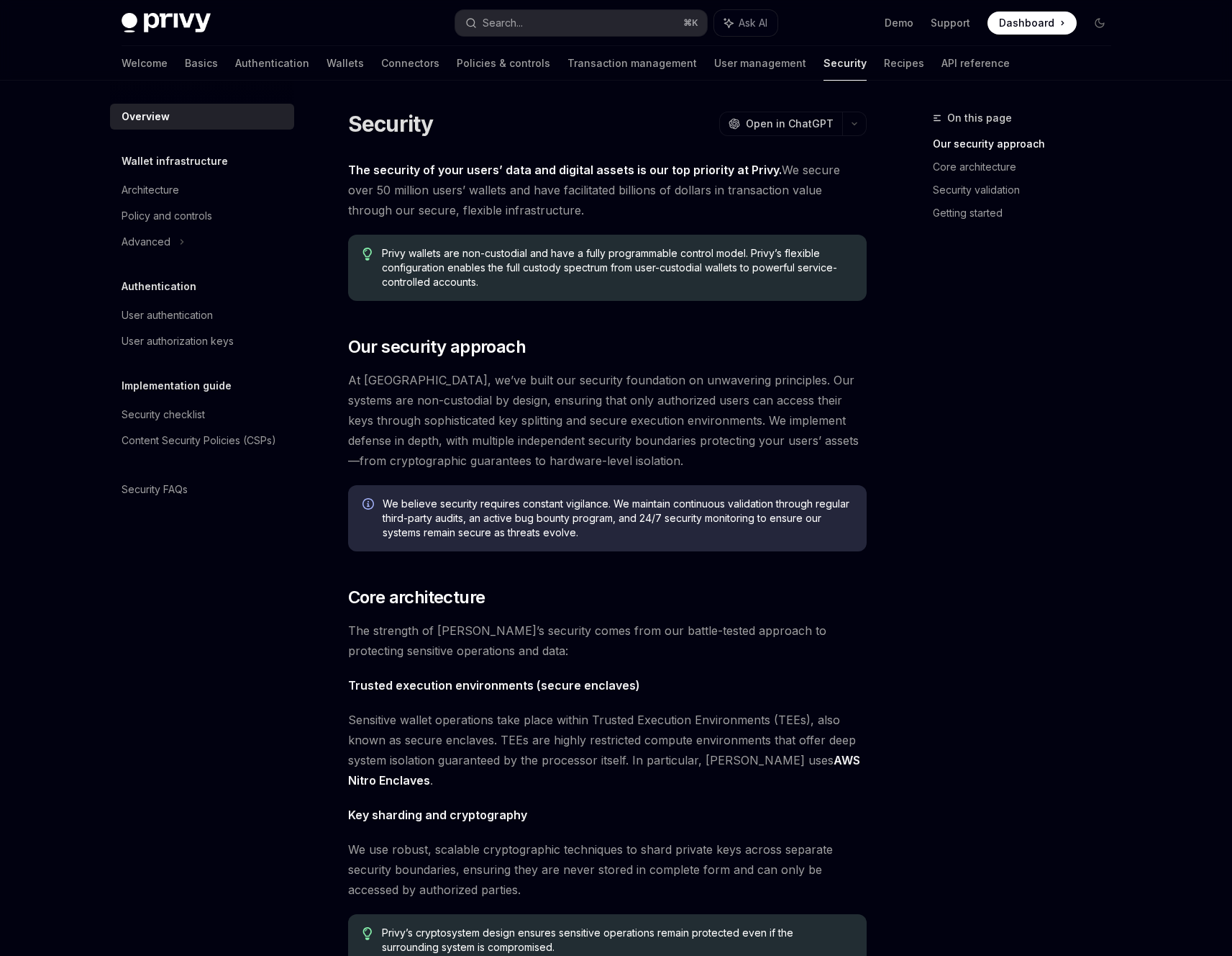
click at [614, 281] on span "Privy wallets are non-custodial and have a fully programmable control model. Pr…" at bounding box center [617, 267] width 470 height 43
click at [735, 267] on span "Privy wallets are non-custodial and have a fully programmable control model. Pr…" at bounding box center [617, 267] width 470 height 43
click at [735, 288] on span "Privy wallets are non-custodial and have a fully programmable control model. Pr…" at bounding box center [617, 267] width 470 height 43
